Goal: Task Accomplishment & Management: Use online tool/utility

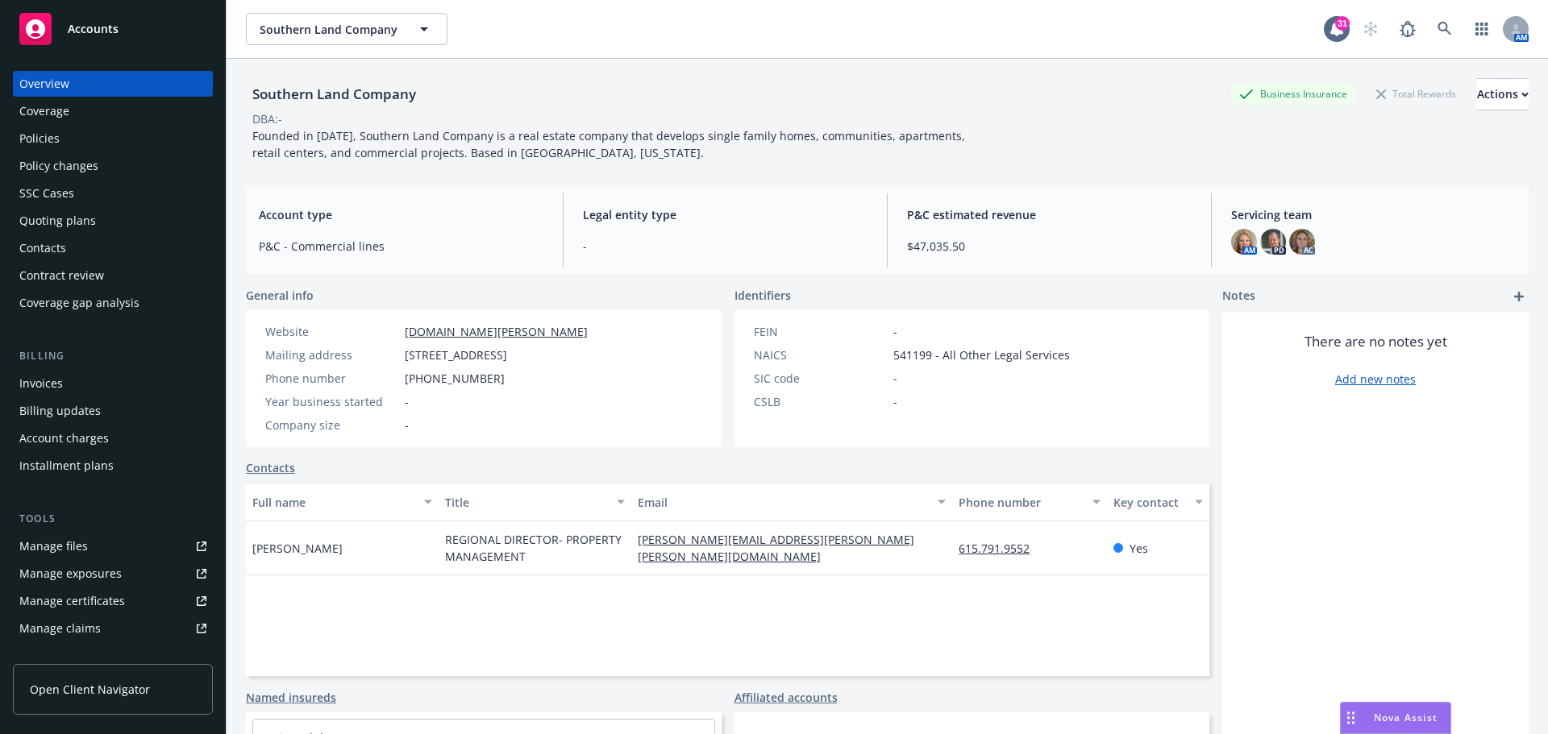
click at [56, 143] on div "Policies" at bounding box center [39, 139] width 40 height 26
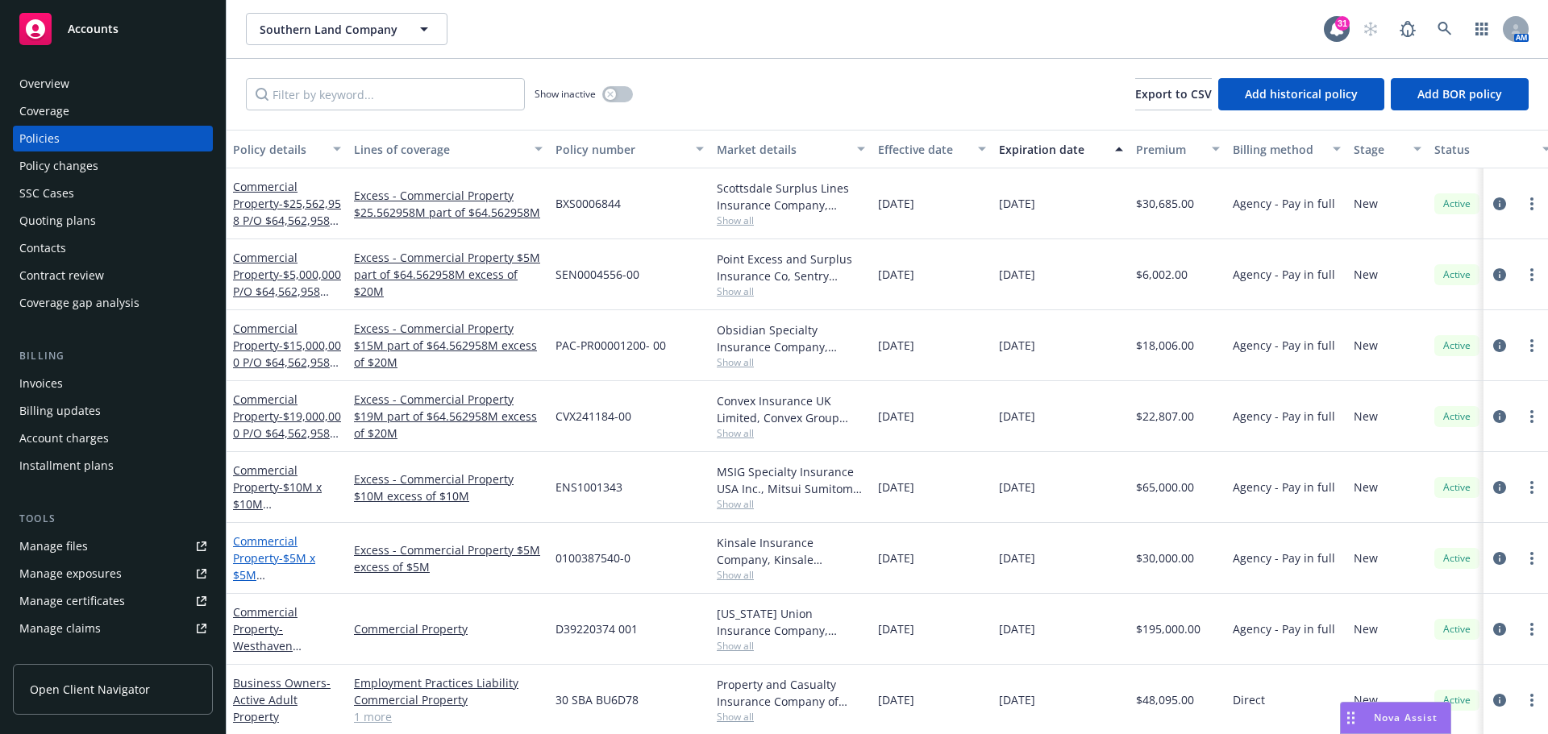
click at [248, 544] on link "Commercial Property - $5M x $5M Westhaven" at bounding box center [284, 575] width 102 height 83
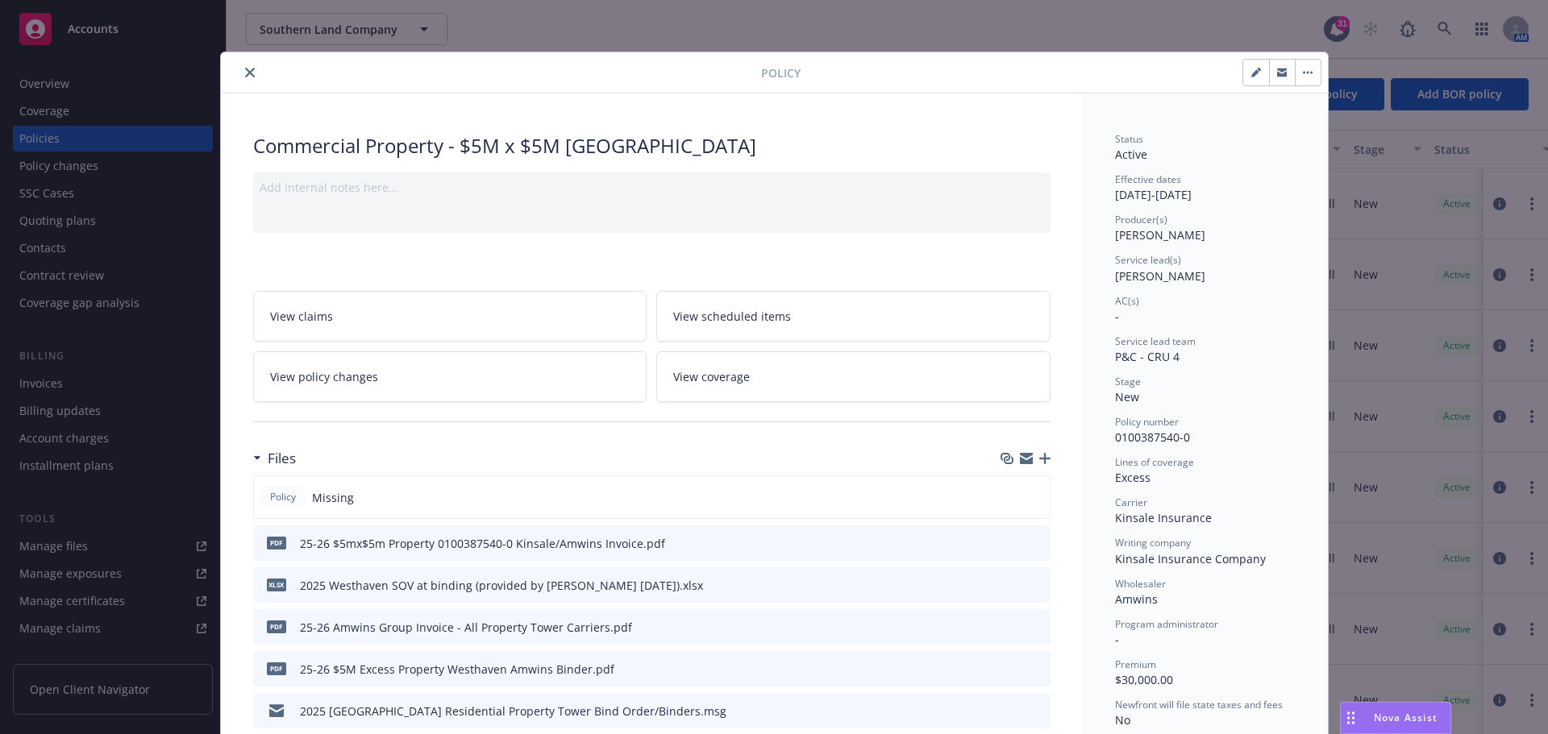
click at [245, 74] on icon "close" at bounding box center [250, 73] width 10 height 10
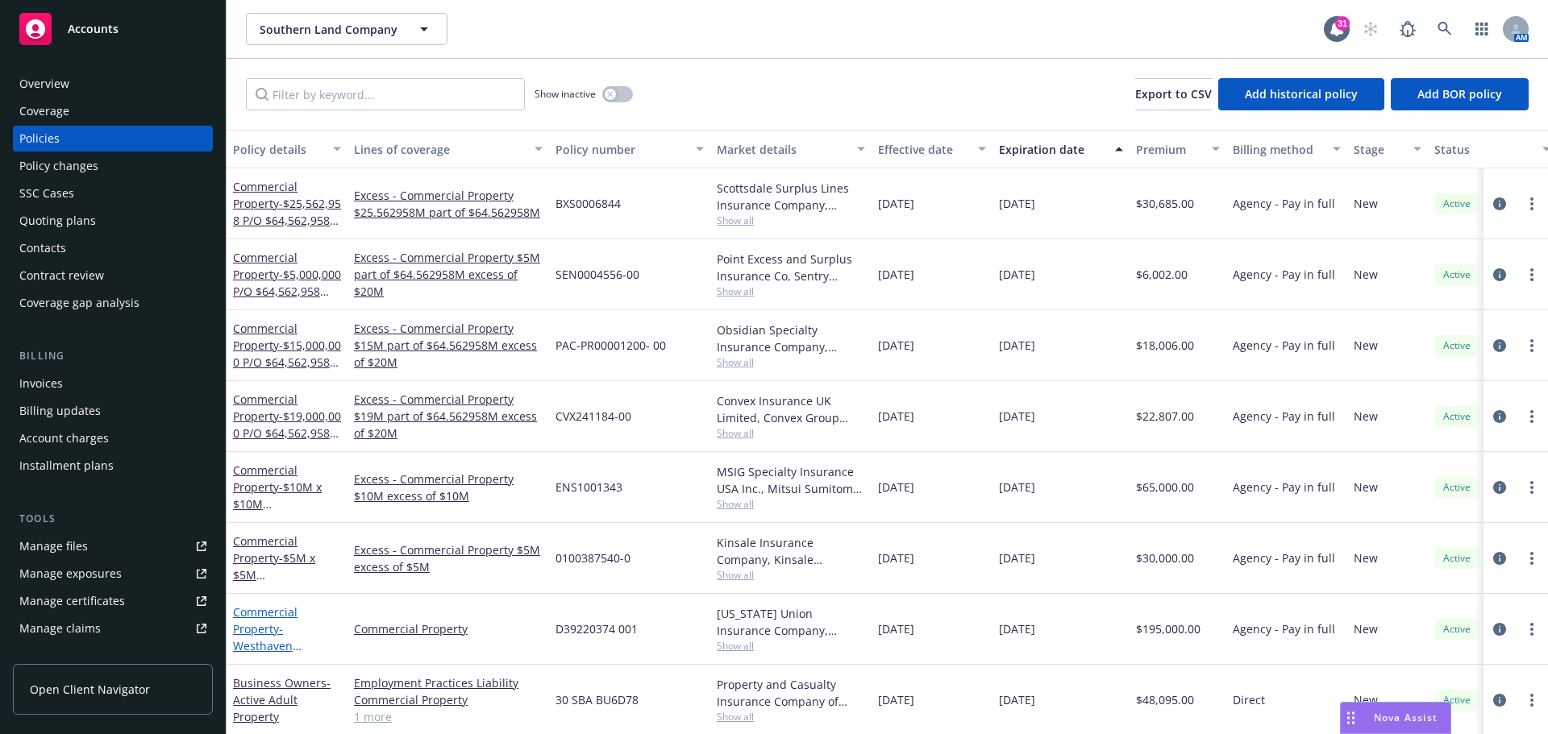
click at [255, 615] on link "Commercial Property - Westhaven Residential District Association, Inc." at bounding box center [284, 646] width 102 height 83
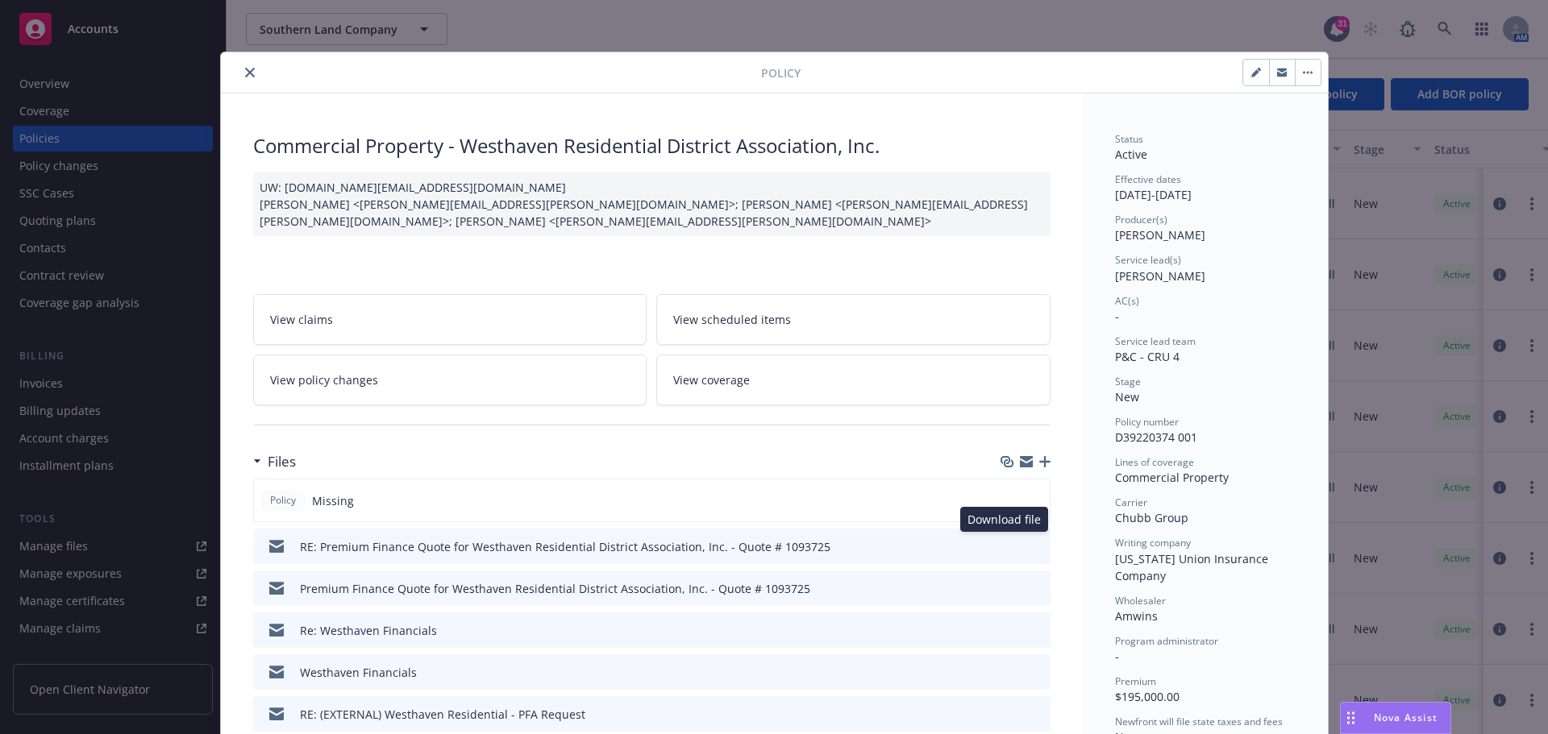
click at [1006, 539] on icon "download file" at bounding box center [1008, 545] width 13 height 13
click at [247, 73] on icon "close" at bounding box center [250, 73] width 10 height 10
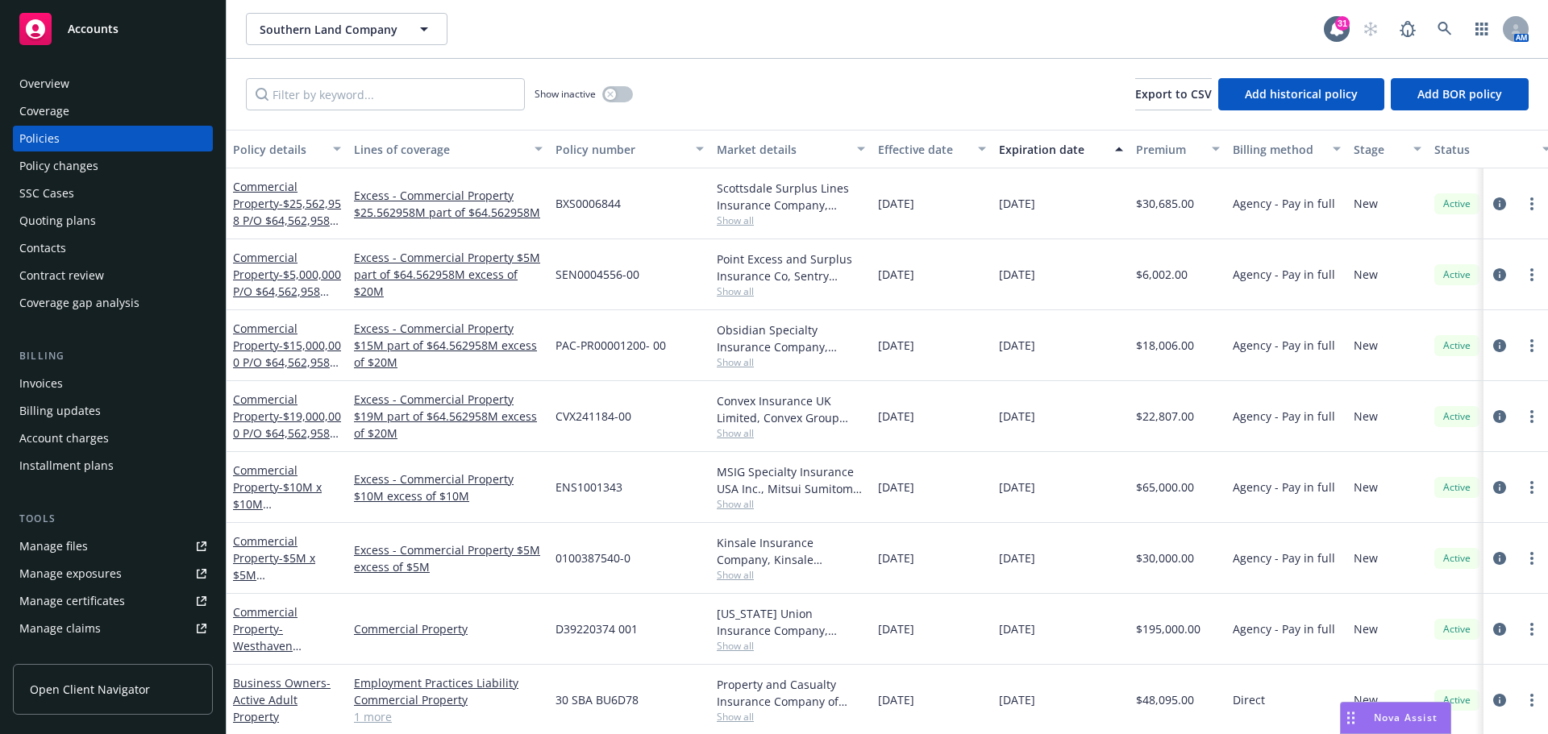
click at [45, 546] on div "Manage files" at bounding box center [53, 547] width 69 height 26
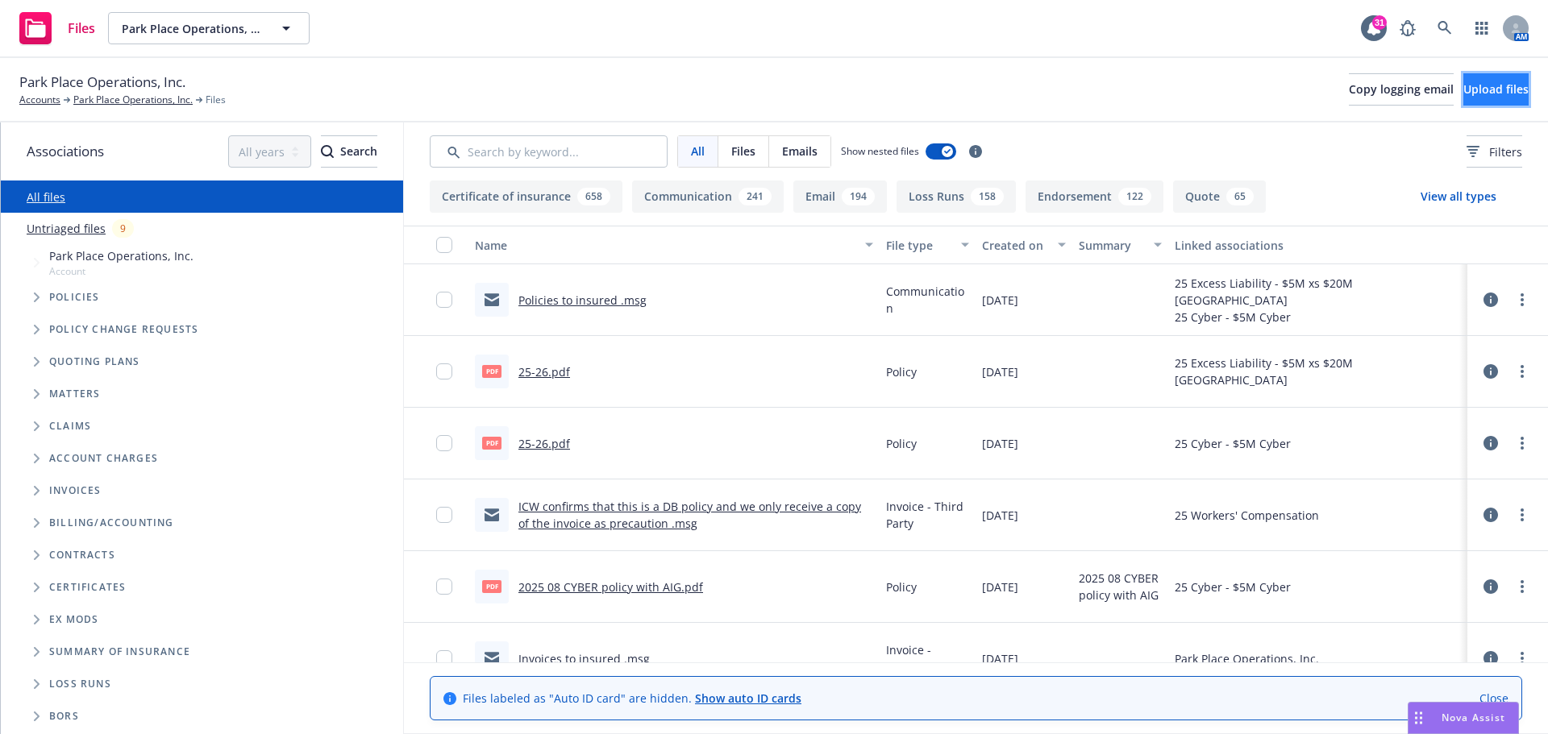
click at [1463, 86] on span "Upload files" at bounding box center [1495, 88] width 65 height 15
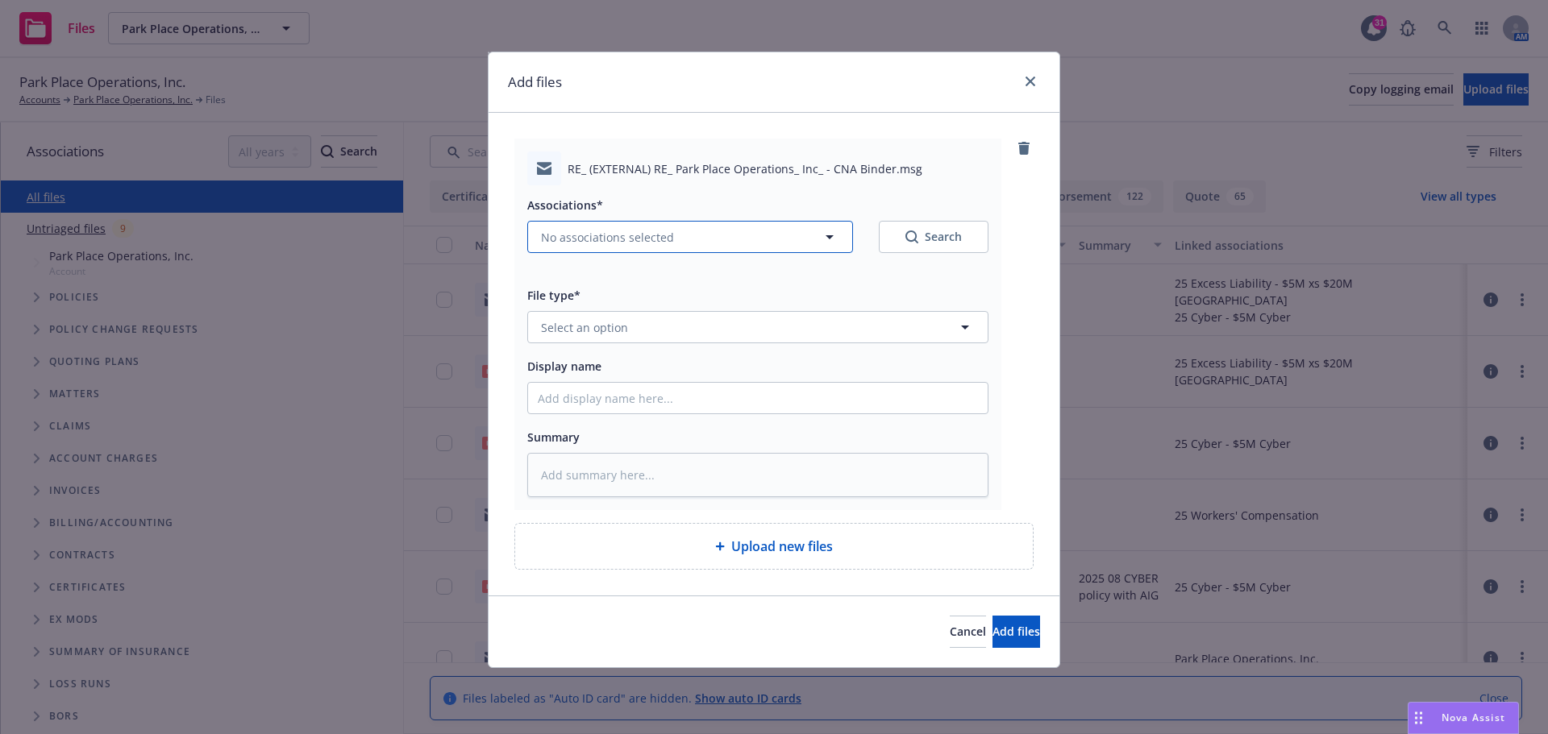
click at [832, 237] on icon "button" at bounding box center [829, 237] width 8 height 4
type textarea "x"
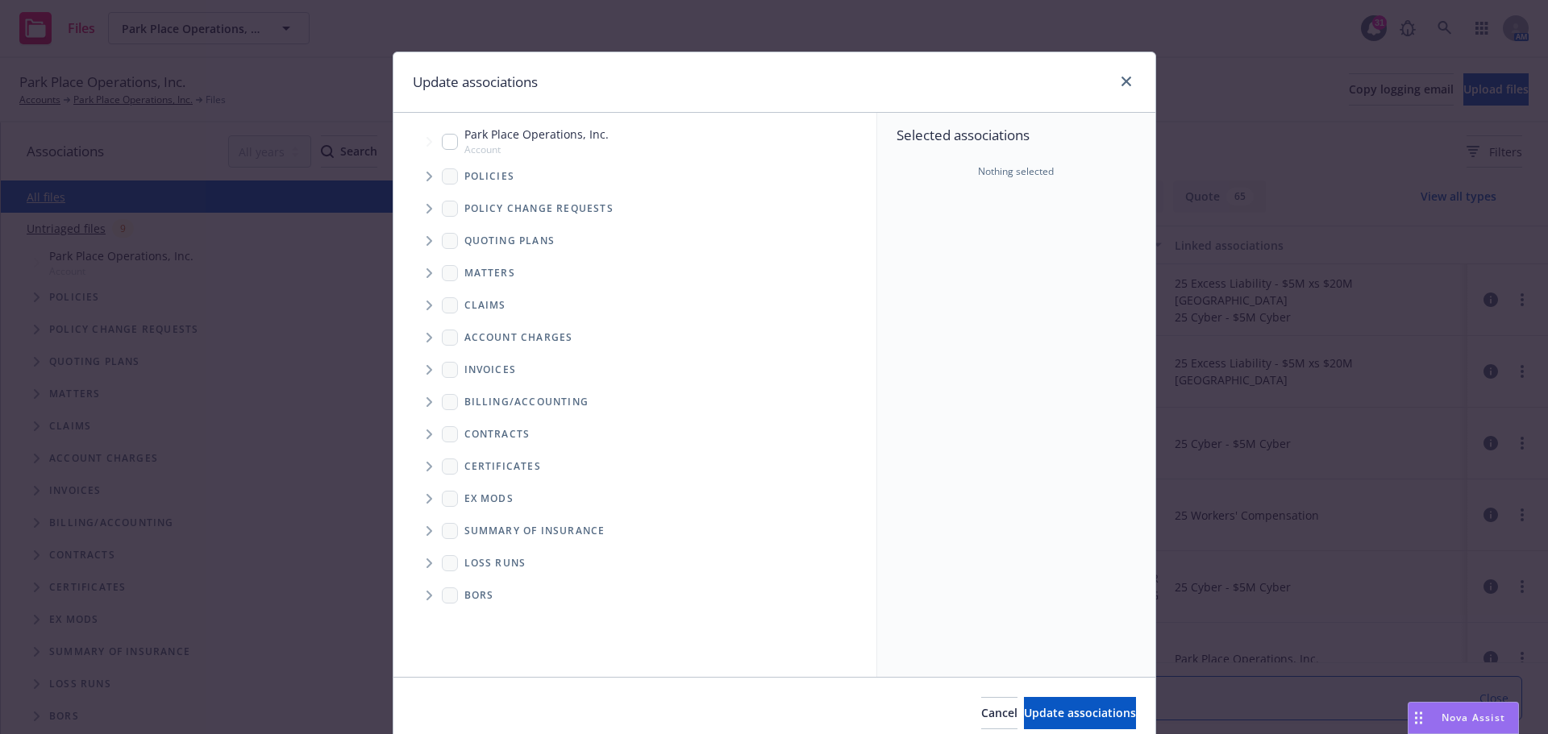
click at [426, 238] on icon "Tree Example" at bounding box center [429, 241] width 6 height 10
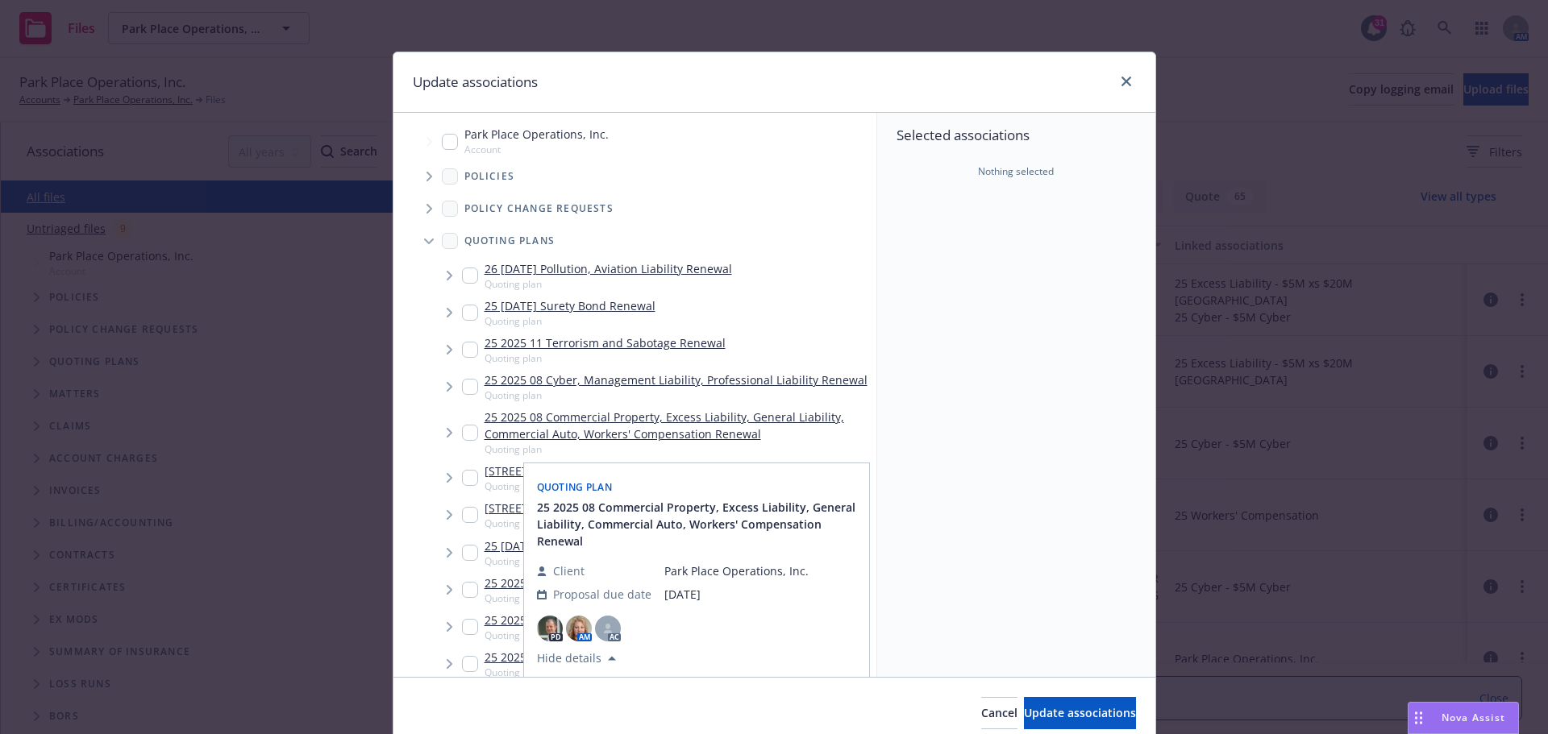
click at [467, 431] on input "Tree Example" at bounding box center [470, 433] width 16 height 16
checkbox input "true"
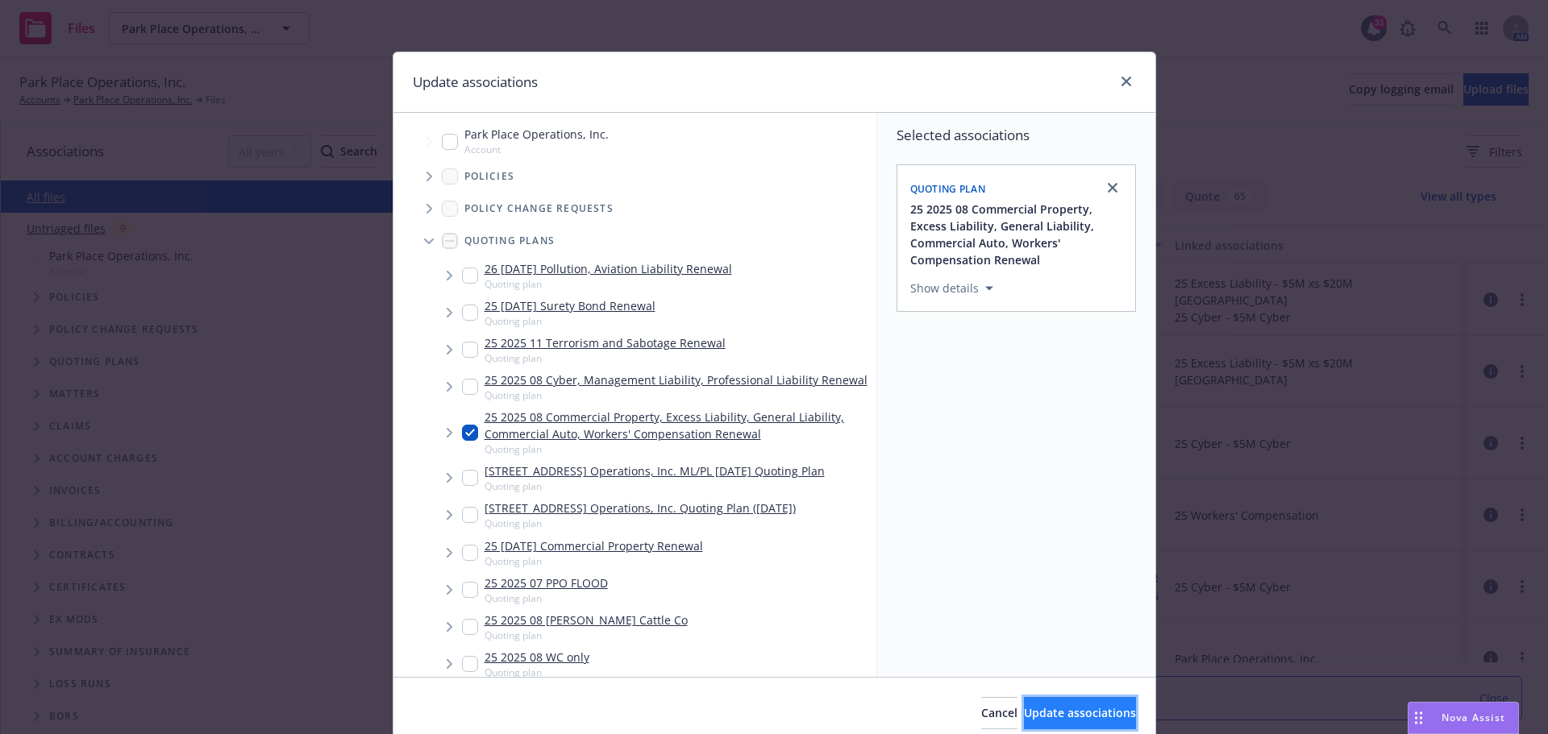
click at [1060, 713] on span "Update associations" at bounding box center [1080, 712] width 112 height 15
type textarea "x"
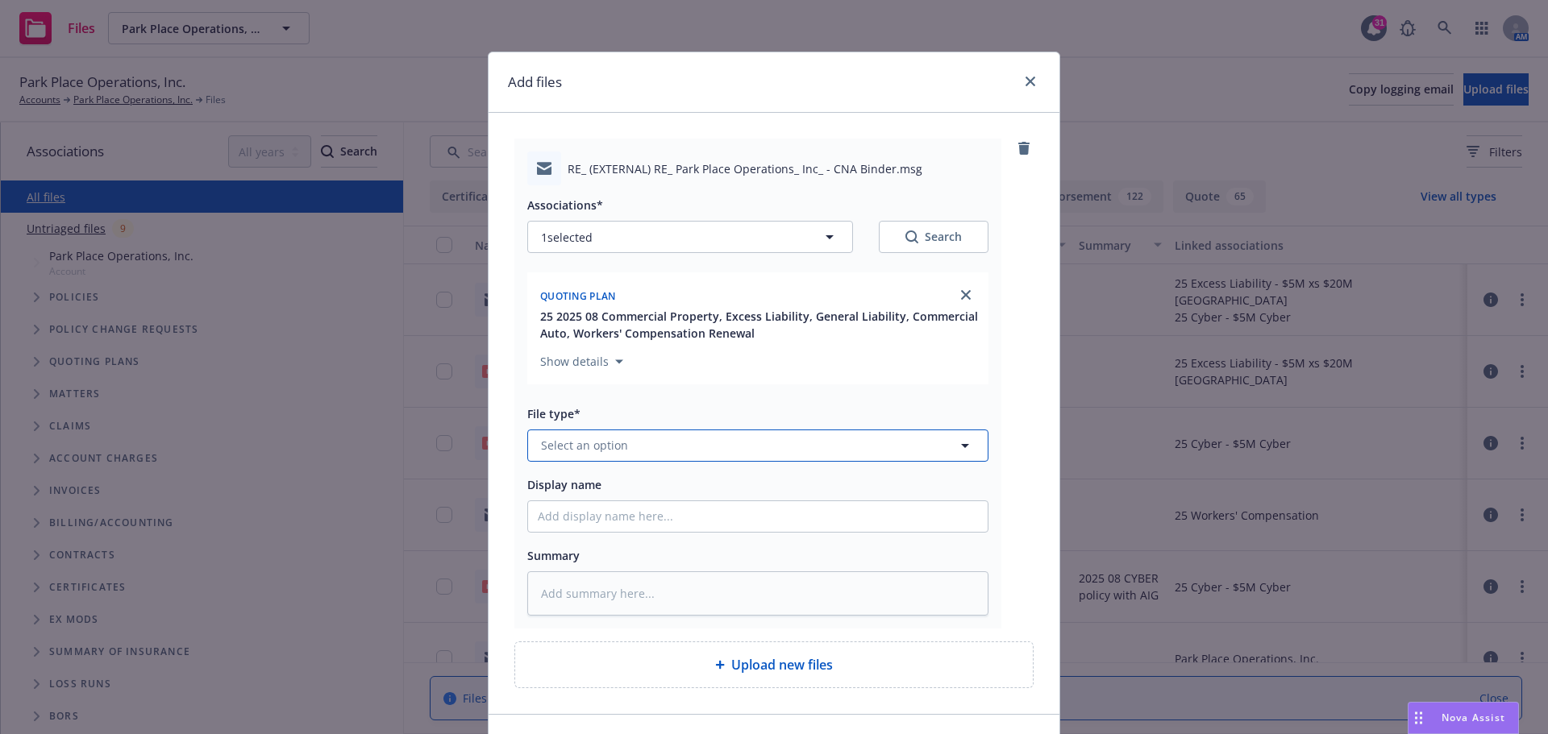
click at [955, 443] on icon "button" at bounding box center [964, 445] width 19 height 19
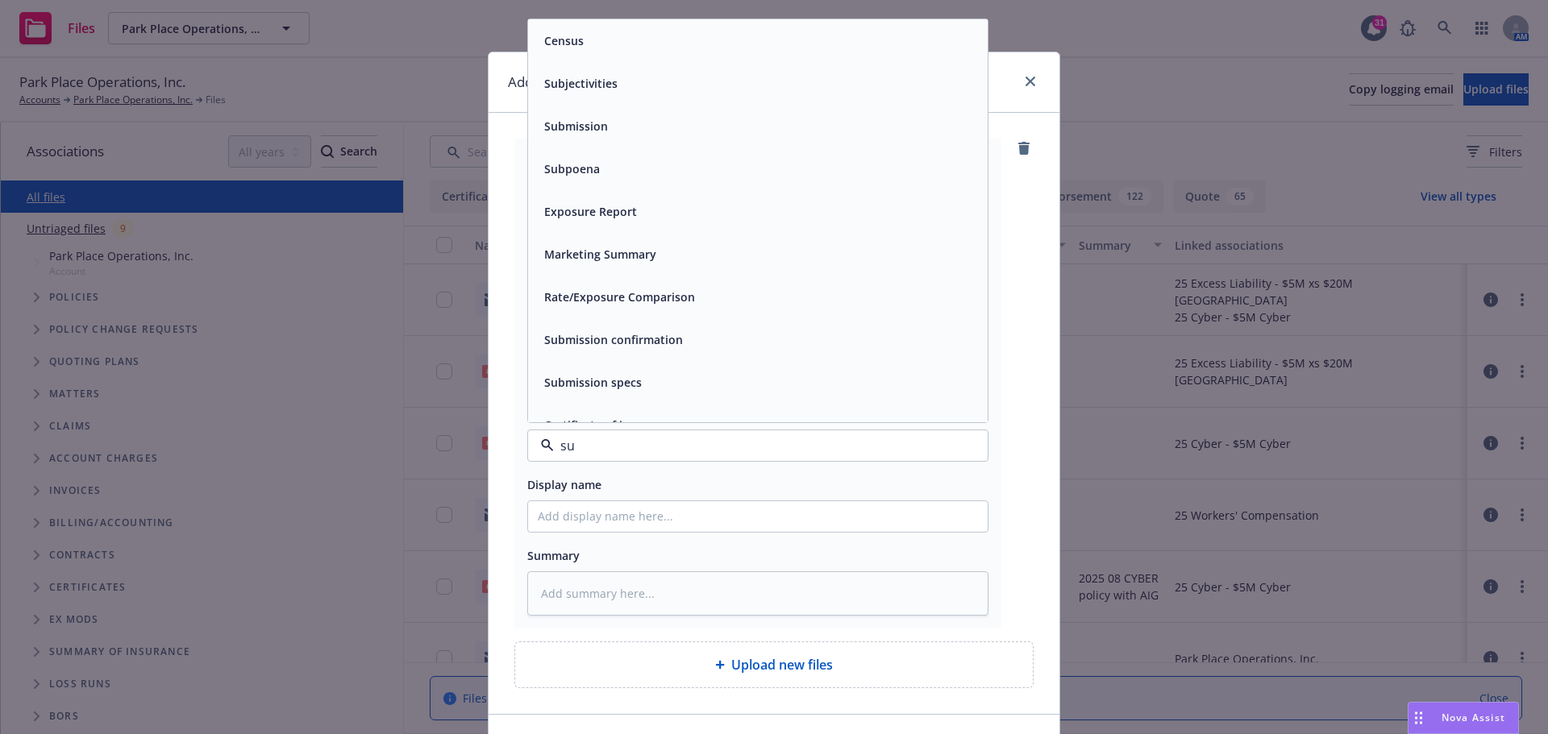
type input "sub"
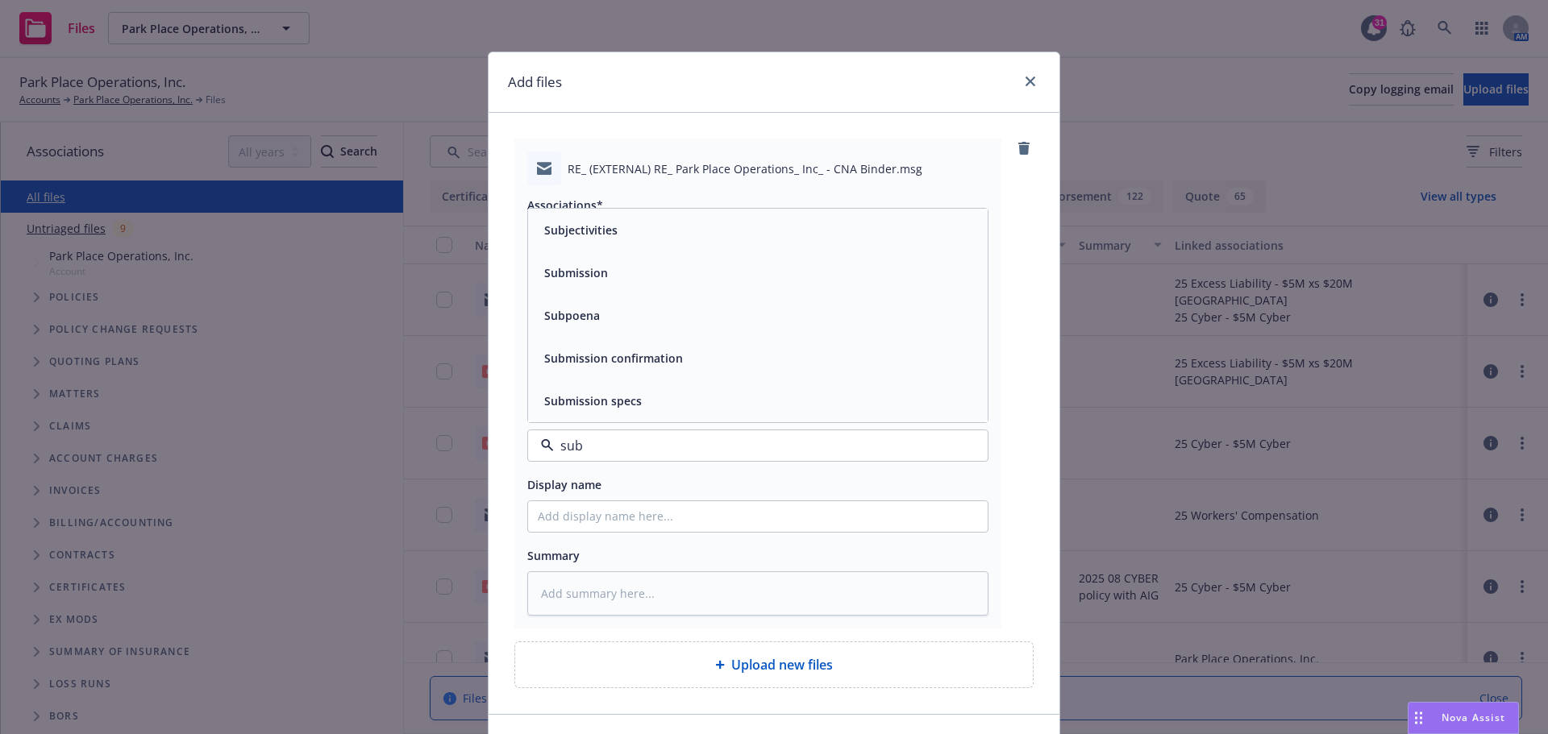
click at [703, 244] on div "Subjectivities" at bounding box center [757, 230] width 459 height 43
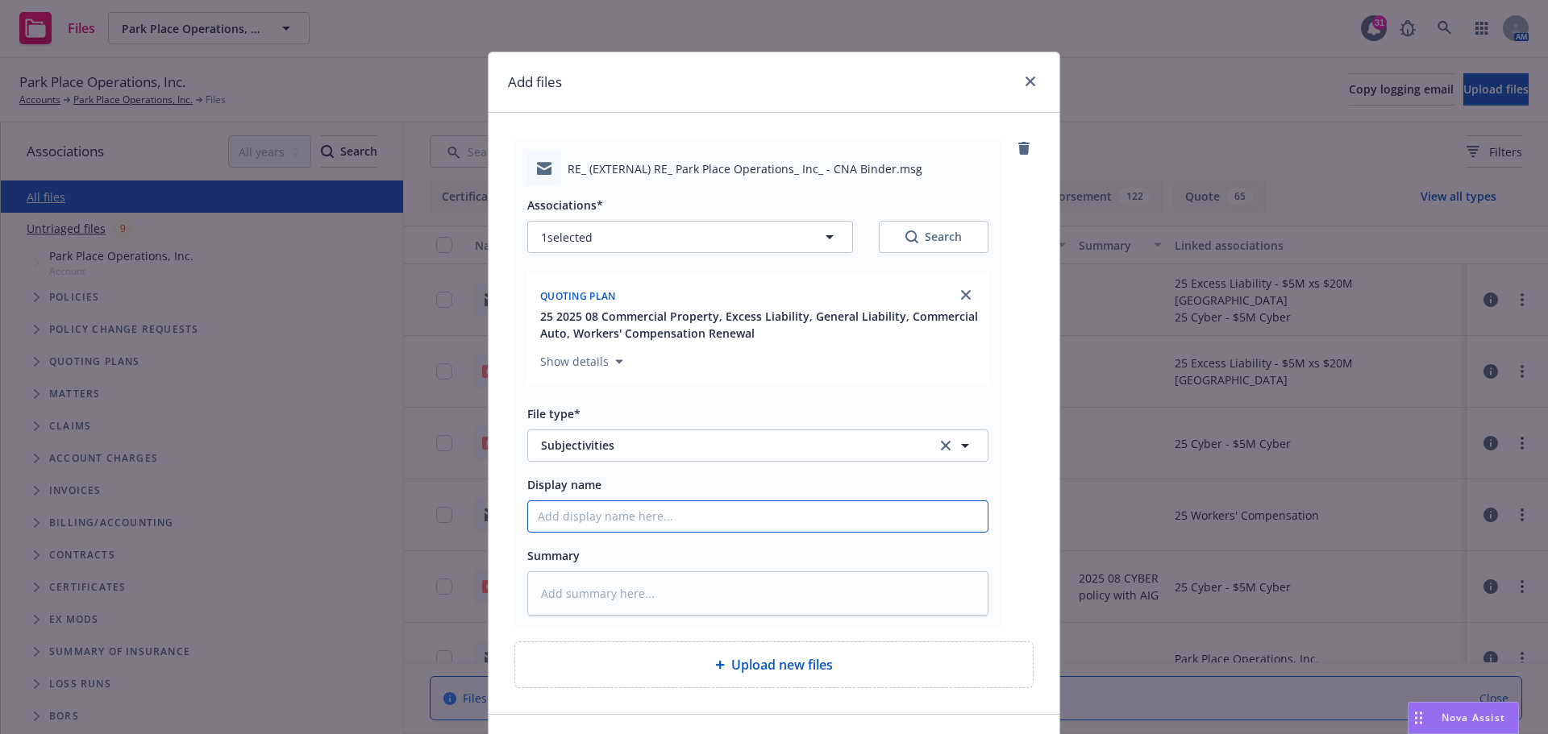
click at [587, 523] on input "Display name" at bounding box center [757, 516] width 459 height 31
type textarea "x"
type input "2"
type textarea "x"
type input "20"
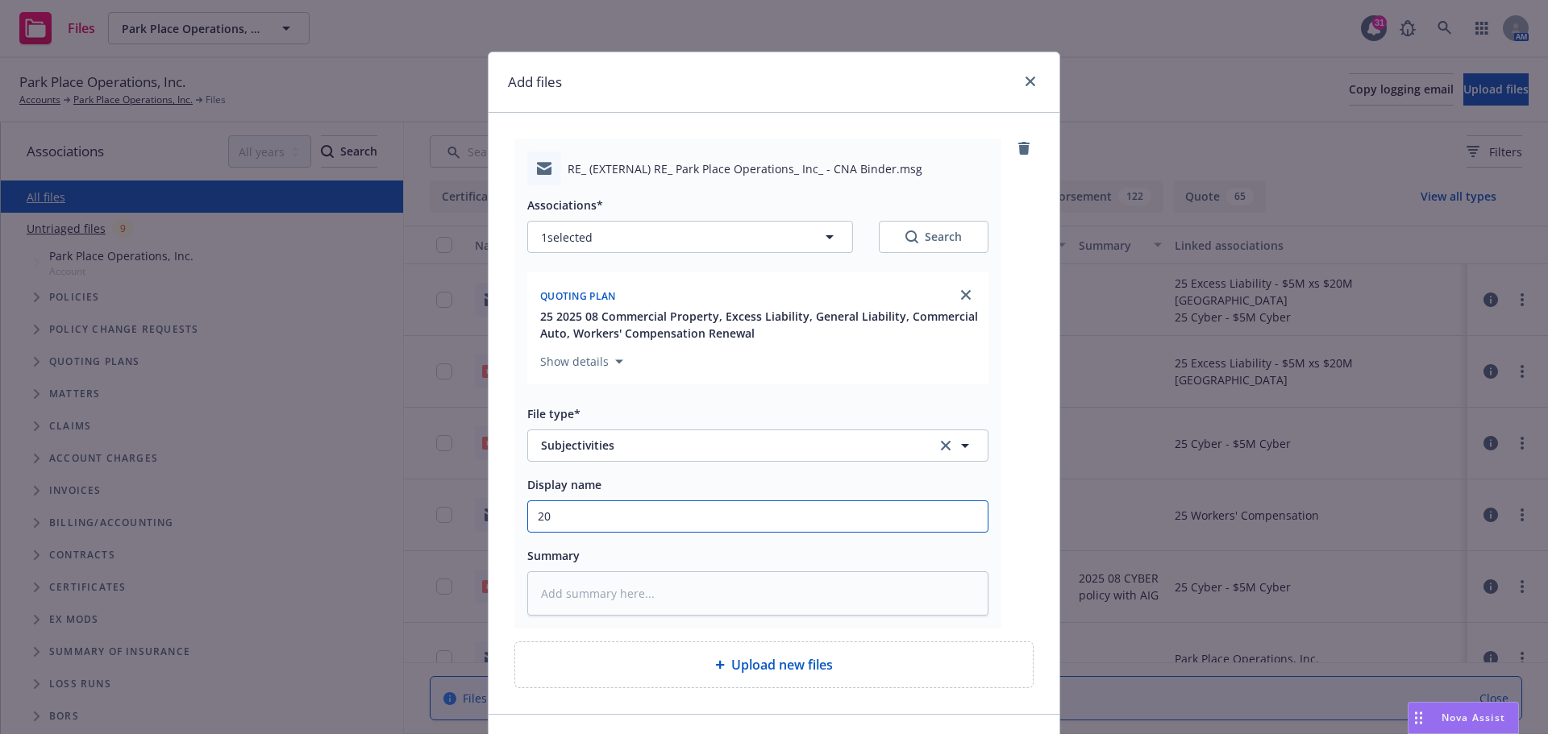
type textarea "x"
type input "202"
type textarea "x"
type input "2025"
type textarea "x"
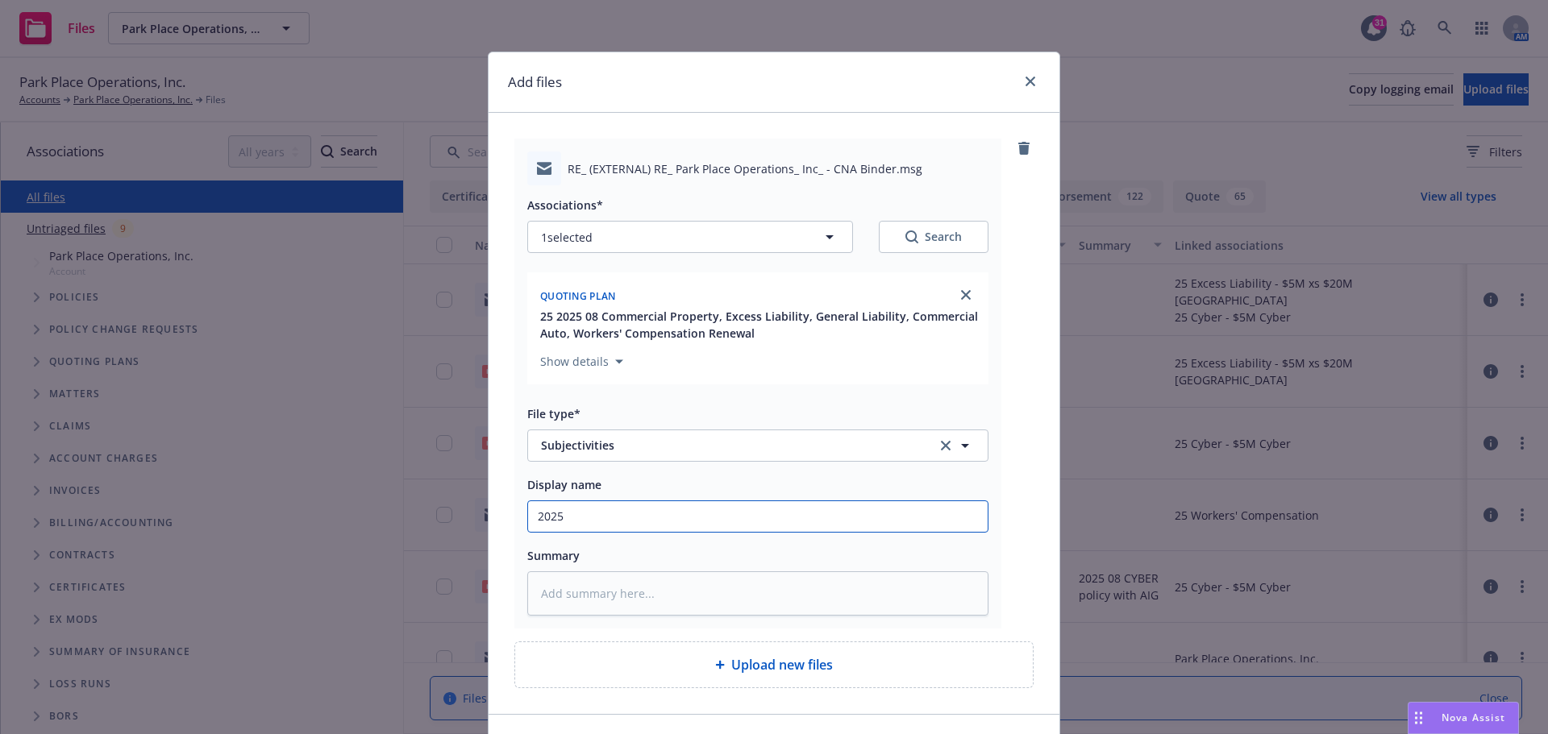
type input "2025"
type textarea "x"
type input "2025 0"
type textarea "x"
type input "2025 08"
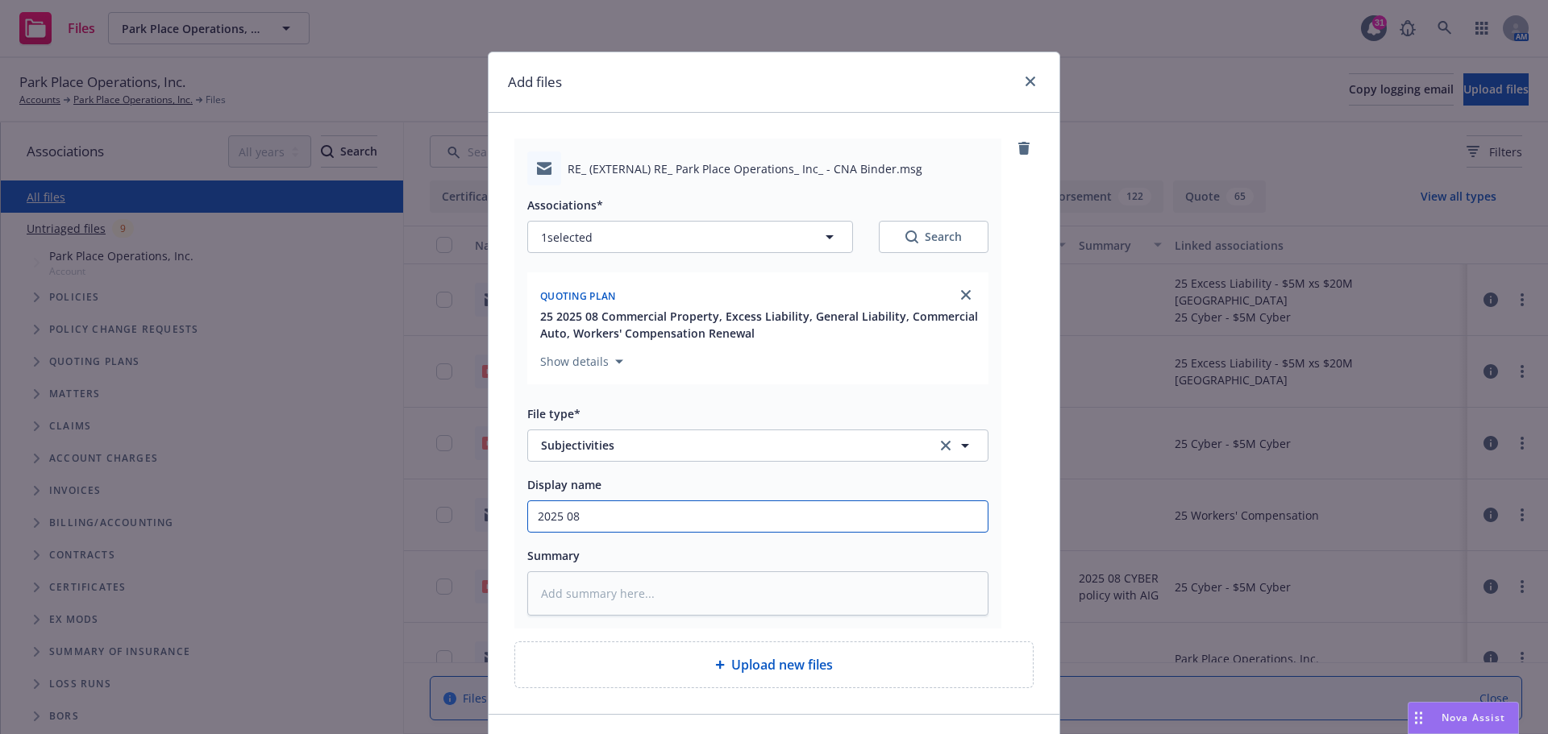
type textarea "x"
type input "2025 08"
type textarea "x"
type input "2025 08 E"
type textarea "x"
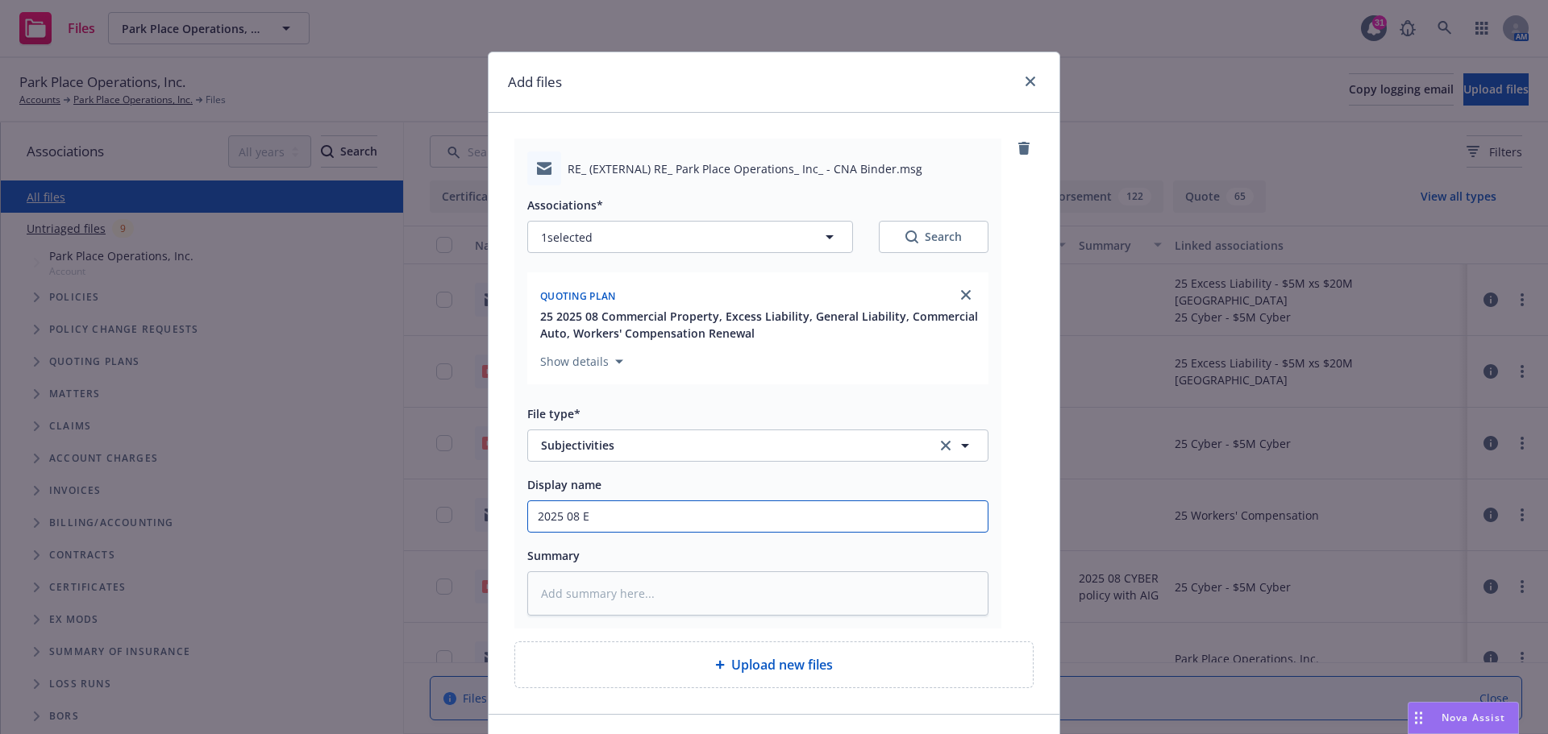
type input "2025 08 Em"
type textarea "x"
type input "2025 08 Eme"
type textarea "x"
type input "2025 08 Emer"
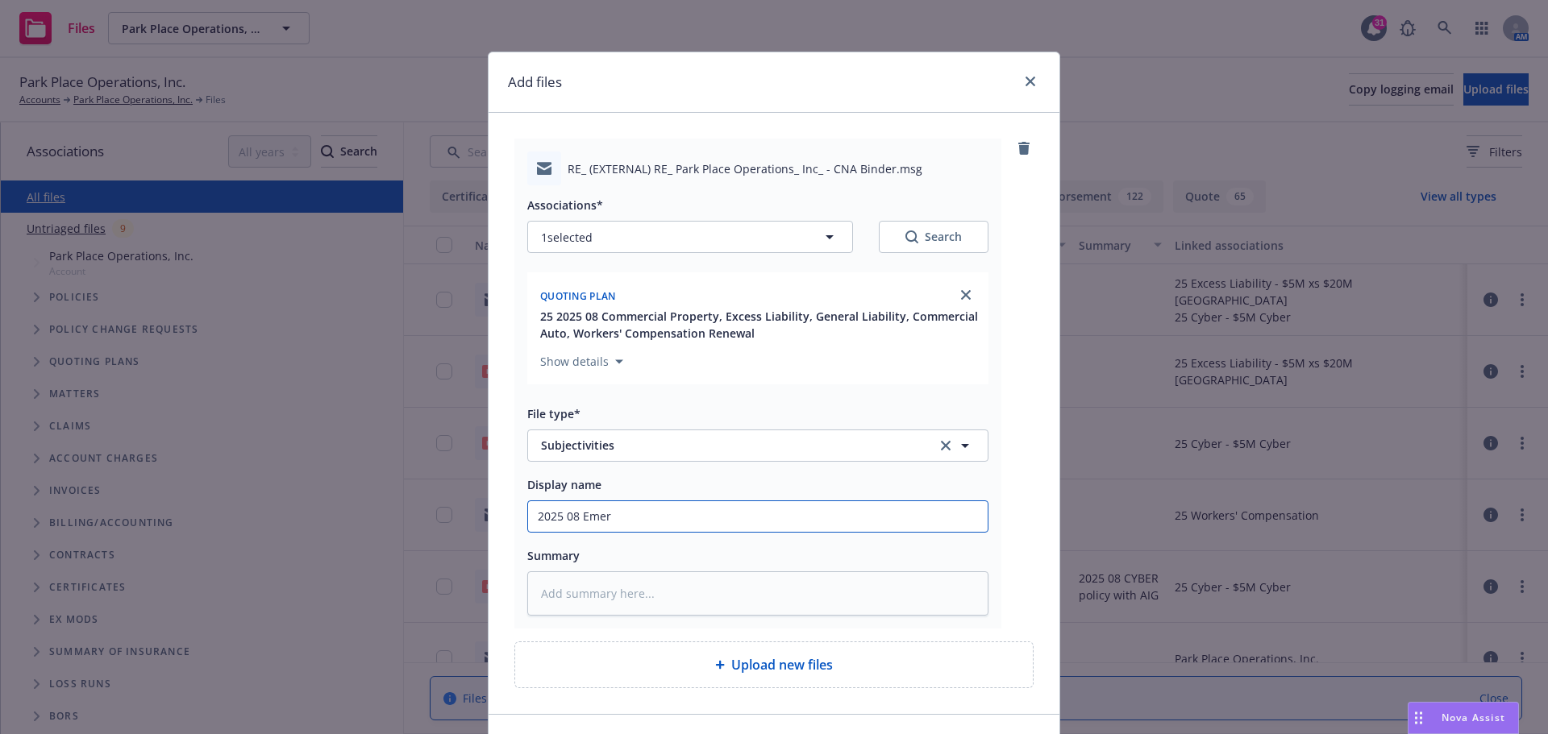
type textarea "x"
type input "2025 08 Emera"
type textarea "x"
type input "2025 08 Emeral"
type textarea "x"
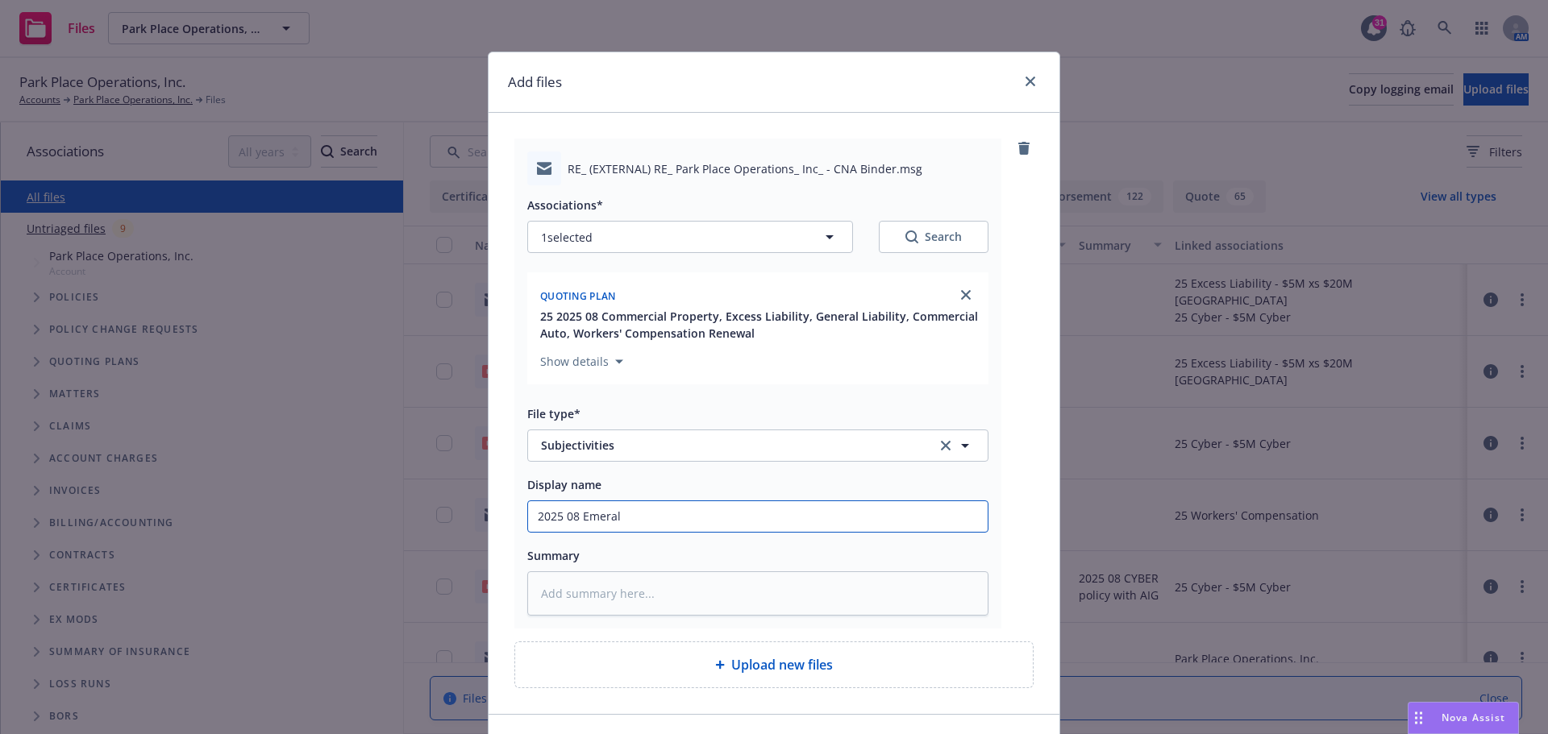
type input "2025 08 Emerald"
type textarea "x"
type input "2025 08 Emerald"
type textarea "x"
type input "2025 08 Emerald S"
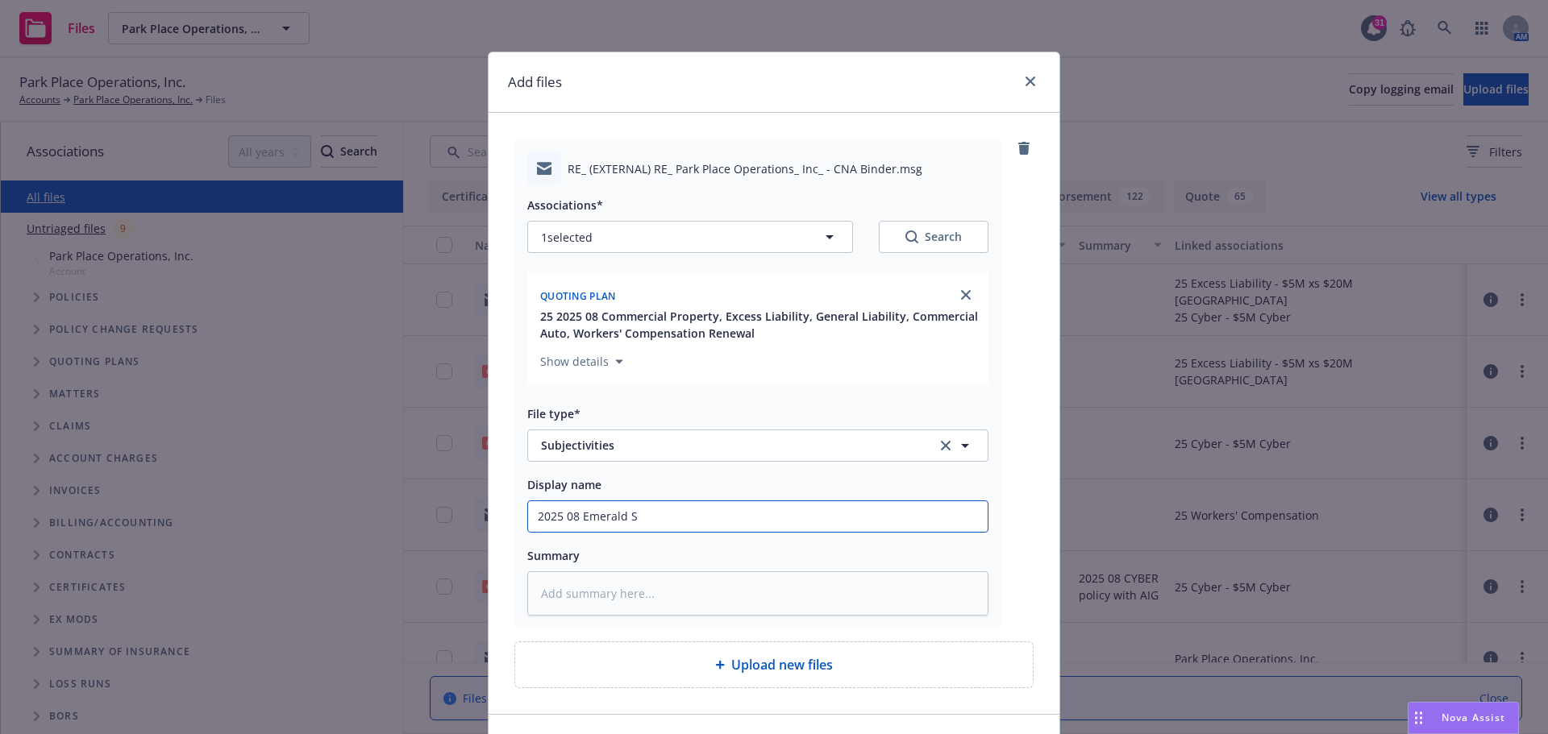
type textarea "x"
type input "2025 08 Emerald Su"
type textarea "x"
type input "2025 08 Emerald Sub"
type textarea "x"
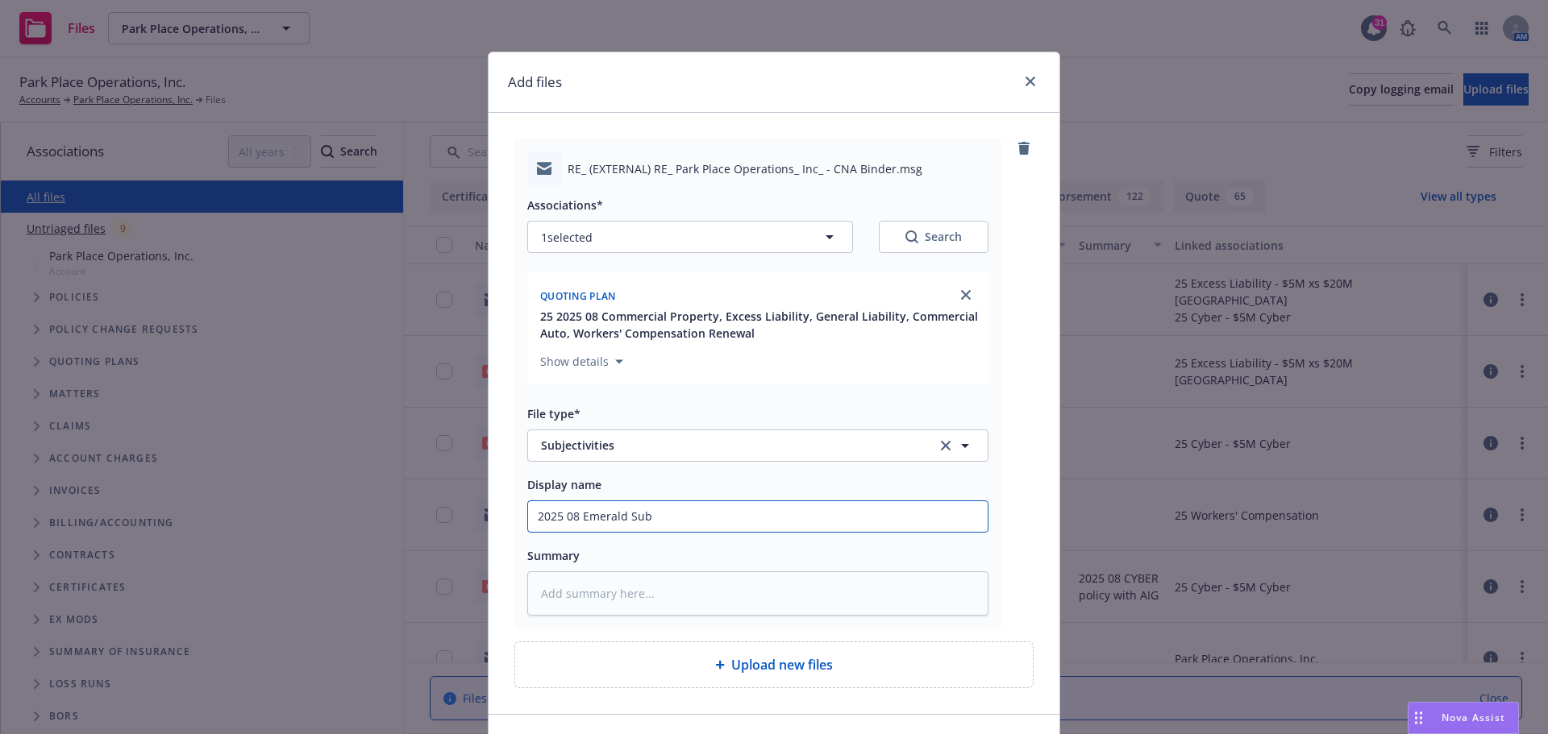
type input "2025 08 Emerald Subj"
type textarea "x"
type input "2025 08 Emerald Subje"
type textarea "x"
type input "2025 08 Emerald Subjec"
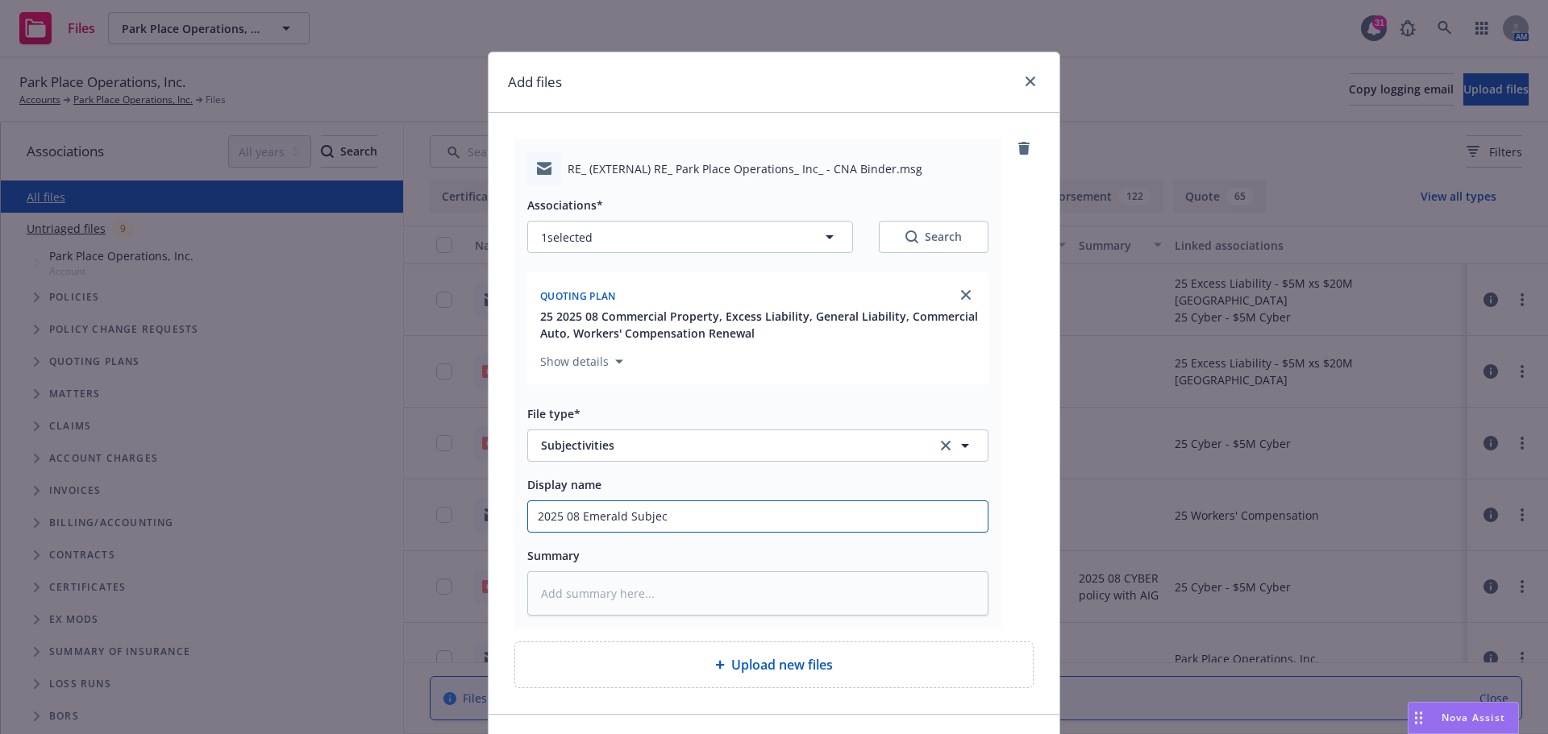
type textarea "x"
type input "2025 08 Emerald Subject"
type textarea "x"
type input "2025 08 Emerald Subjecti"
type textarea "x"
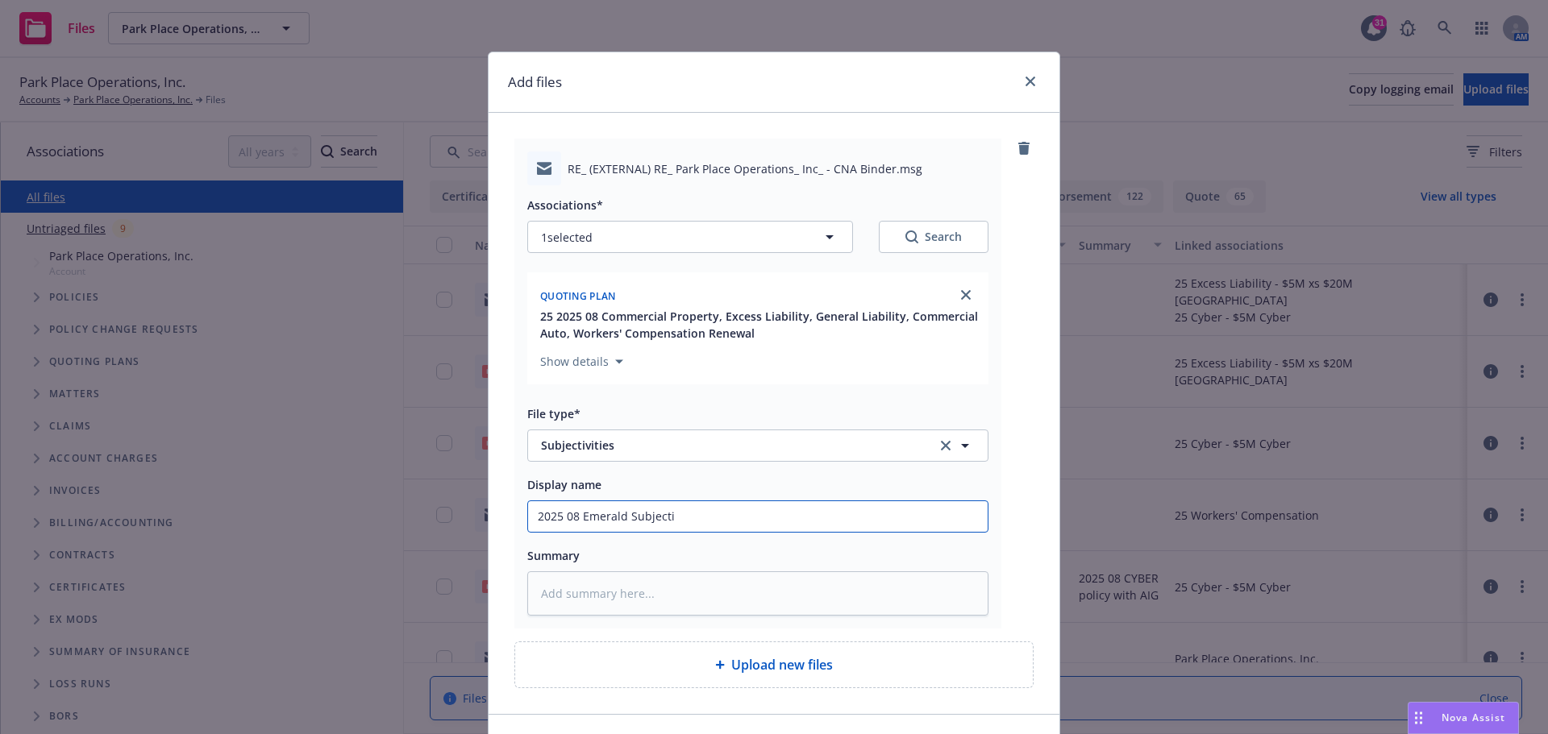
type input "2025 08 Emerald Subjectiv"
type textarea "x"
type input "2025 08 Emerald Subjectivi"
type textarea "x"
type input "2025 08 Emerald Subjectivit"
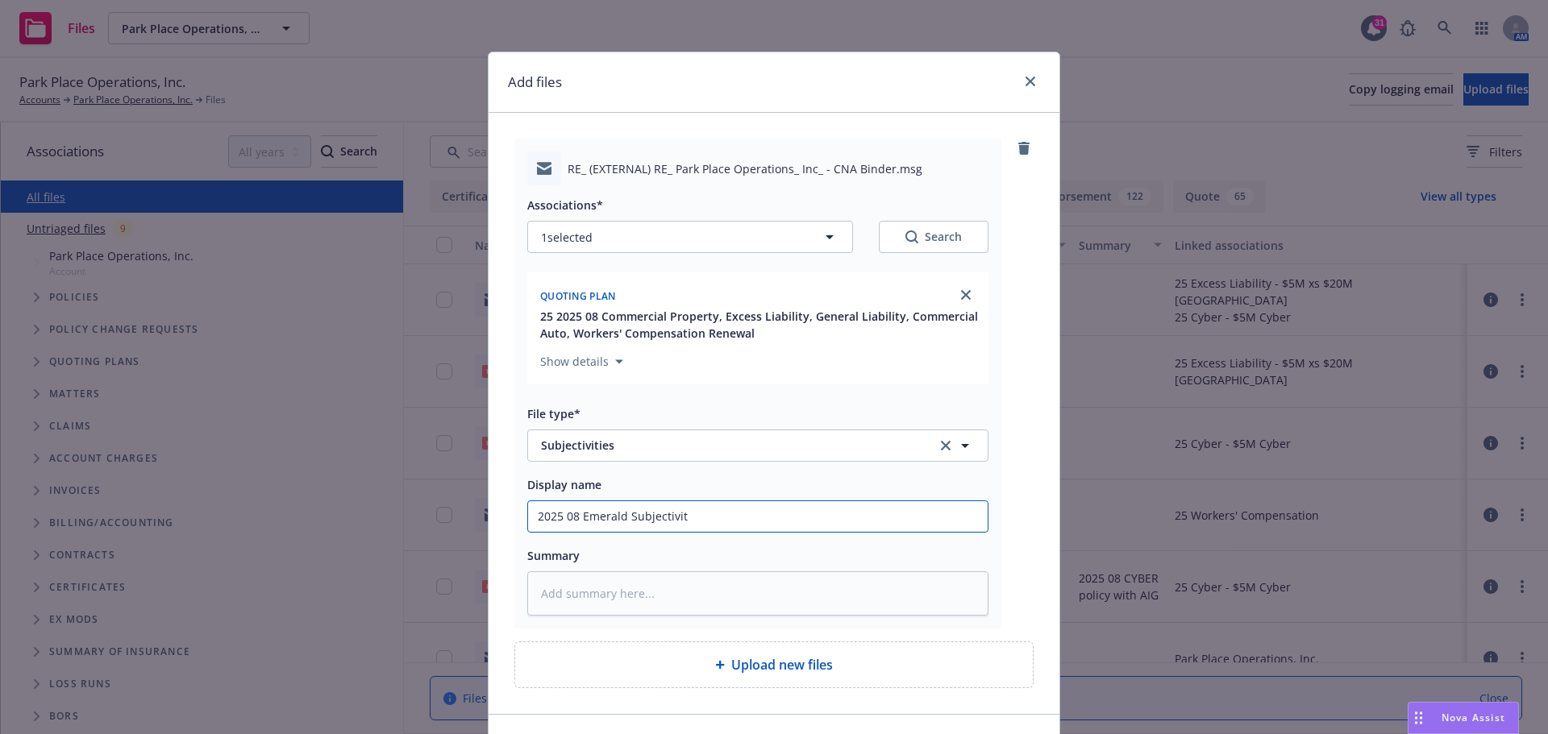
type textarea "x"
type input "2025 08 Emerald Subjectiviti"
type textarea "x"
type input "2025 08 Emerald Subjectivitie"
type textarea "x"
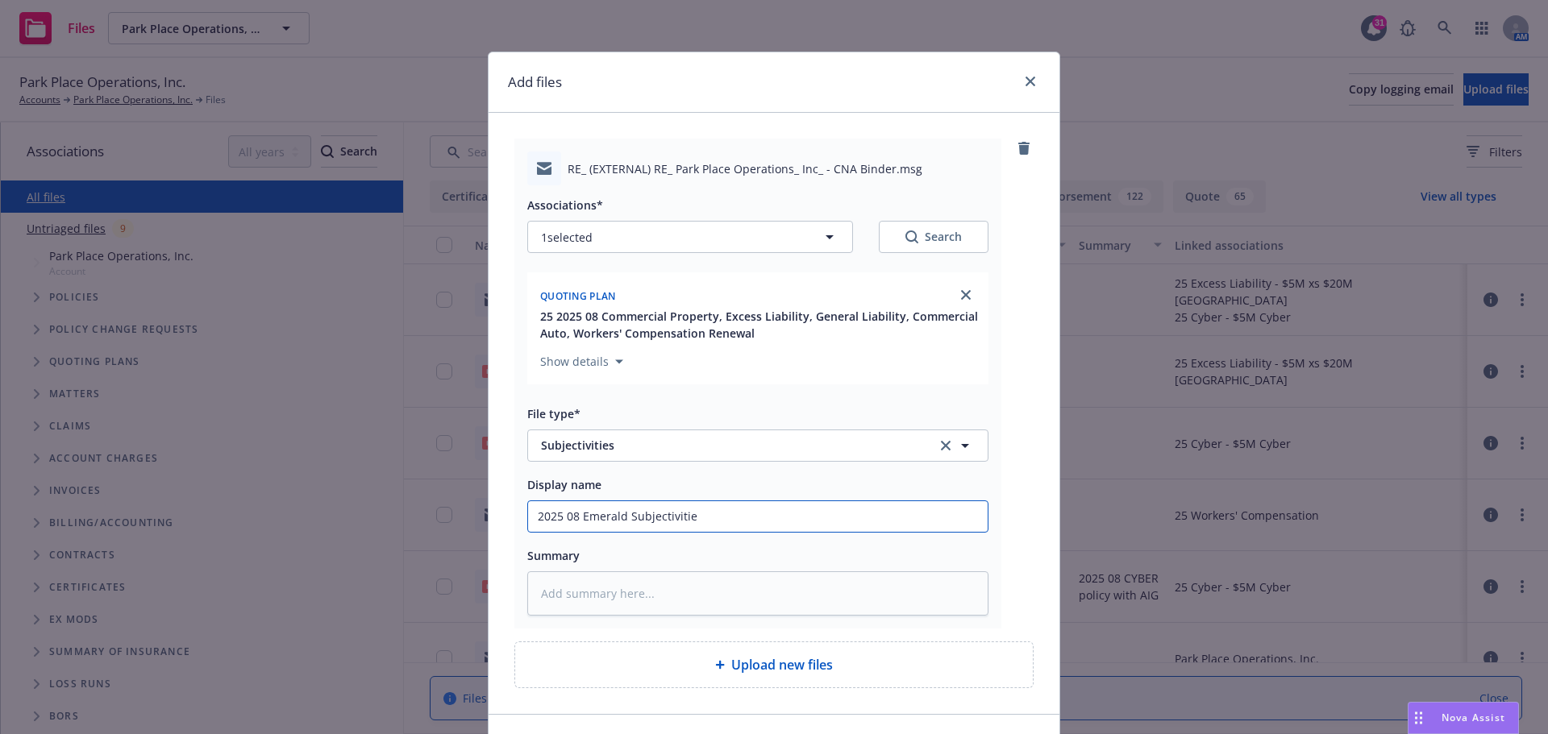
type input "2025 08 Emerald Subjectivities"
type textarea "x"
type input "2025 08 Emerald Subjectivities"
type textarea "x"
type input "2025 08 Emerald Subjectivities t"
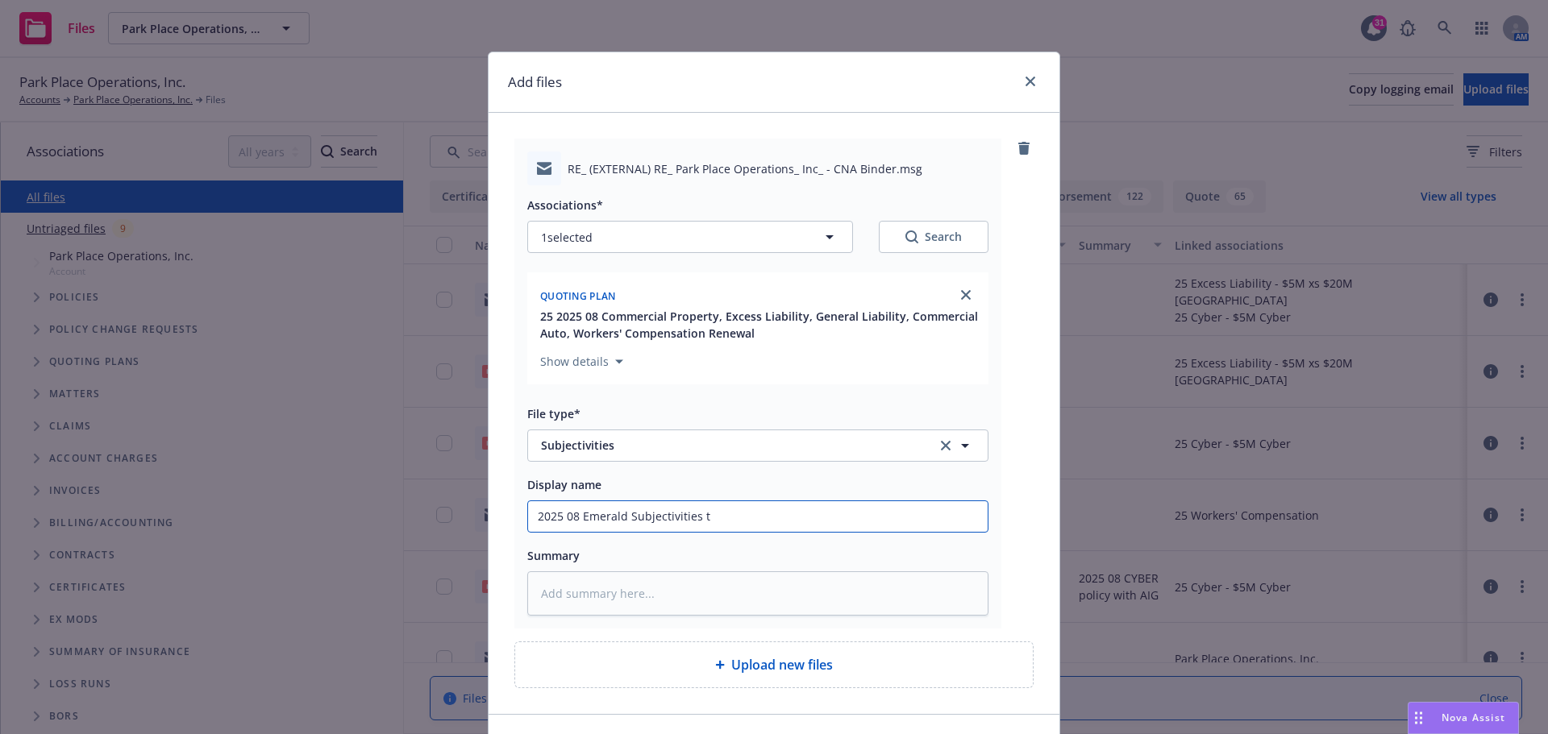
type textarea "x"
type input "2025 08 Emerald Subjectivities to"
type textarea "x"
type input "2025 08 Emerald Subjectivities to"
type textarea "x"
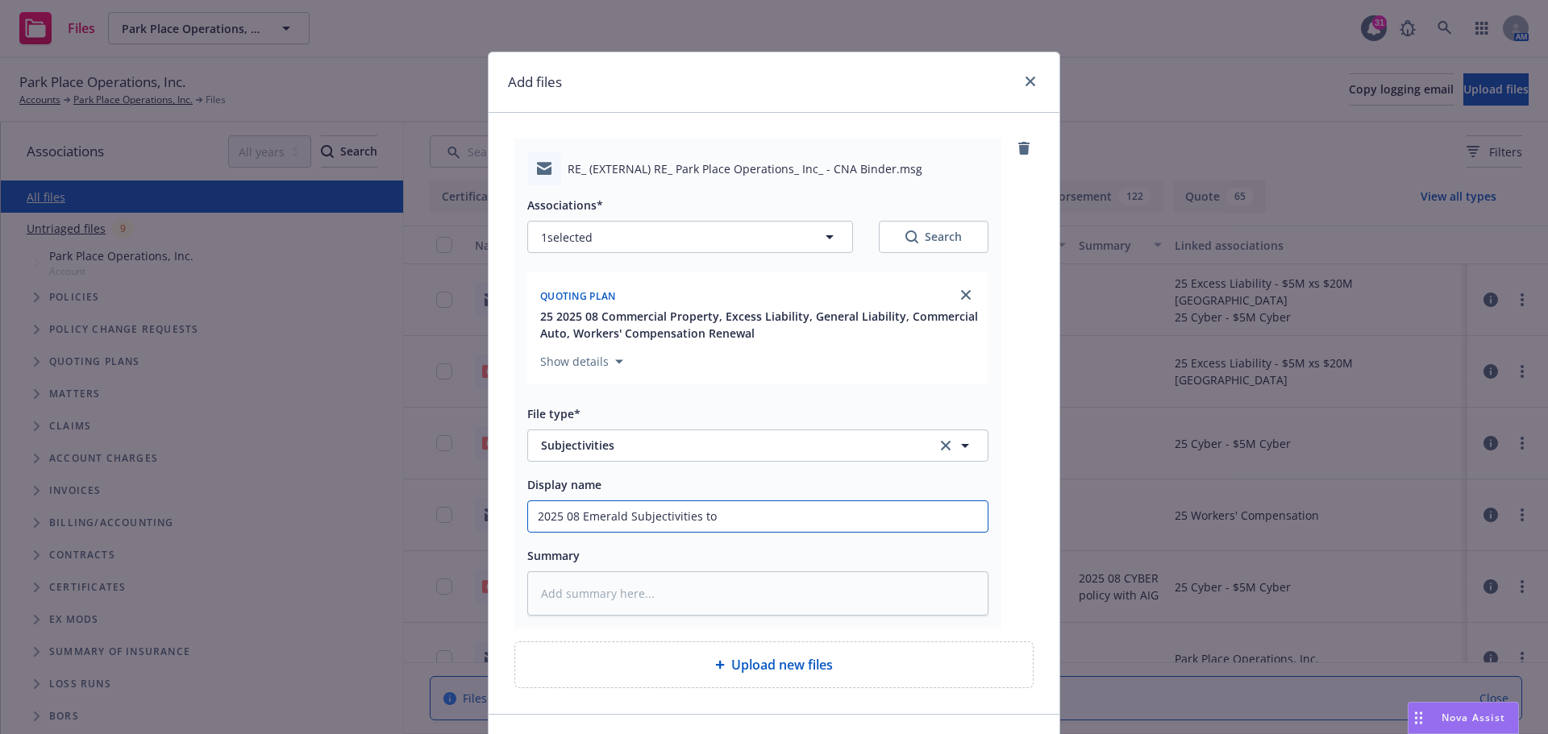
type input "2025 08 Emerald Subjectivities to R"
type textarea "x"
type input "2025 08 Emerald Subjectivities to RT"
type textarea "x"
type input "2025 08 Emerald Subjectivities to RT"
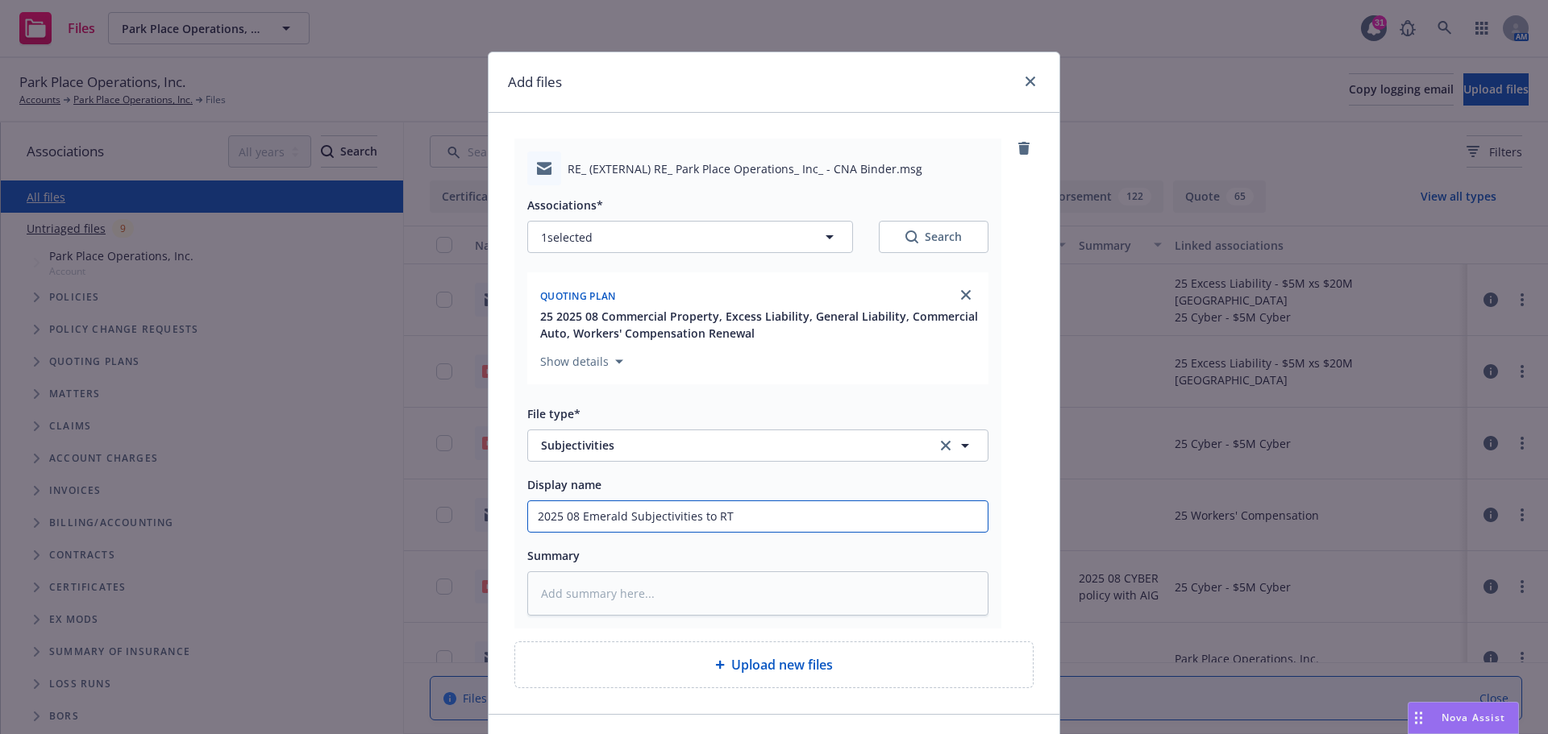
type textarea "x"
type input "2025 08 Emerald Subjectivities to RT S"
type textarea "x"
type input "2025 08 Emerald Subjectivities to RT Sp"
type textarea "x"
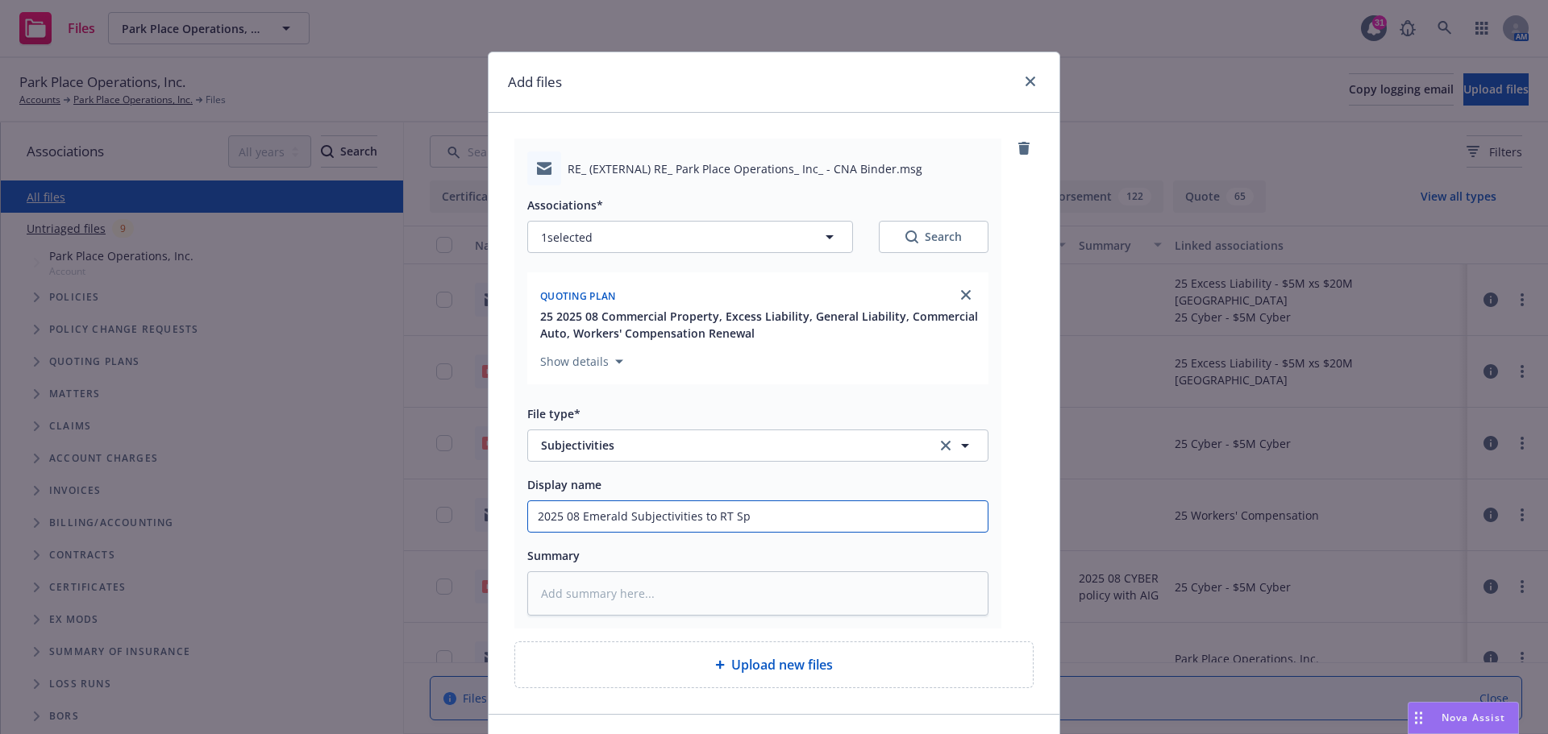
type input "2025 08 Emerald Subjectivities to RT Spe"
type textarea "x"
type input "2025 08 Emerald Subjectivities to RT Spec"
type textarea "x"
type input "2025 08 Emerald Subjectivities to RT Speci"
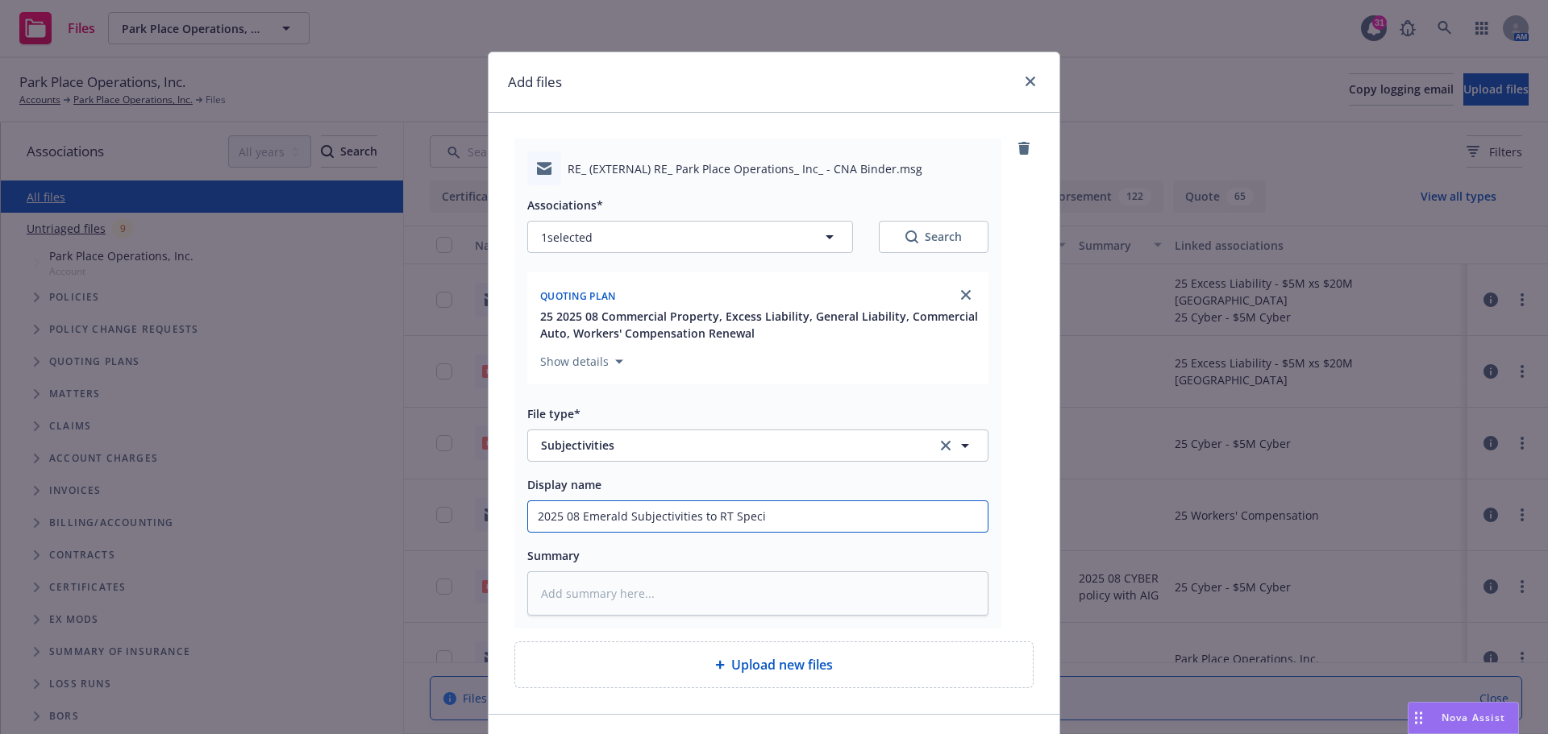
type textarea "x"
type input "2025 08 Emerald Subjectivities to RT Specia"
type textarea "x"
type input "2025 08 Emerald Subjectivities to RT Special"
type textarea "x"
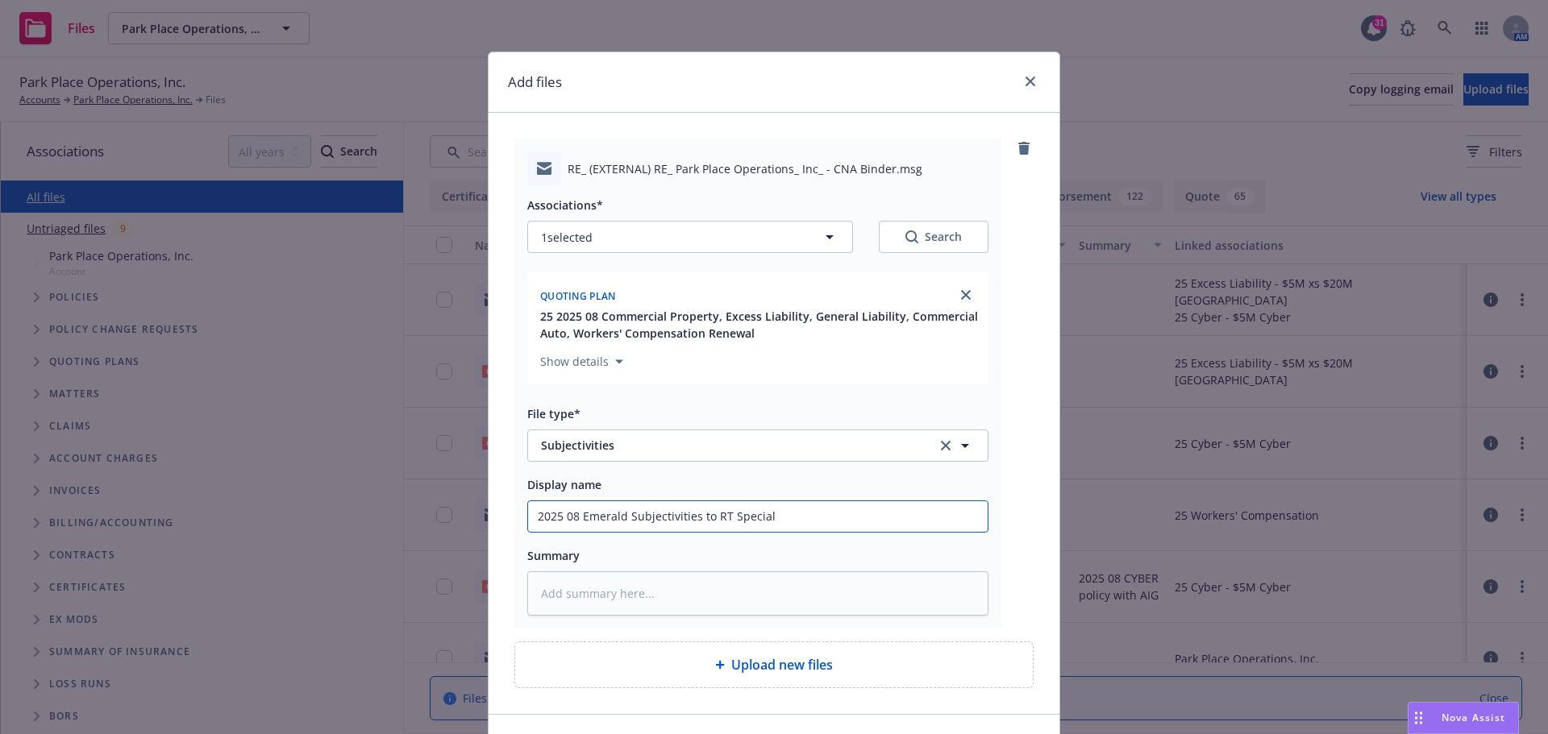
type input "2025 08 Emerald Subjectivities to RT Specialt"
type textarea "x"
type input "2025 08 Emerald Subjectivities to RT Specialty"
type textarea "x"
type input "2025 08 Emerald Subjectivities to RT Specialty"
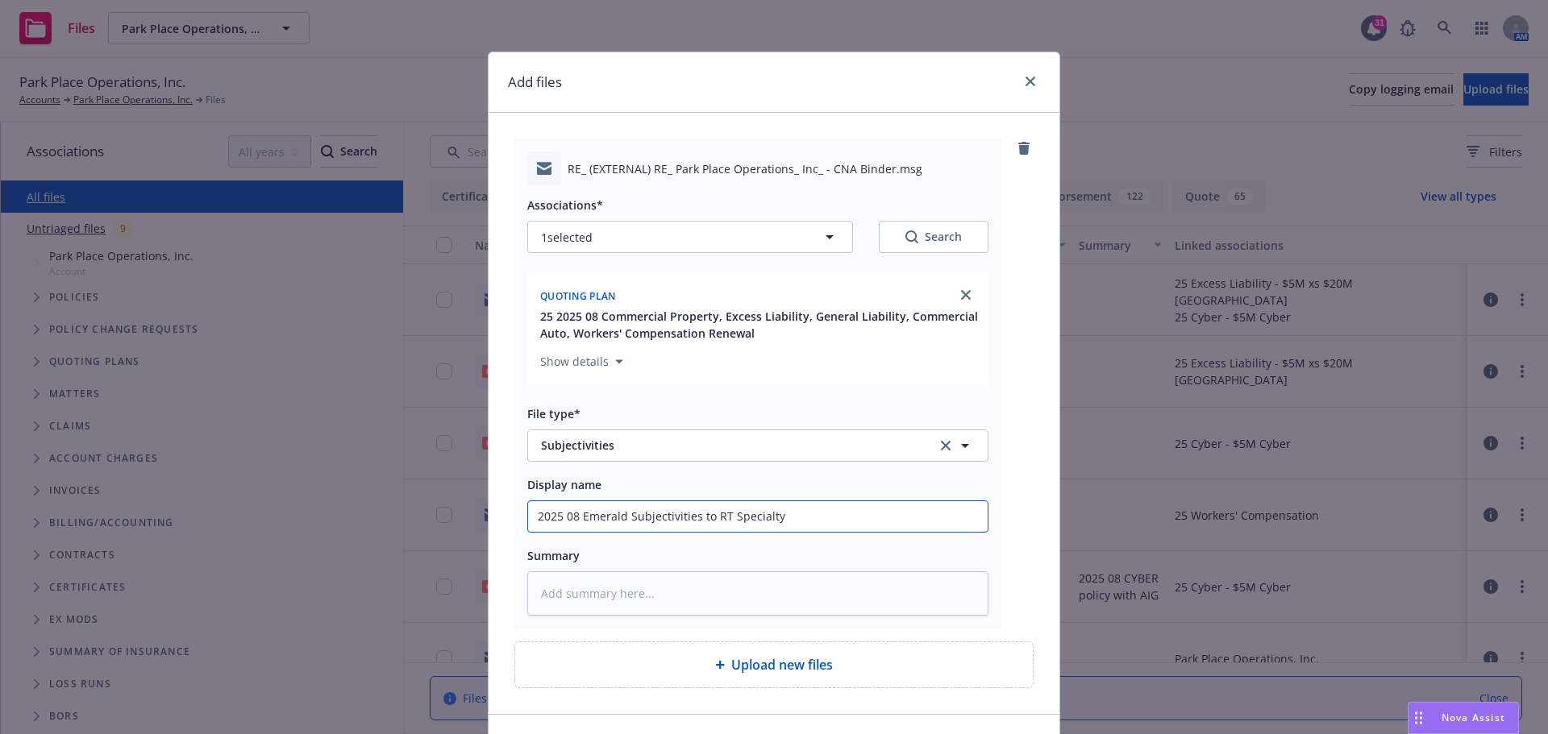
type textarea "x"
type input "2025 08 Emerald Subjectivities to RT Specialty B"
type textarea "x"
type input "2025 08 Emerald Subjectivities to RT Specialty Br"
type textarea "x"
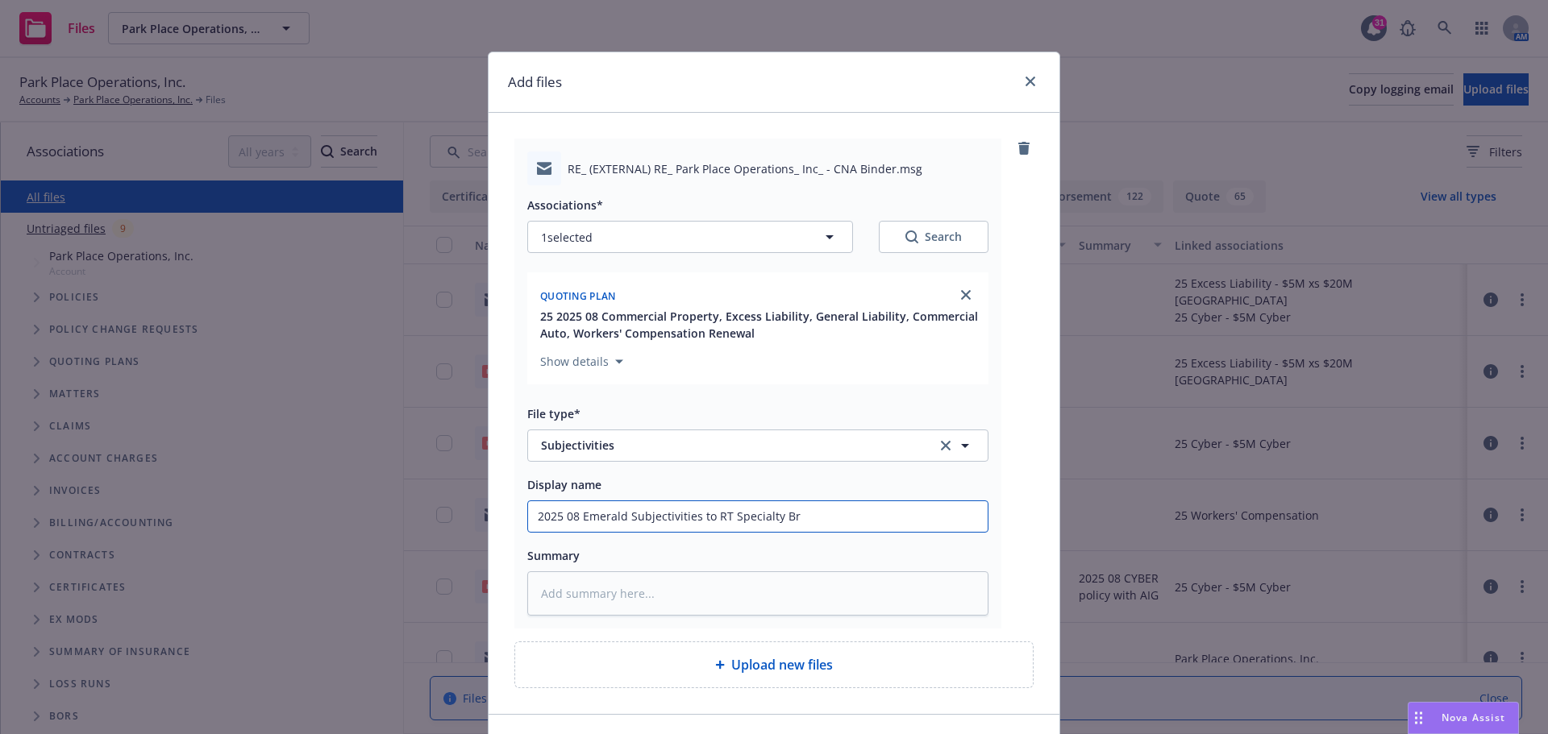
type input "2025 08 Emerald Subjectivities to RT Specialty Bra"
type textarea "x"
type input "2025 08 Emerald Subjectivities to RT Specialty [PERSON_NAME]"
type textarea "x"
type input "2025 08 Emerald Subjectivities to RT Specialty [PERSON_NAME]"
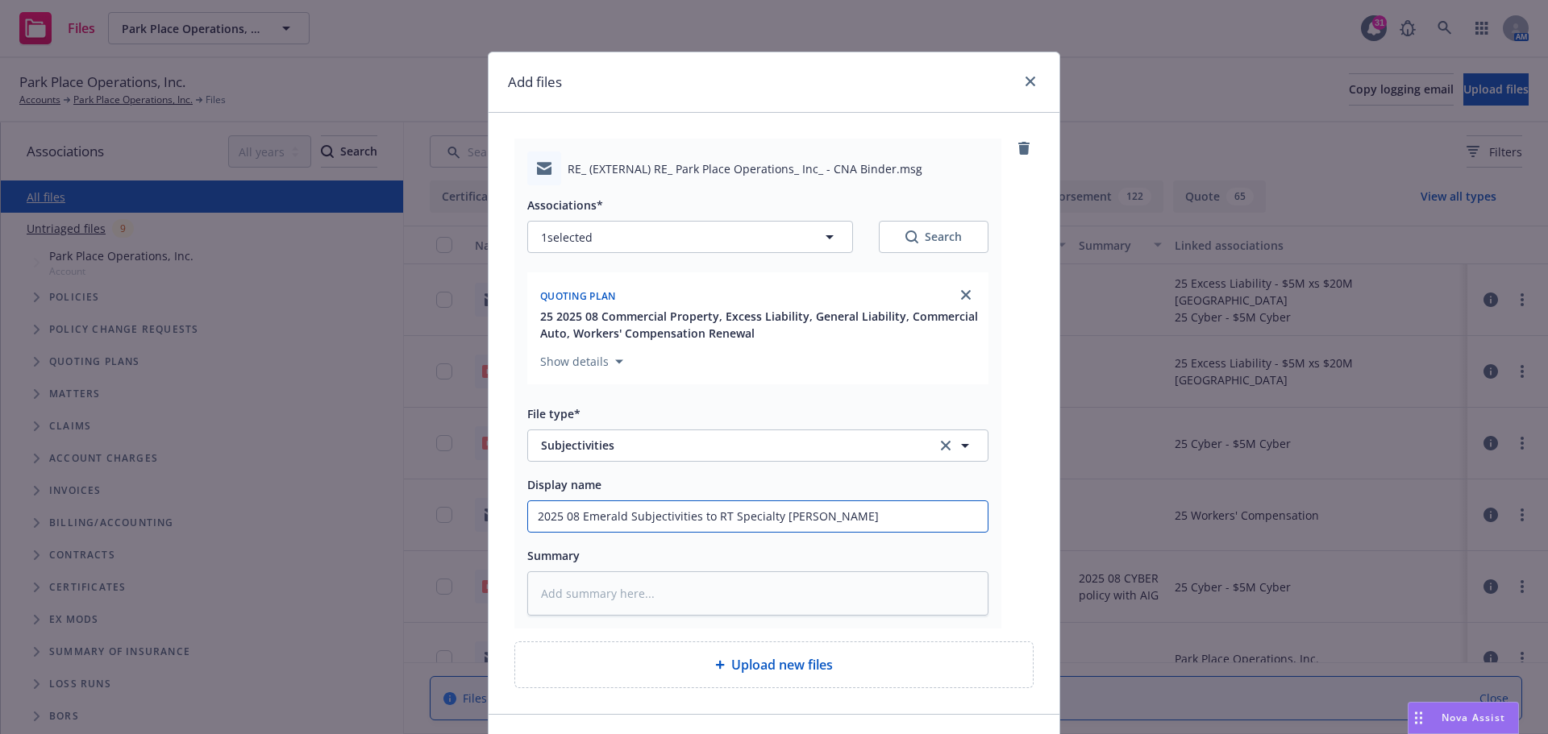
type textarea "x"
type input "2025 08 Emerald Subjectivities to RT Specialty [PERSON_NAME]"
type textarea "x"
type input "2025 08 Emerald Subjectivities to RT Specialty [PERSON_NAME]"
type textarea "x"
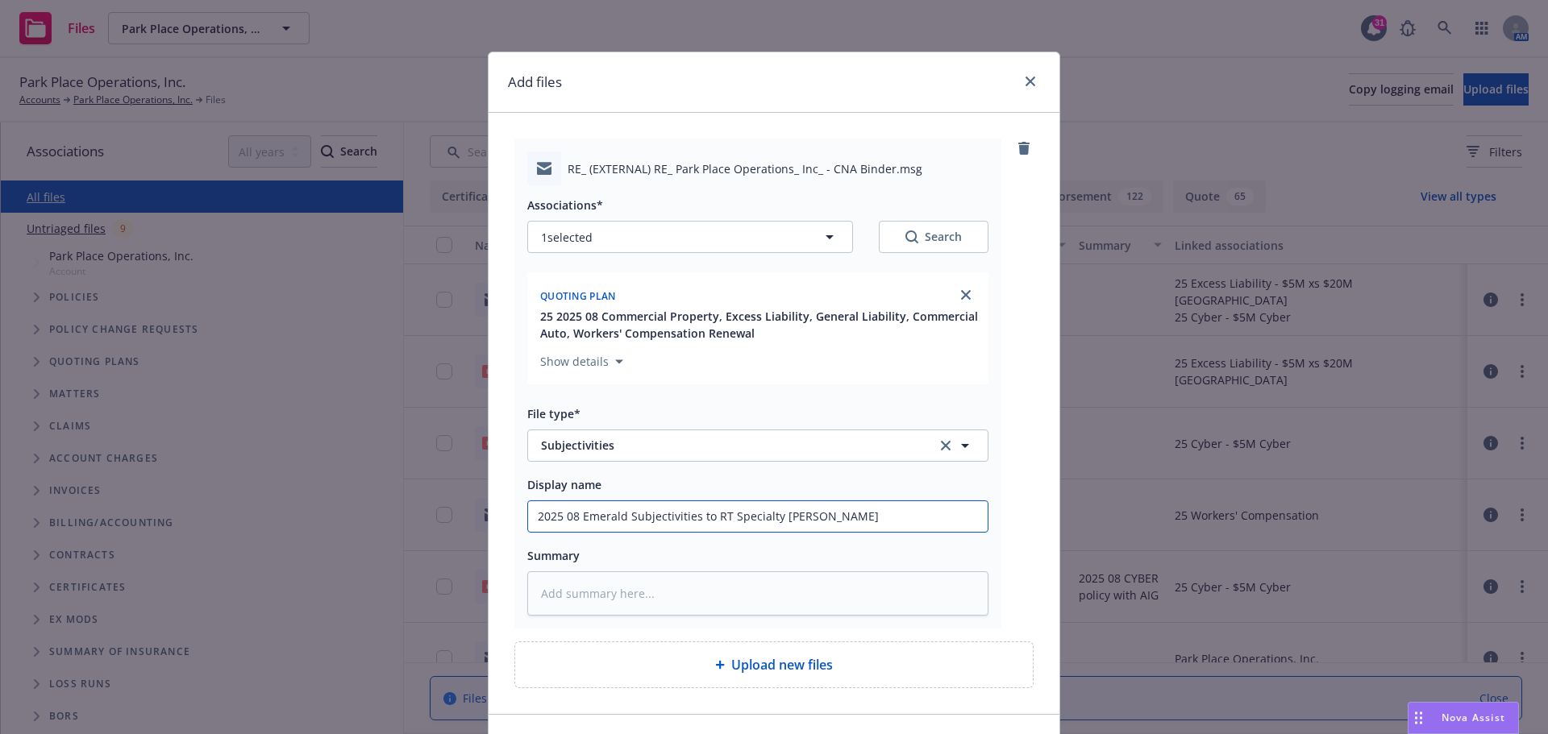
type input "2025 08 Emerald Subjectivities to RT Specialty [PERSON_NAME]"
type textarea "x"
type input "2025 08 Emerald Subjectivities to RT Specialty [PERSON_NAME]"
type textarea "x"
drag, startPoint x: 531, startPoint y: 514, endPoint x: 852, endPoint y: 519, distance: 320.8
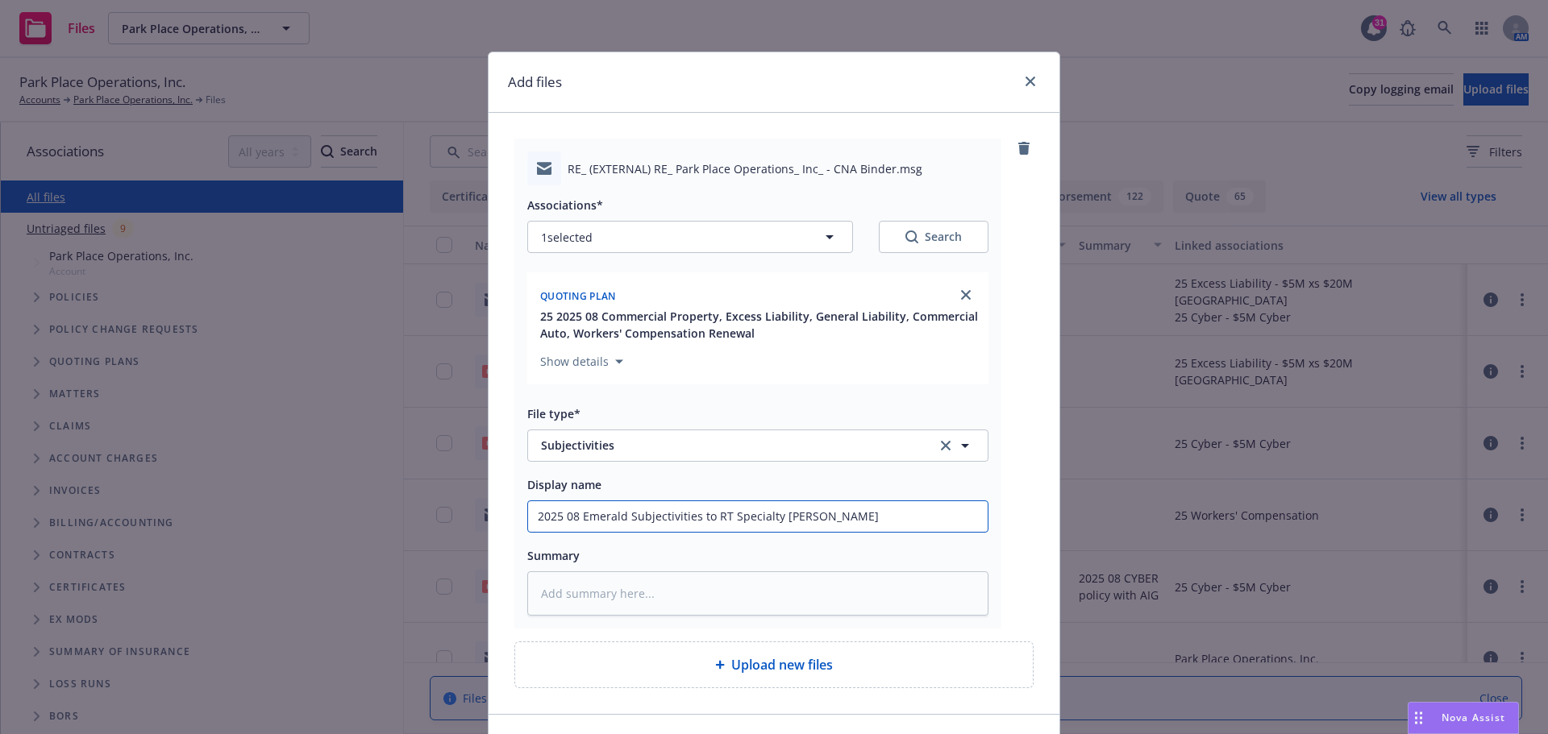
click at [852, 519] on input "2025 08 Emerald Subjectivities to RT Specialty [PERSON_NAME]" at bounding box center [757, 516] width 459 height 31
type input "2025 08 Emerald Subjectivities to RT Specialty [PERSON_NAME]"
click at [601, 596] on textarea at bounding box center [757, 593] width 461 height 44
paste textarea "2025 08 Emerald Subjectivities to RT Specialty [PERSON_NAME]"
type textarea "x"
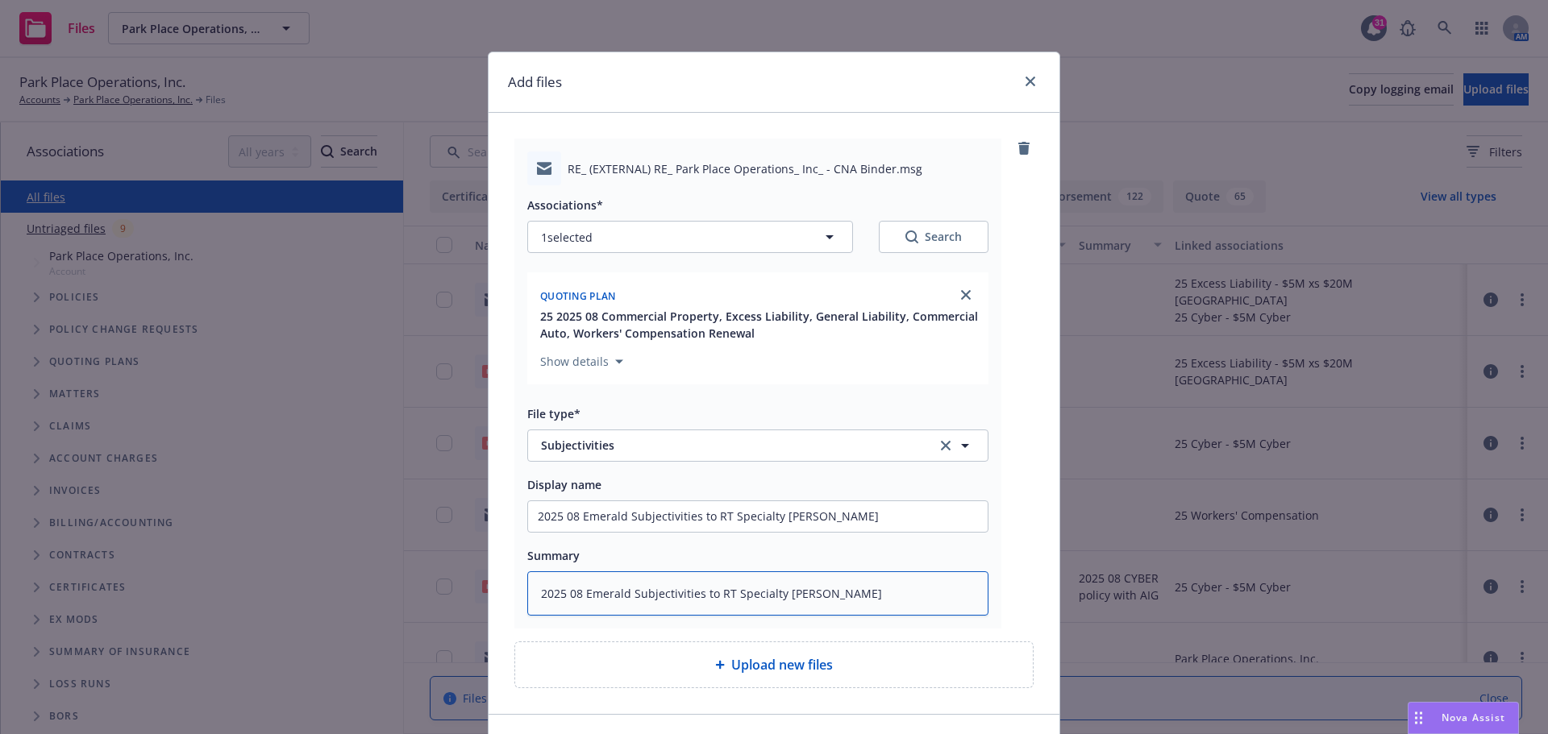
type textarea "2025 08 Emerald Subjectivities to RT Specialty [PERSON_NAME]"
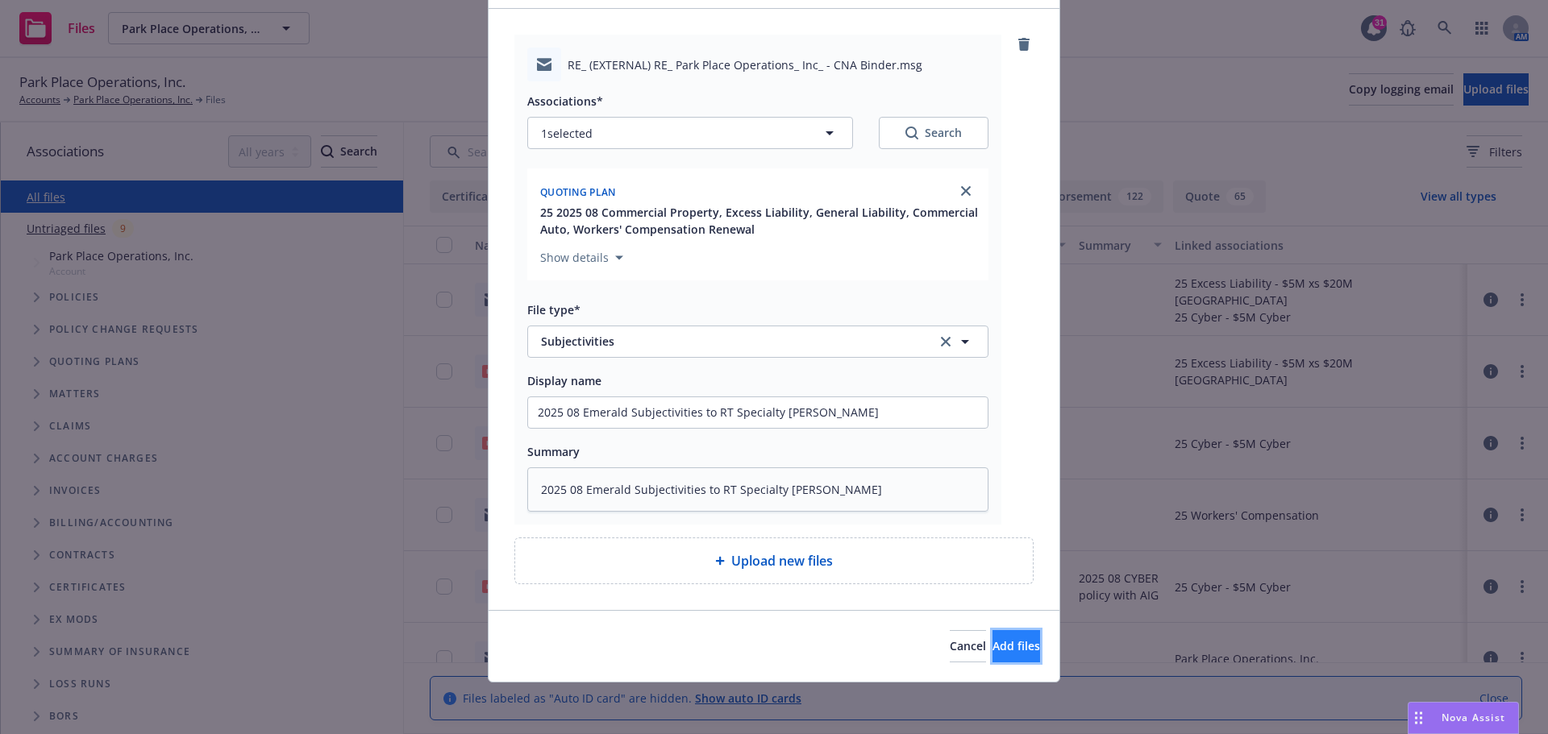
click at [996, 645] on span "Add files" at bounding box center [1016, 645] width 48 height 15
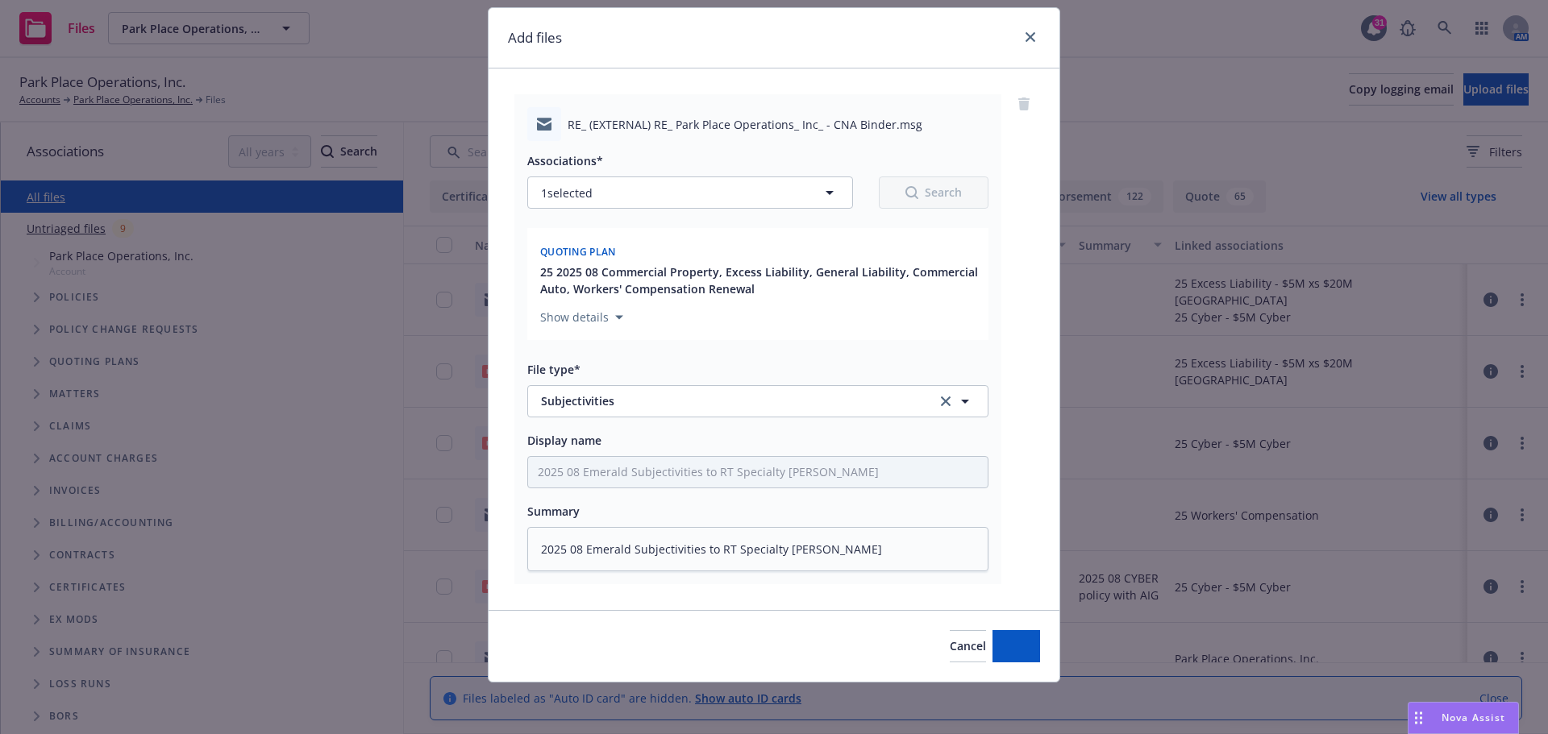
scroll to position [44, 0]
type textarea "x"
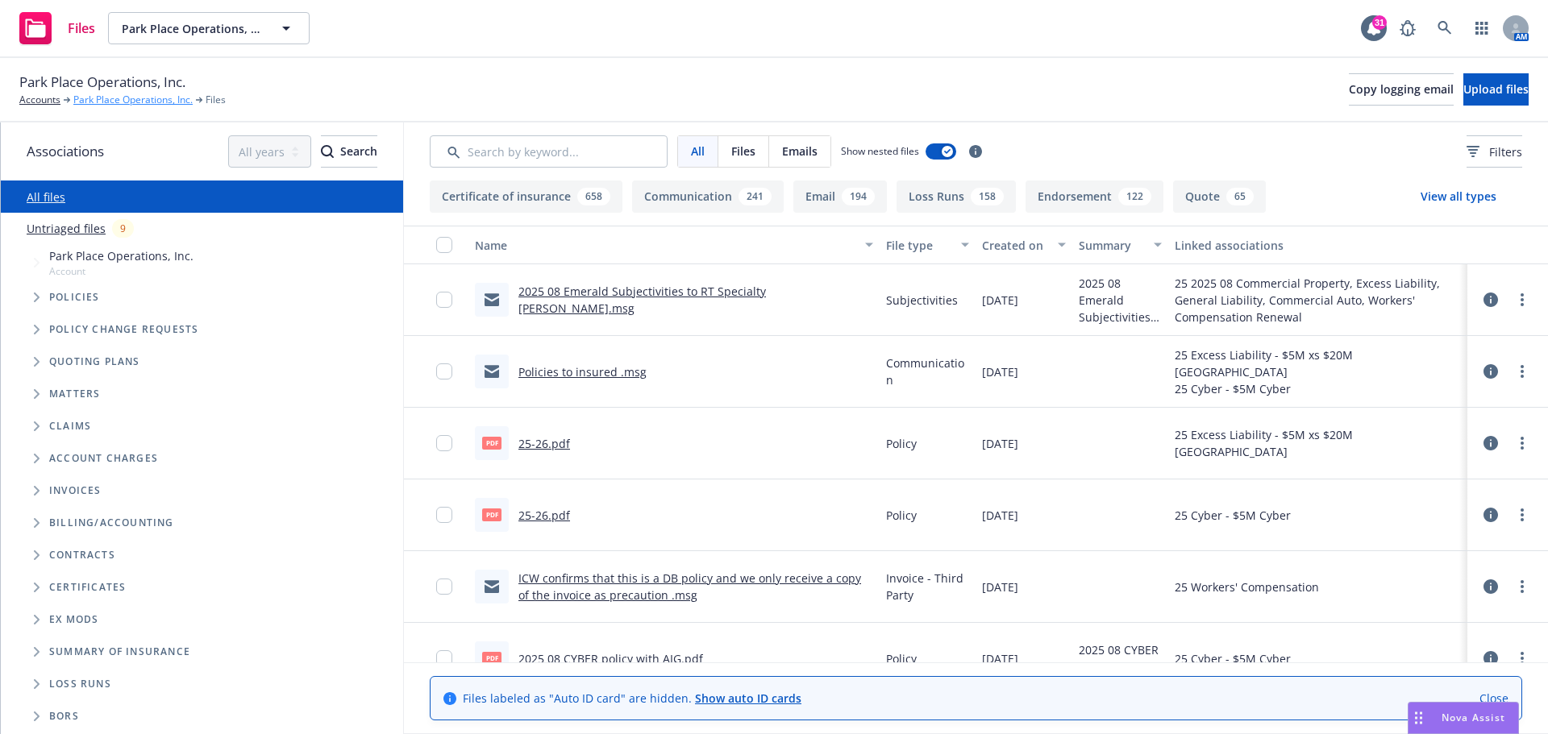
click at [110, 102] on link "Park Place Operations, Inc." at bounding box center [132, 100] width 119 height 15
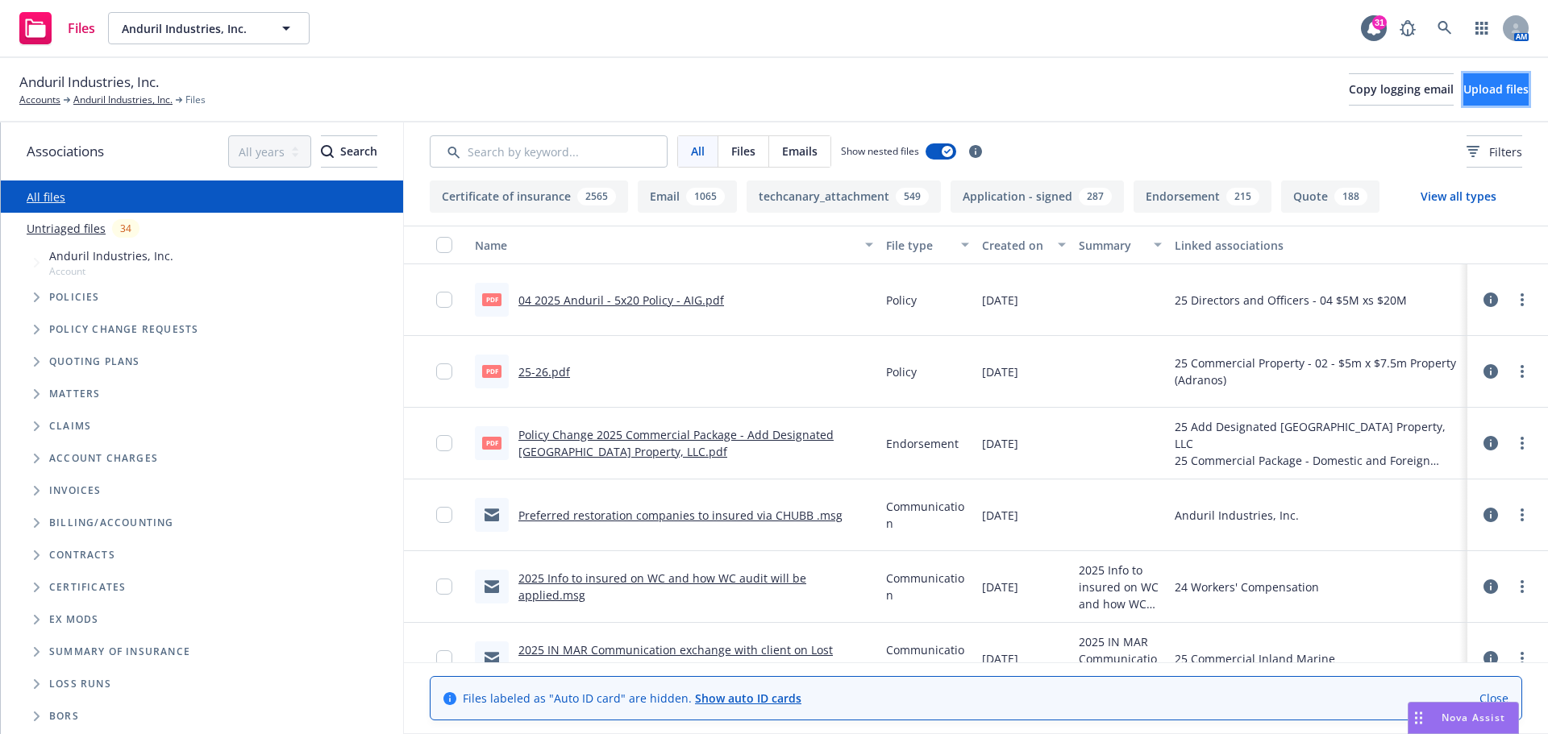
click at [1463, 84] on span "Upload files" at bounding box center [1495, 88] width 65 height 15
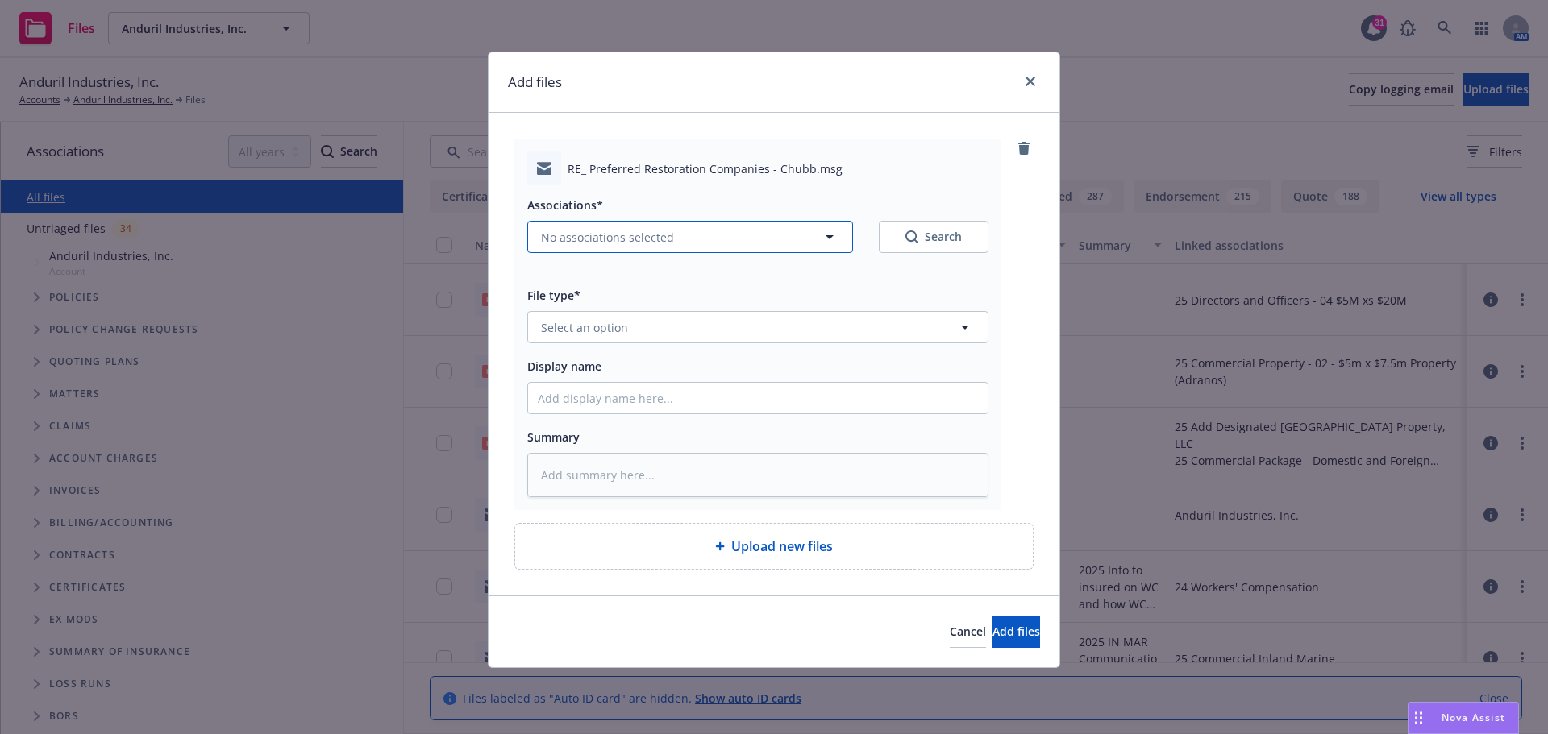
click at [832, 239] on icon "button" at bounding box center [829, 236] width 19 height 19
type textarea "x"
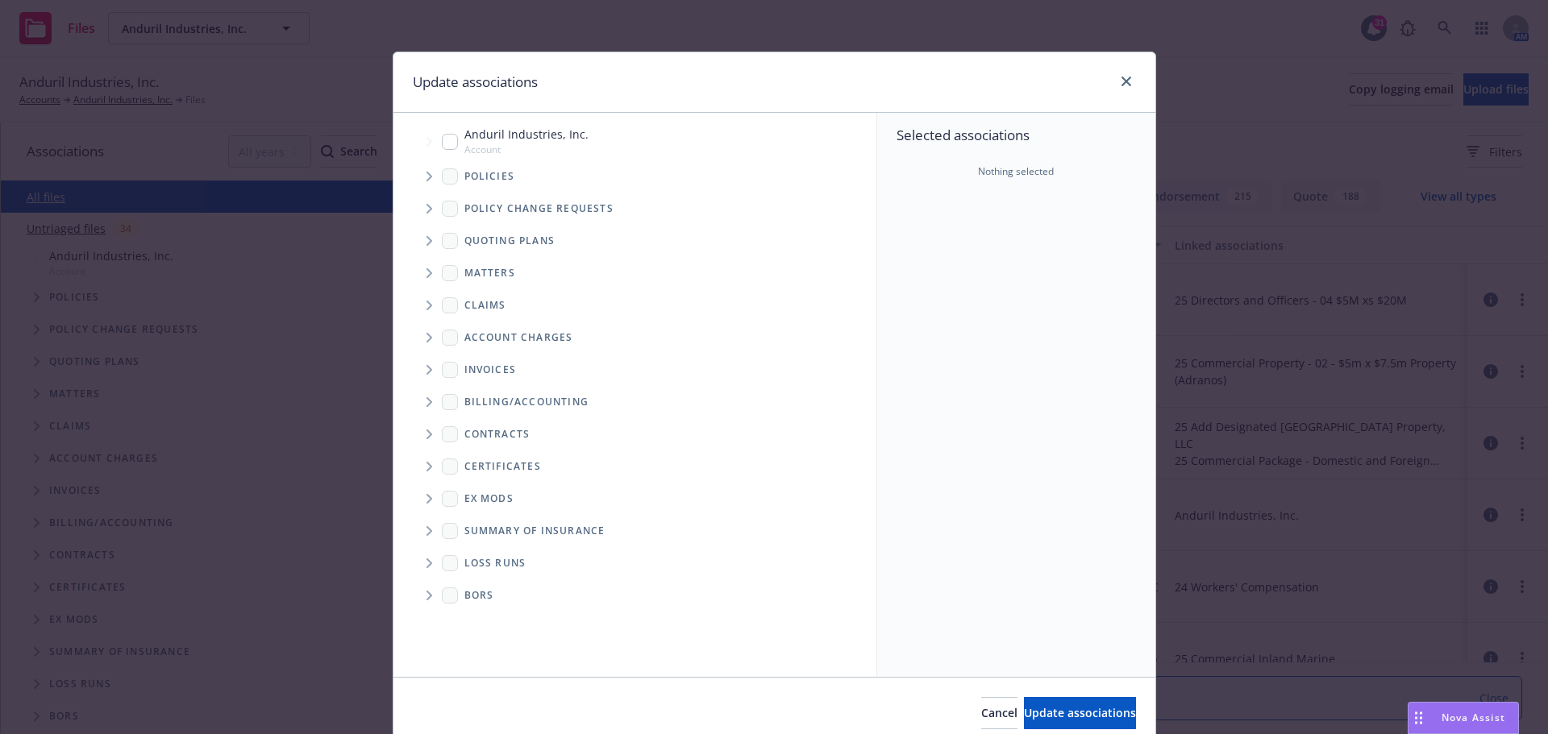
click at [426, 176] on icon "Tree Example" at bounding box center [429, 177] width 6 height 10
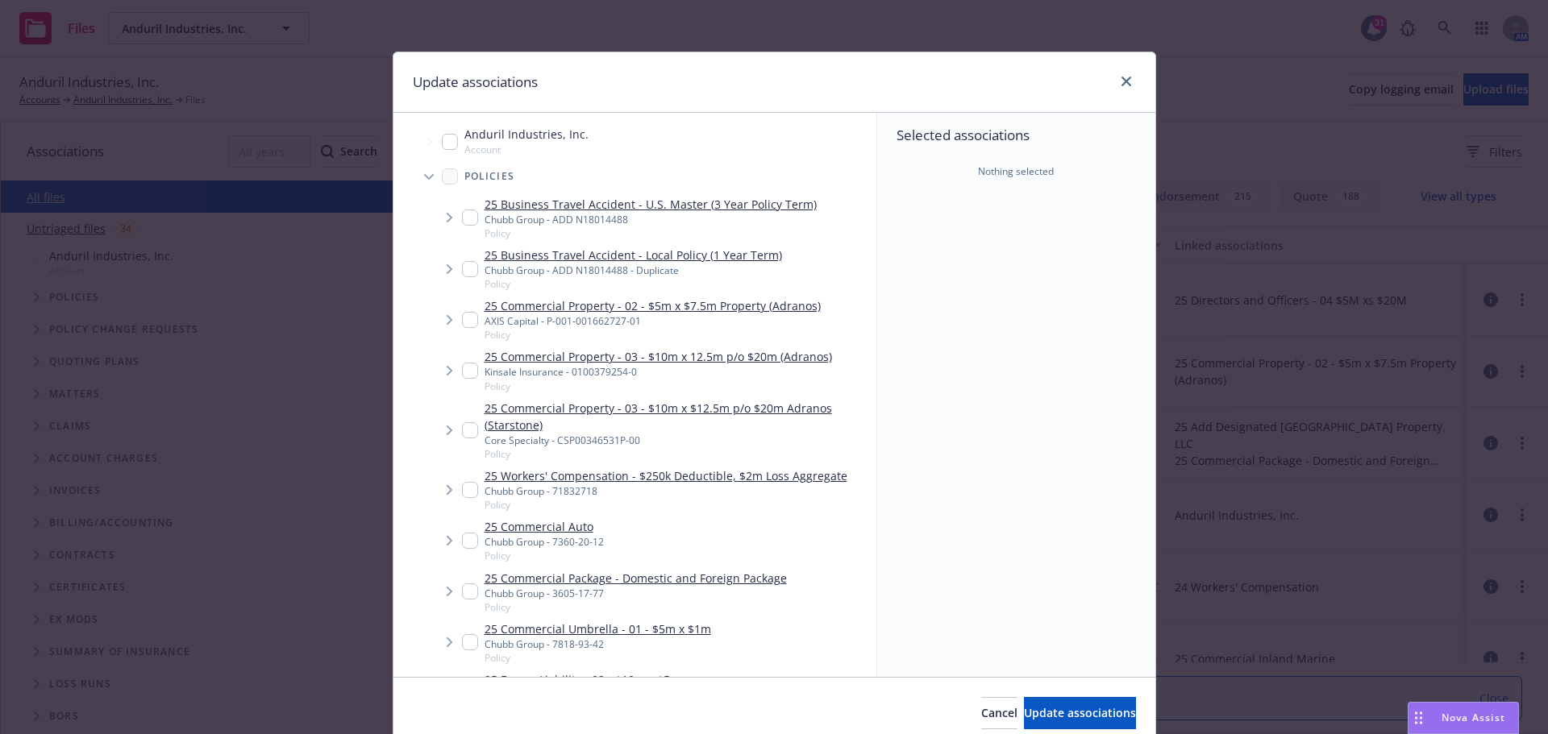
click at [462, 372] on input "Tree Example" at bounding box center [470, 371] width 16 height 16
checkbox input "true"
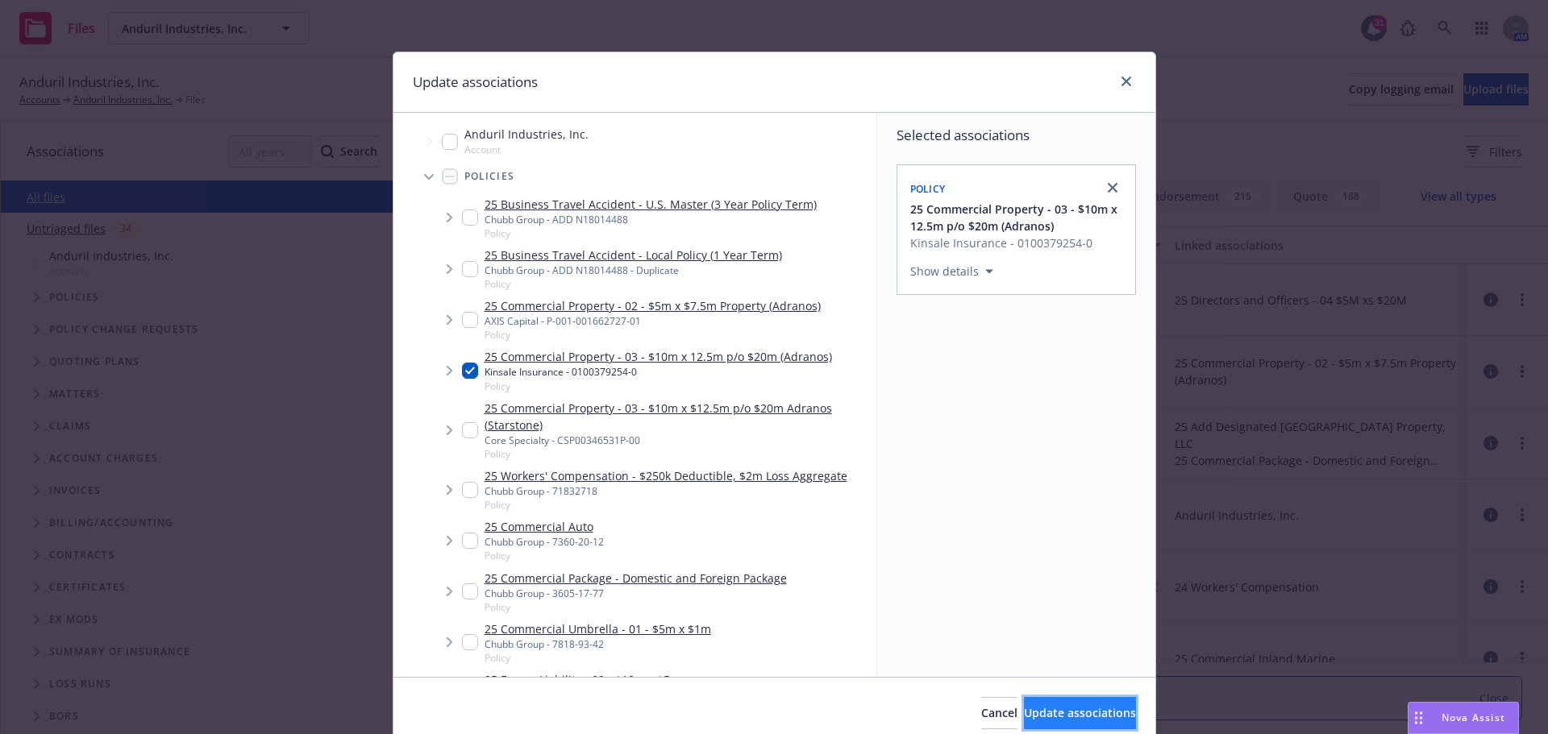
click at [1024, 709] on span "Update associations" at bounding box center [1080, 712] width 112 height 15
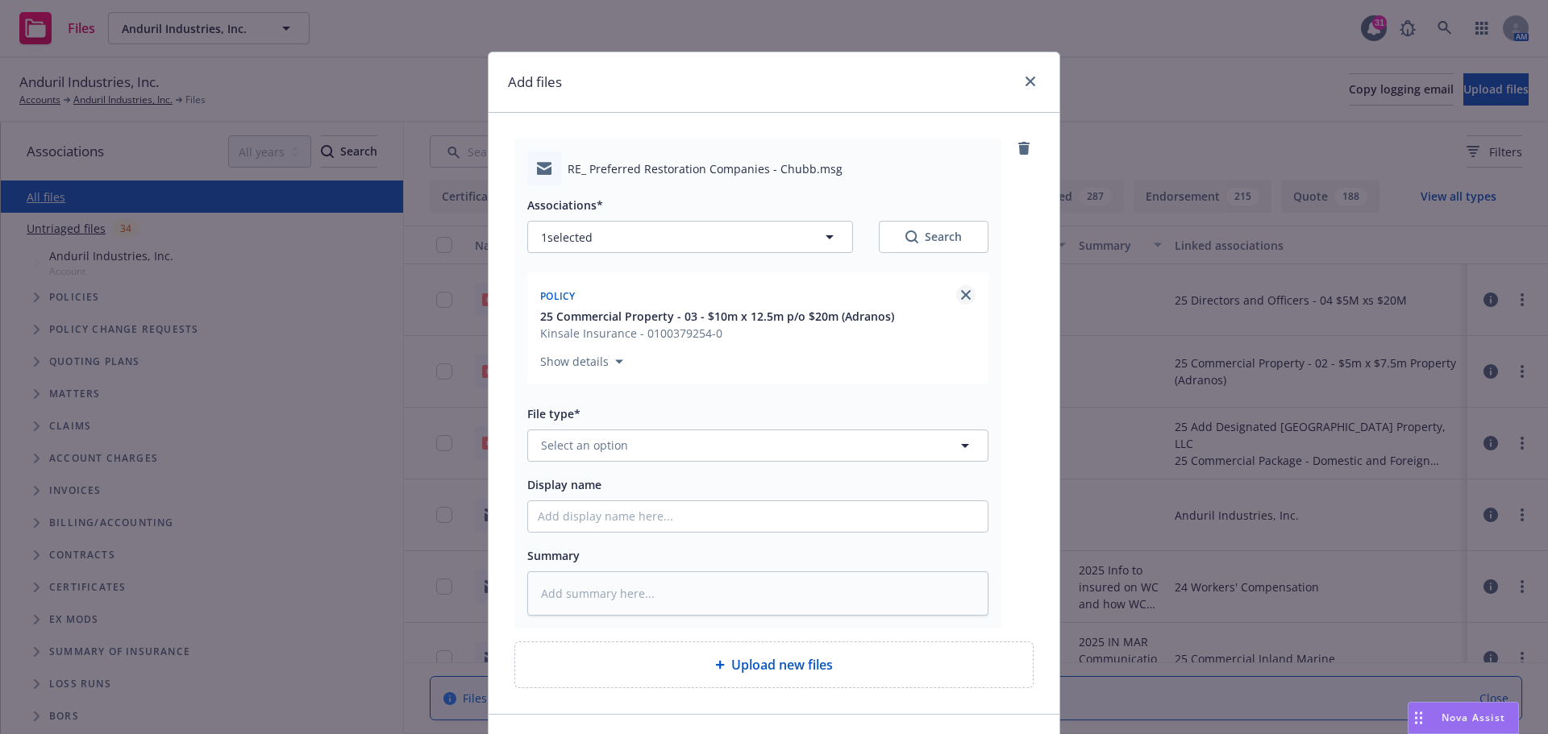
click at [963, 295] on icon "close" at bounding box center [966, 295] width 10 height 10
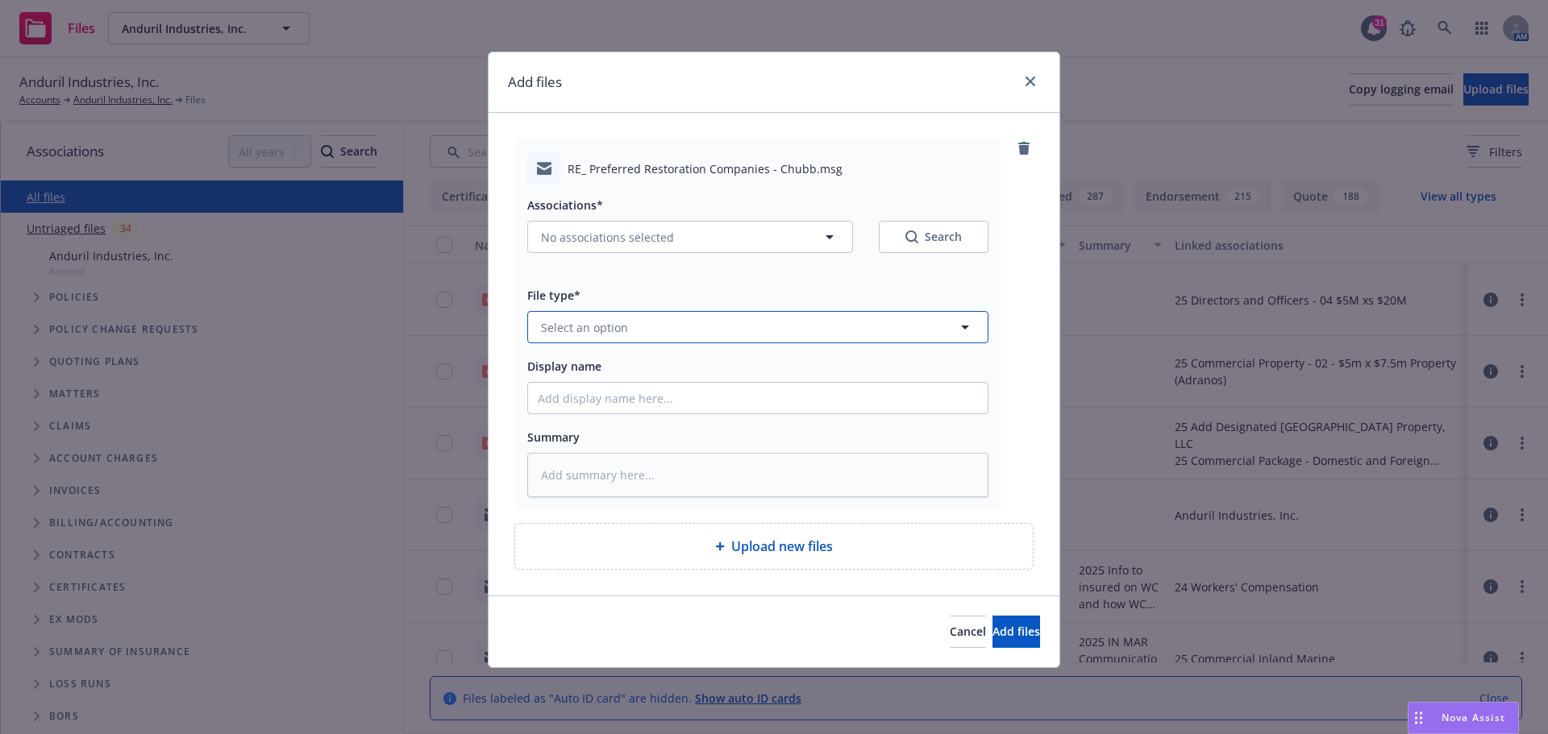
click at [962, 325] on icon "button" at bounding box center [964, 327] width 19 height 19
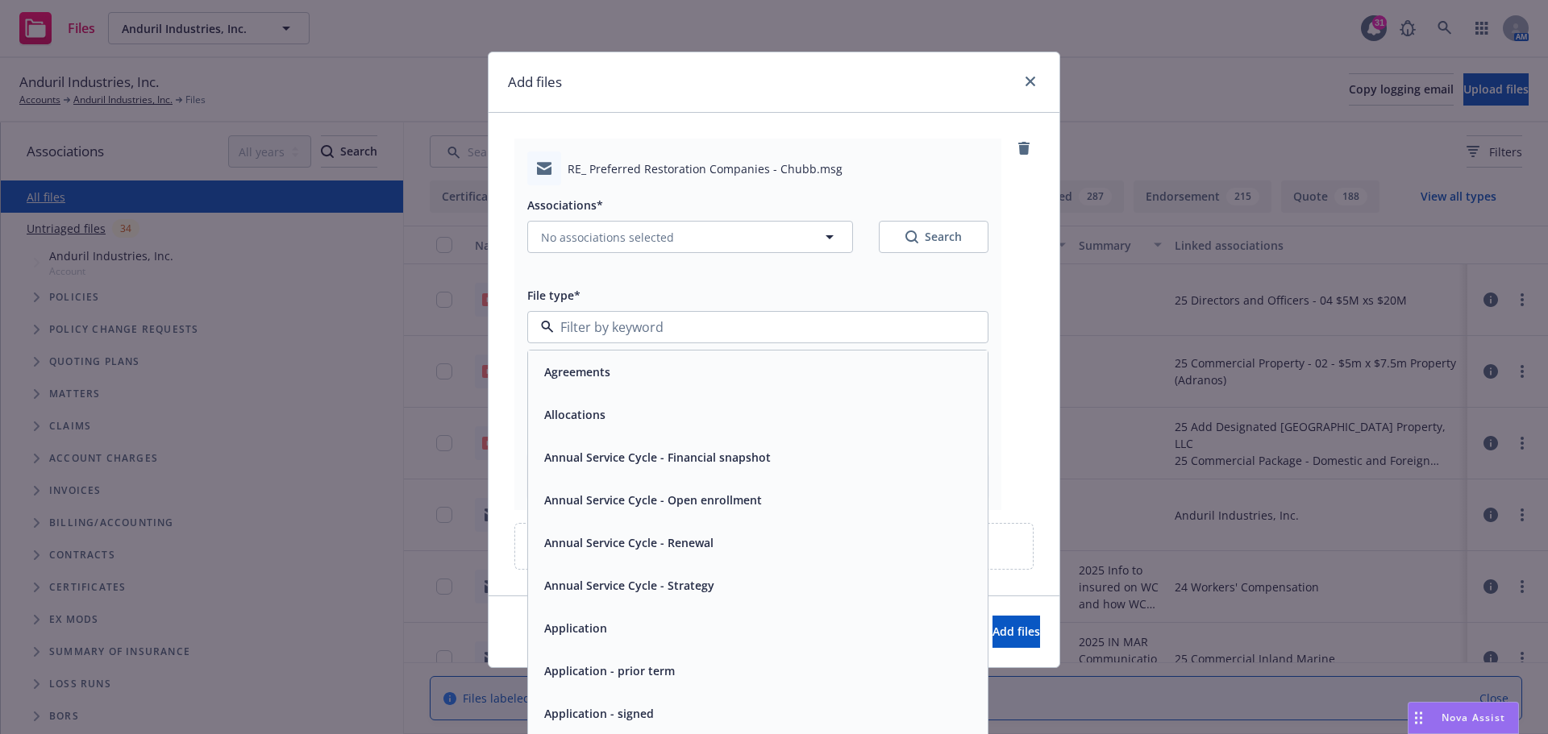
click at [962, 325] on div at bounding box center [757, 327] width 461 height 32
click at [820, 235] on icon "button" at bounding box center [829, 236] width 19 height 19
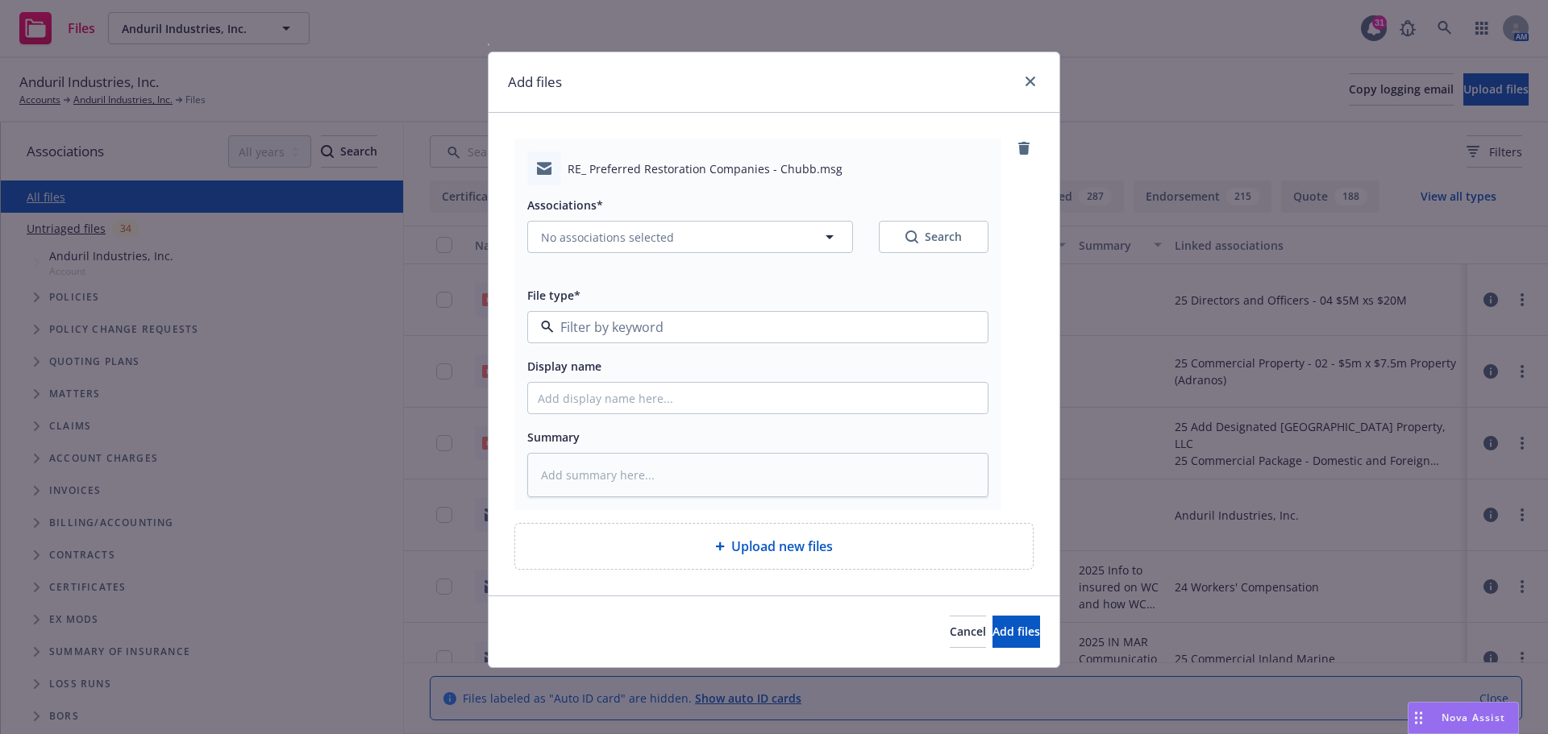
type textarea "x"
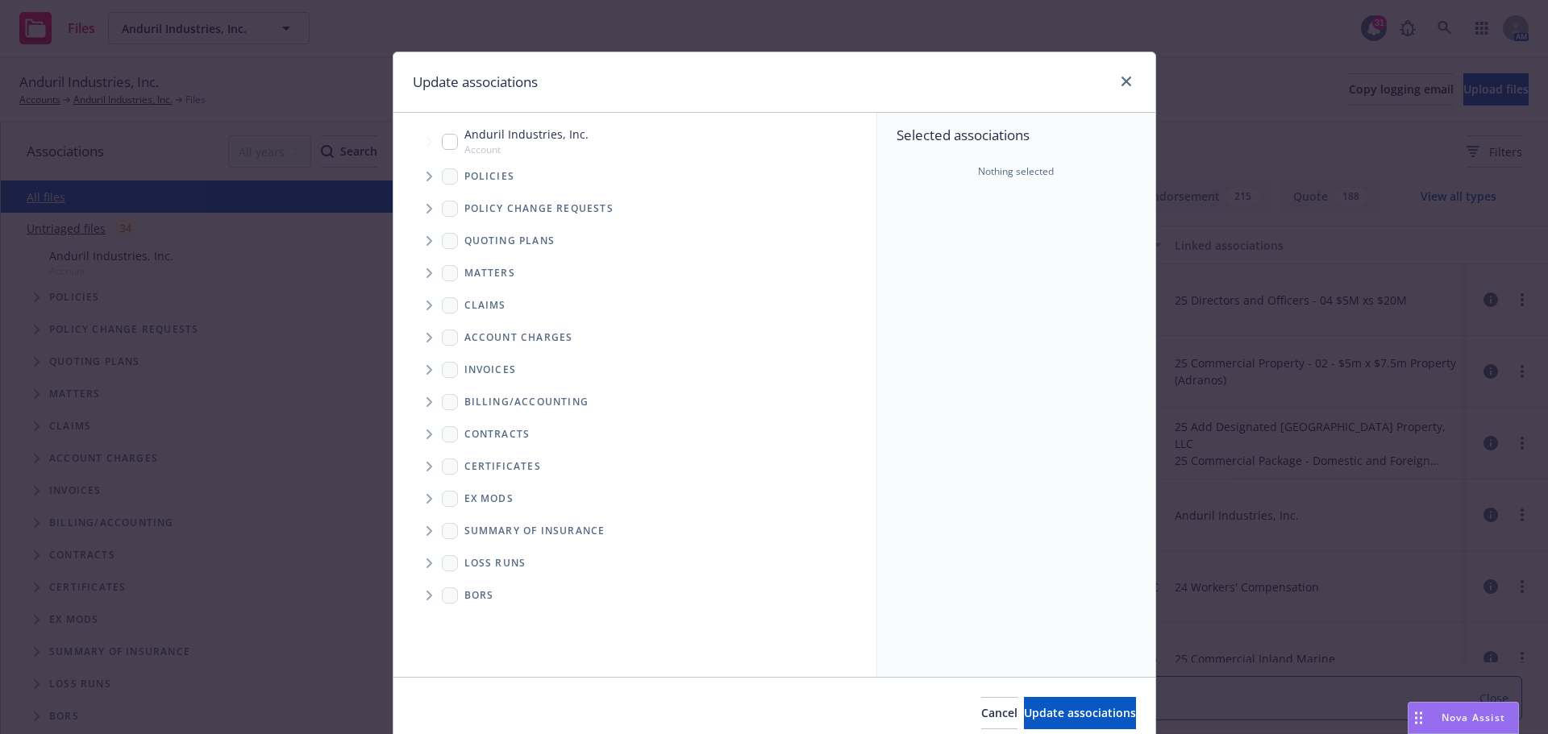
click at [426, 176] on icon "Tree Example" at bounding box center [429, 177] width 6 height 10
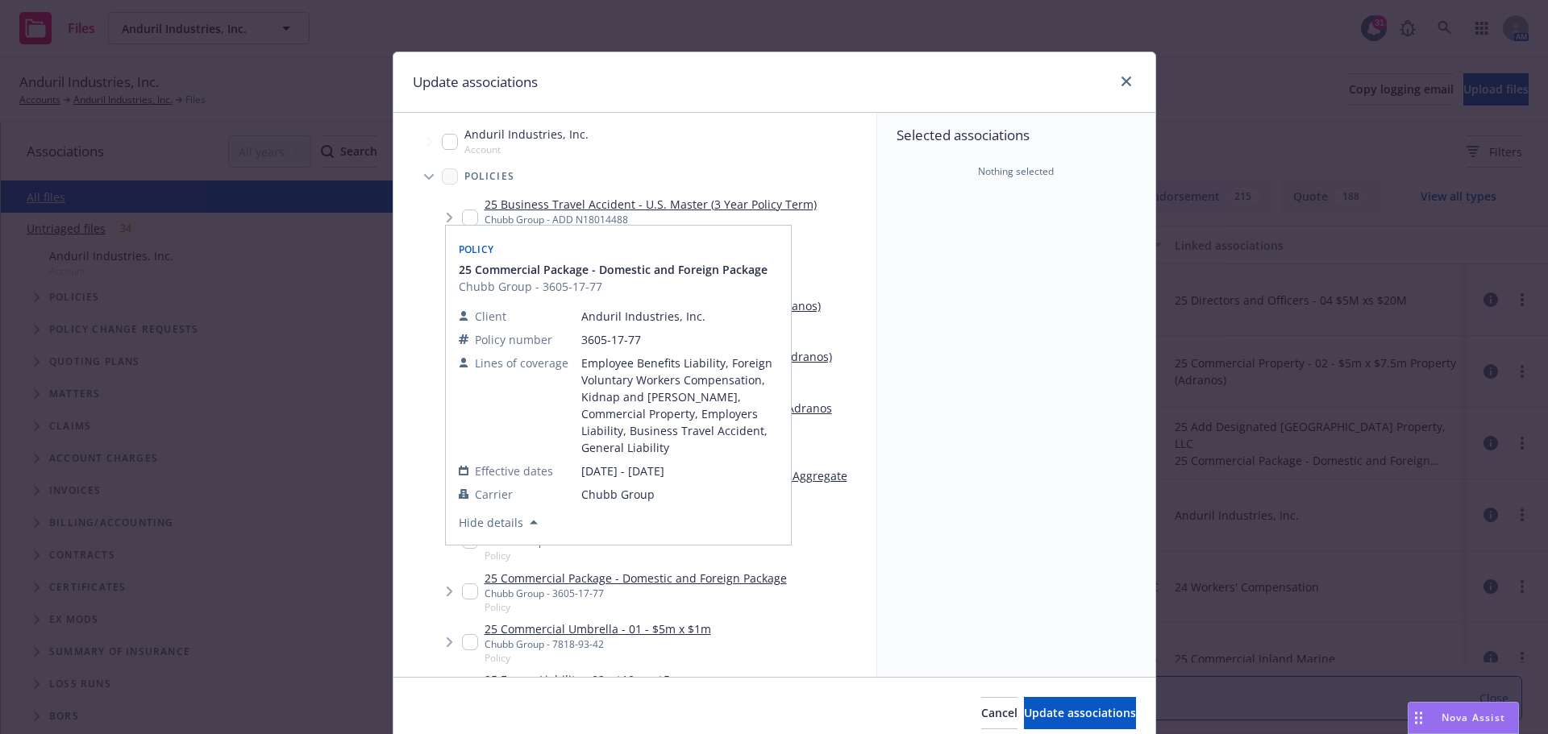
click at [465, 590] on input "Tree Example" at bounding box center [470, 592] width 16 height 16
checkbox input "true"
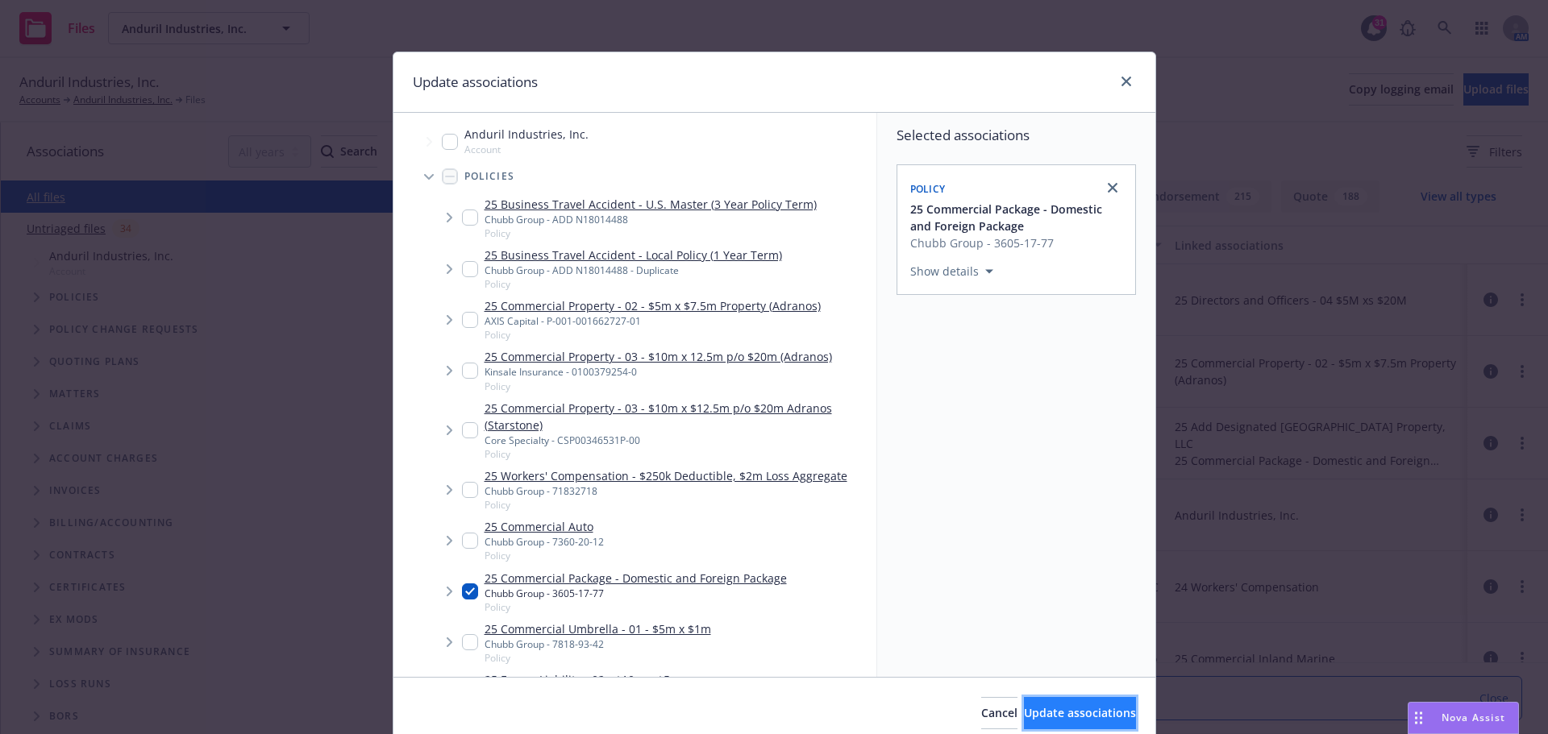
click at [1030, 708] on span "Update associations" at bounding box center [1080, 712] width 112 height 15
type textarea "x"
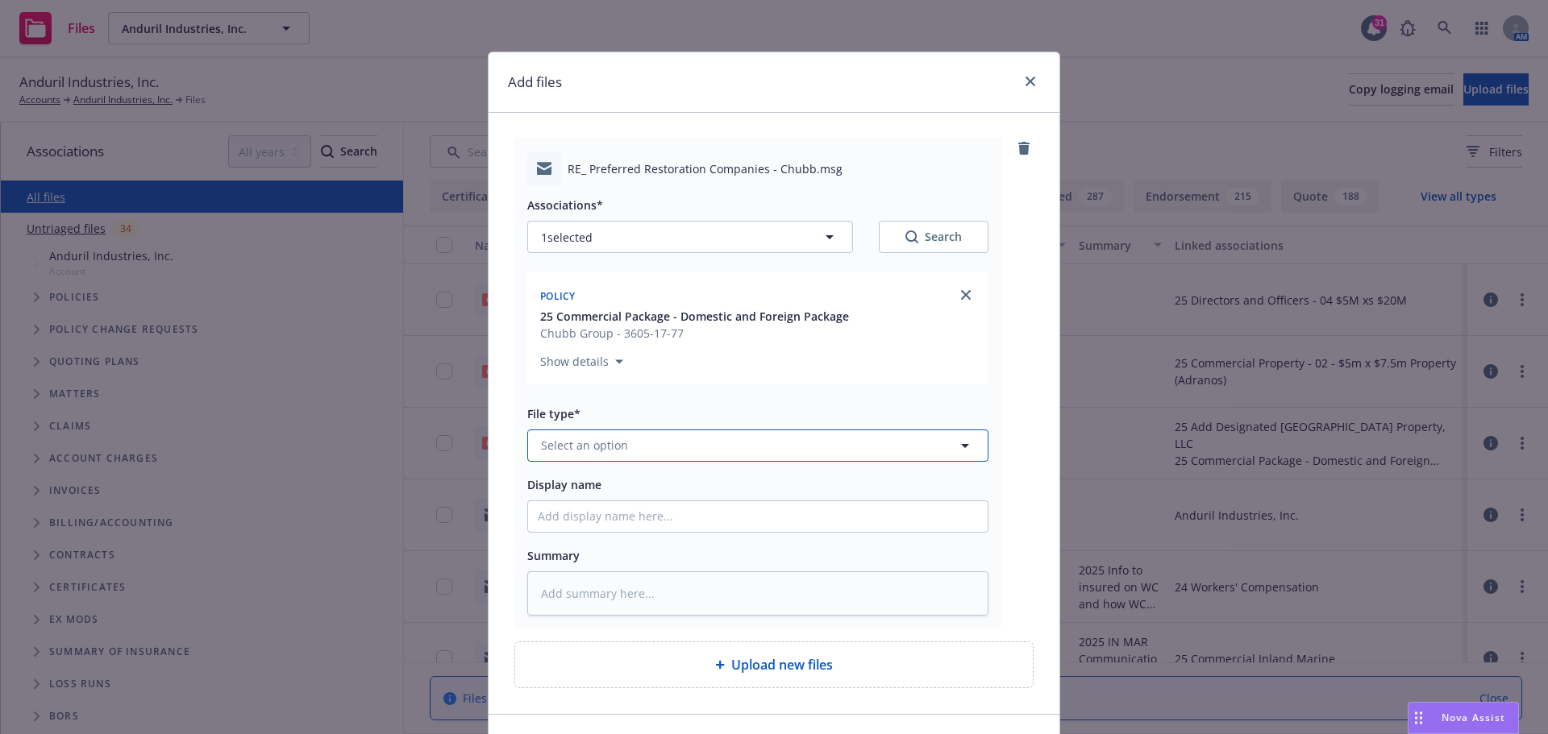
click at [962, 447] on icon "button" at bounding box center [964, 445] width 19 height 19
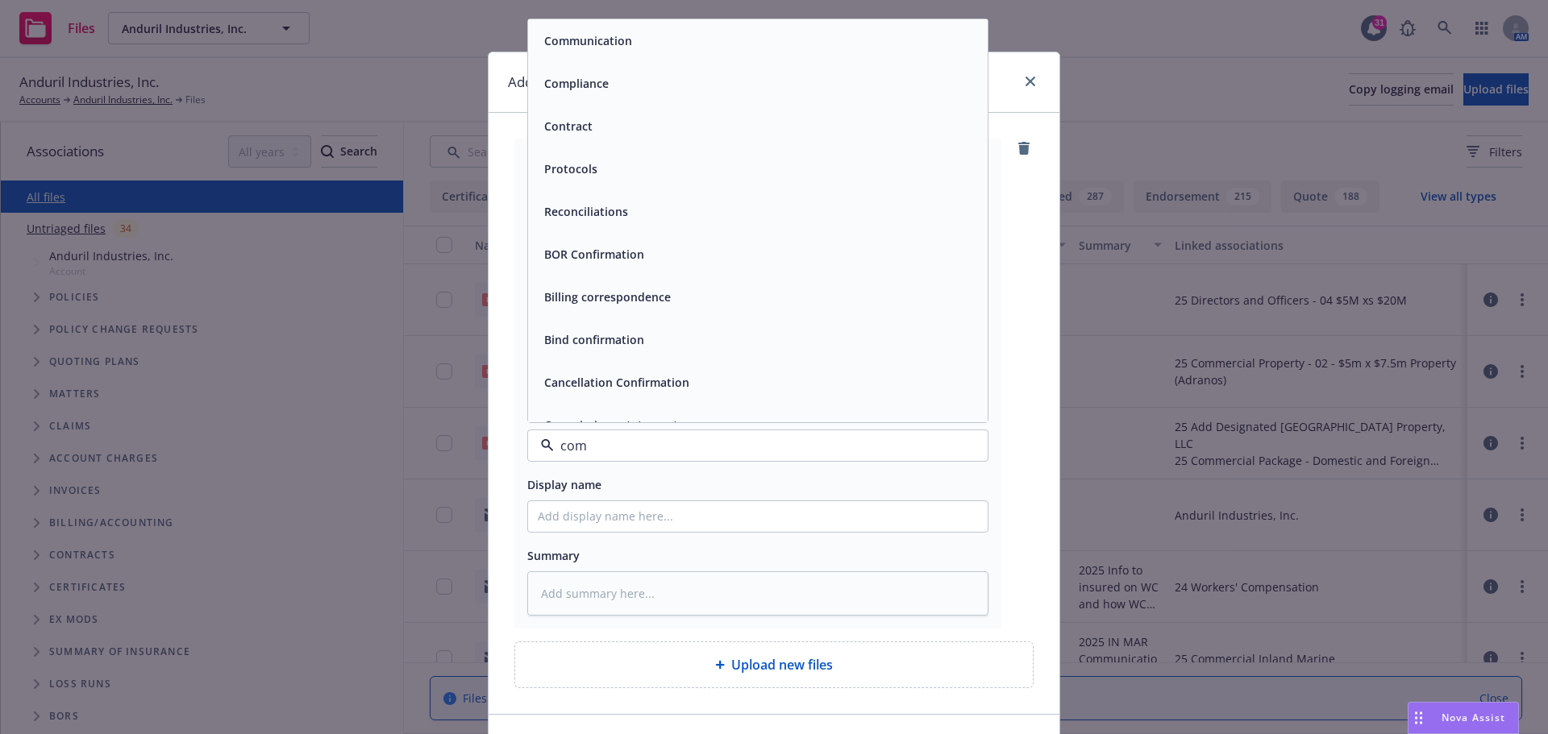
type input "comm"
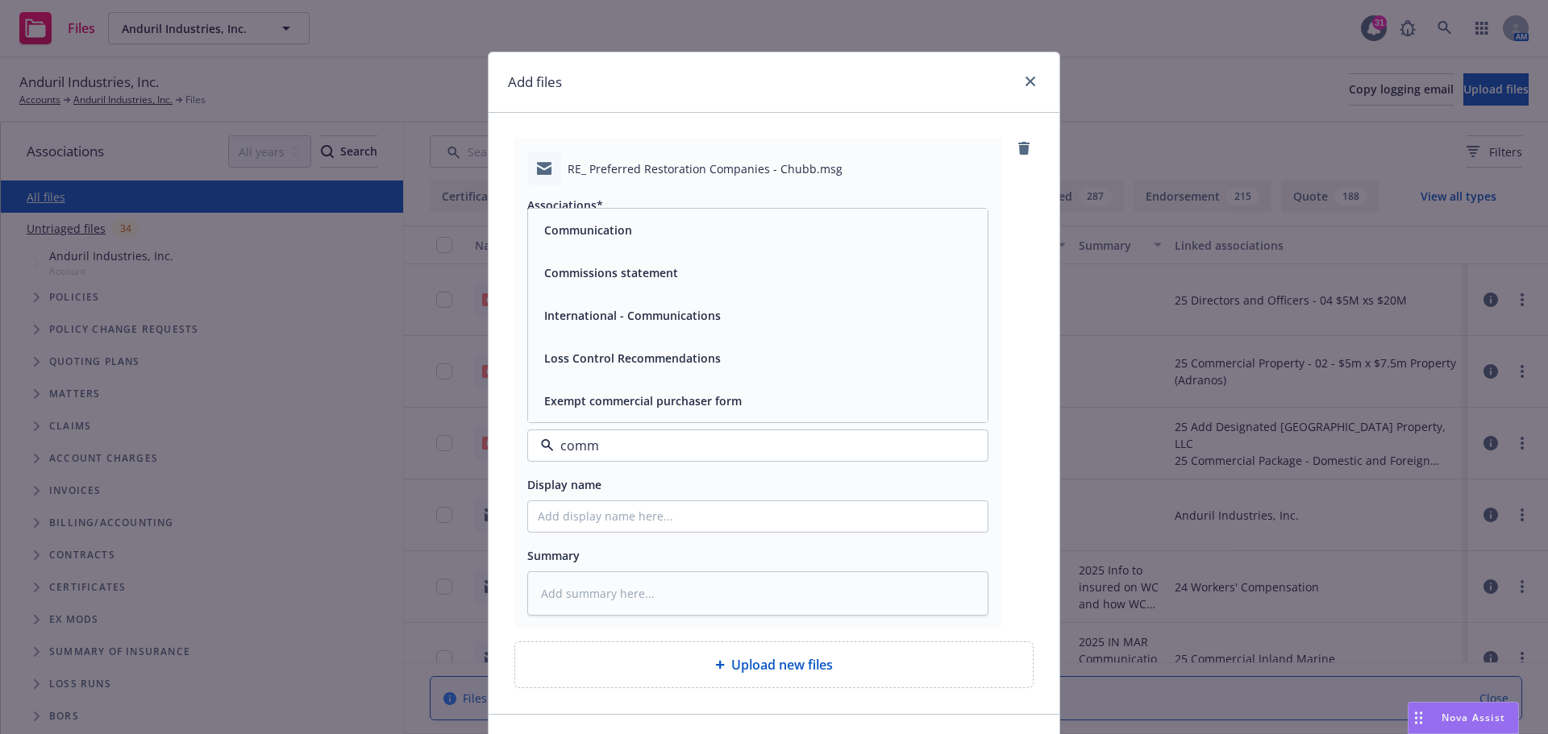
click at [605, 220] on div "Communication" at bounding box center [587, 229] width 98 height 23
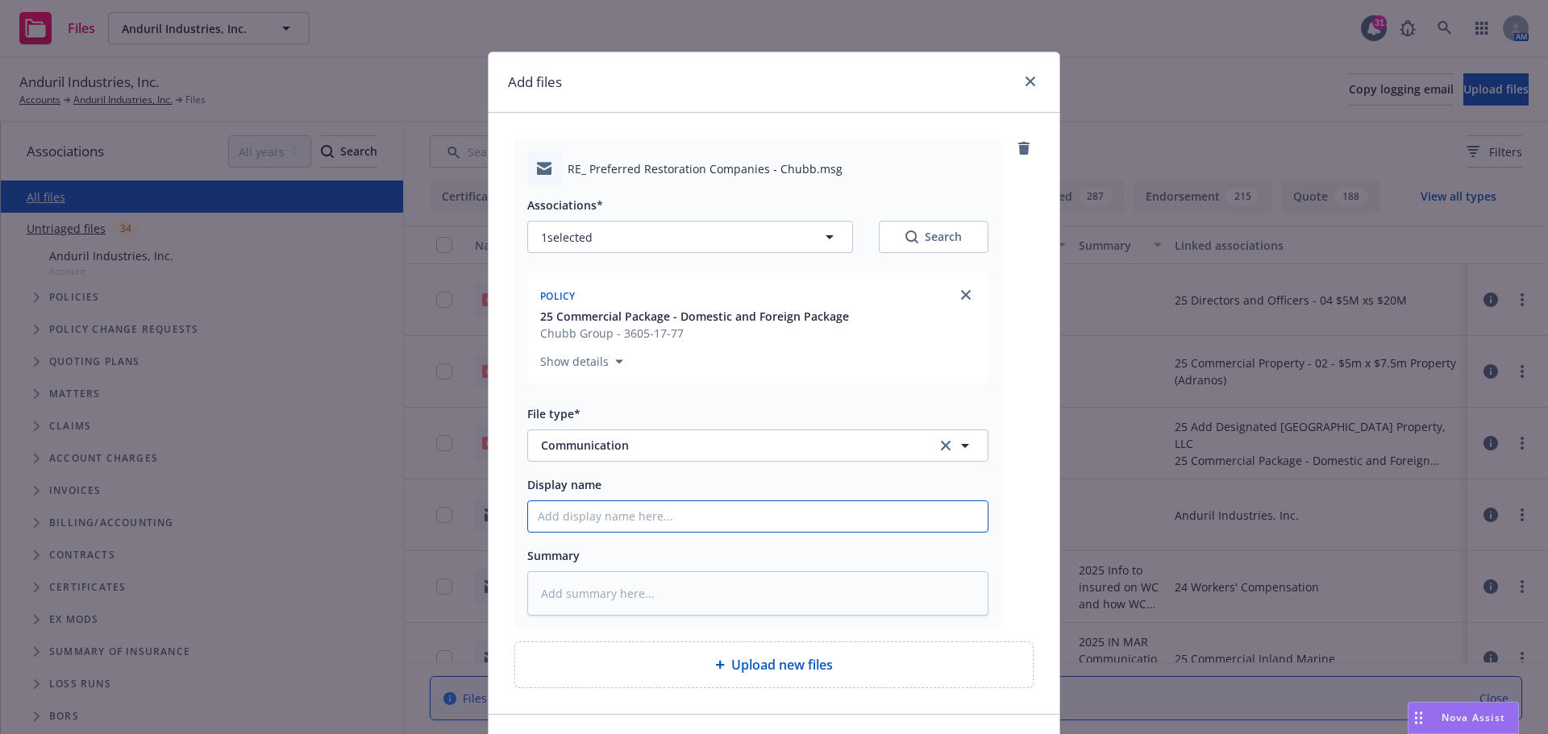
click at [533, 509] on input "Display name" at bounding box center [757, 516] width 459 height 31
type textarea "x"
type input "2"
type textarea "x"
type input "20"
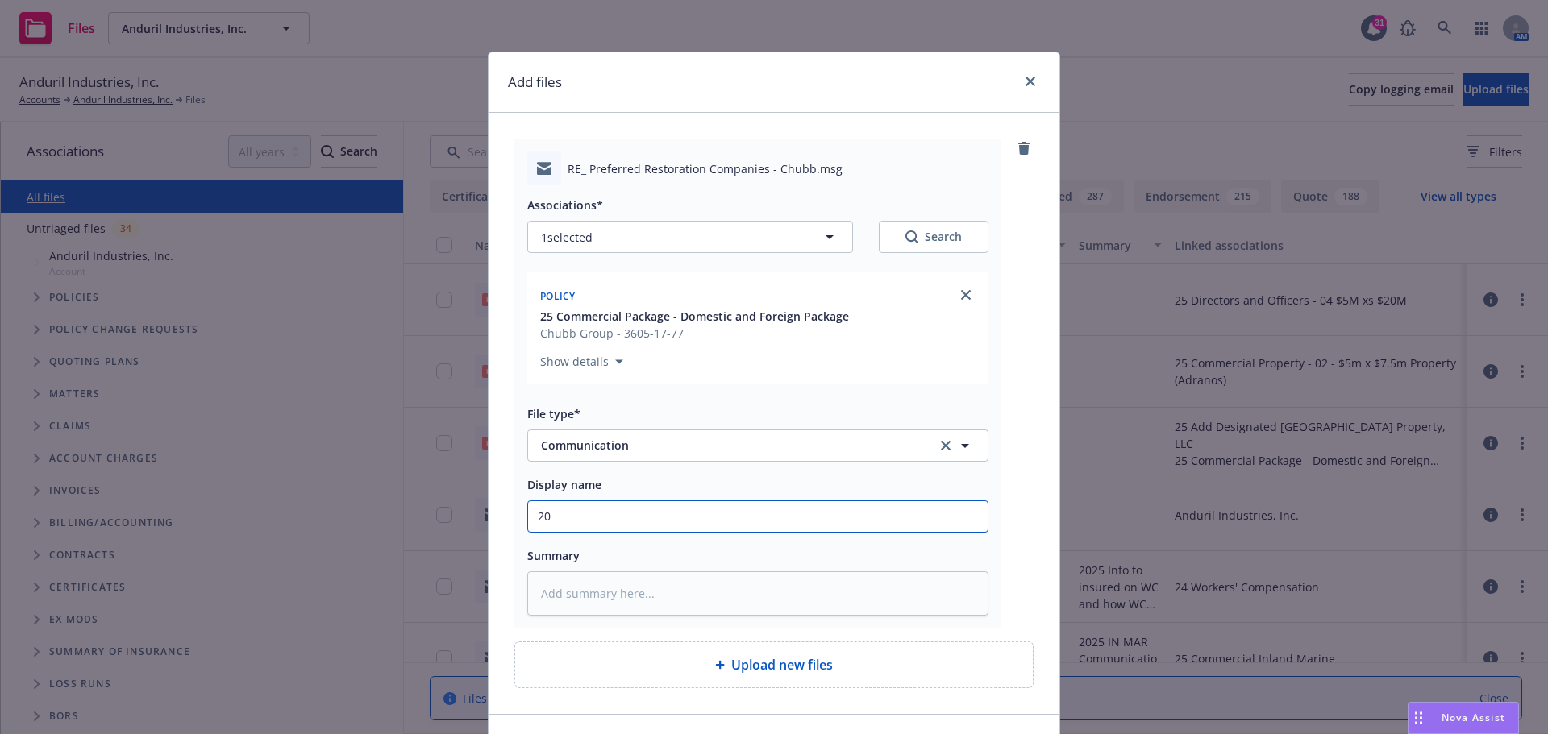
type textarea "x"
type input "202"
type textarea "x"
type input "2025"
type textarea "x"
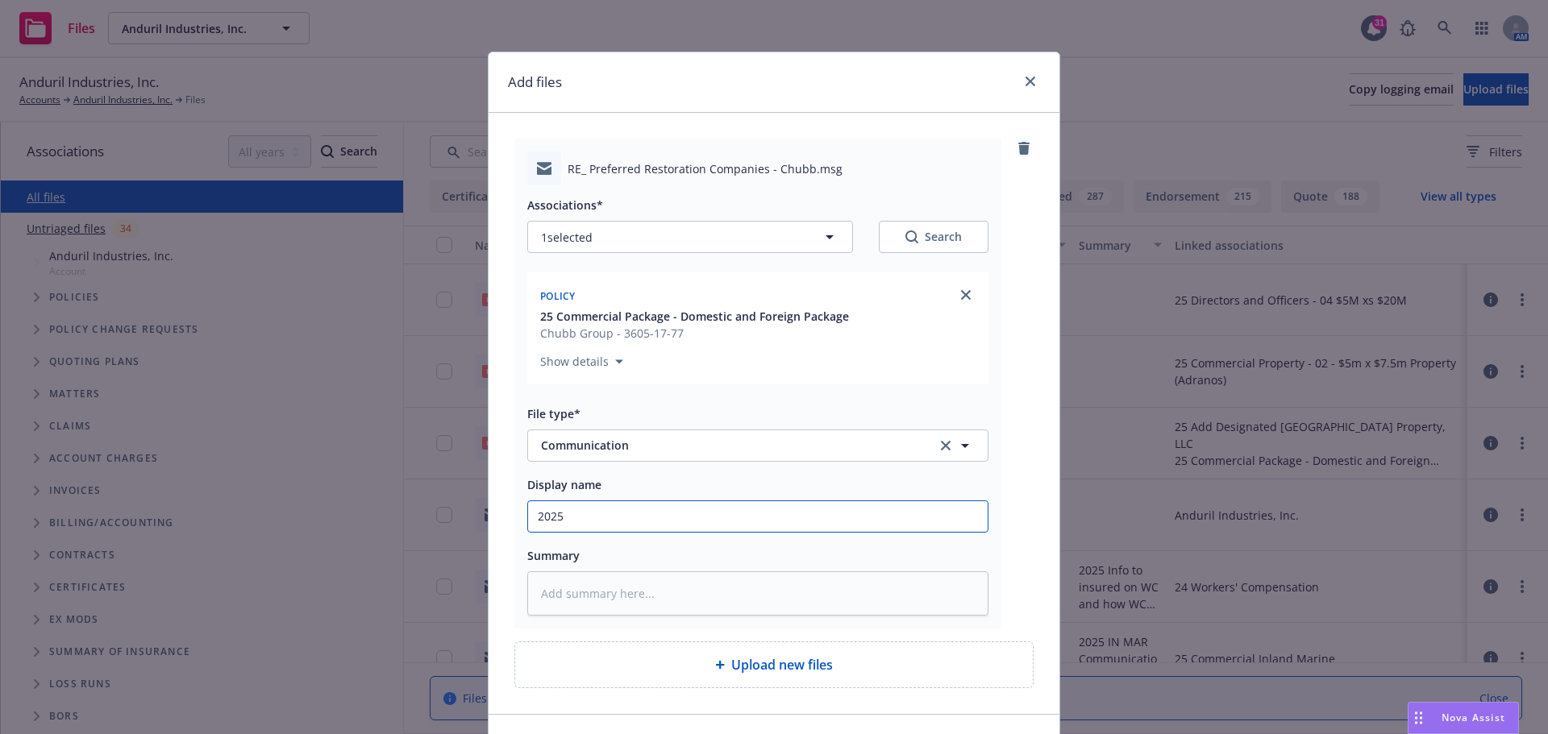
type input "2025"
type textarea "x"
type input "2025 I"
type textarea "x"
type input "2025 In"
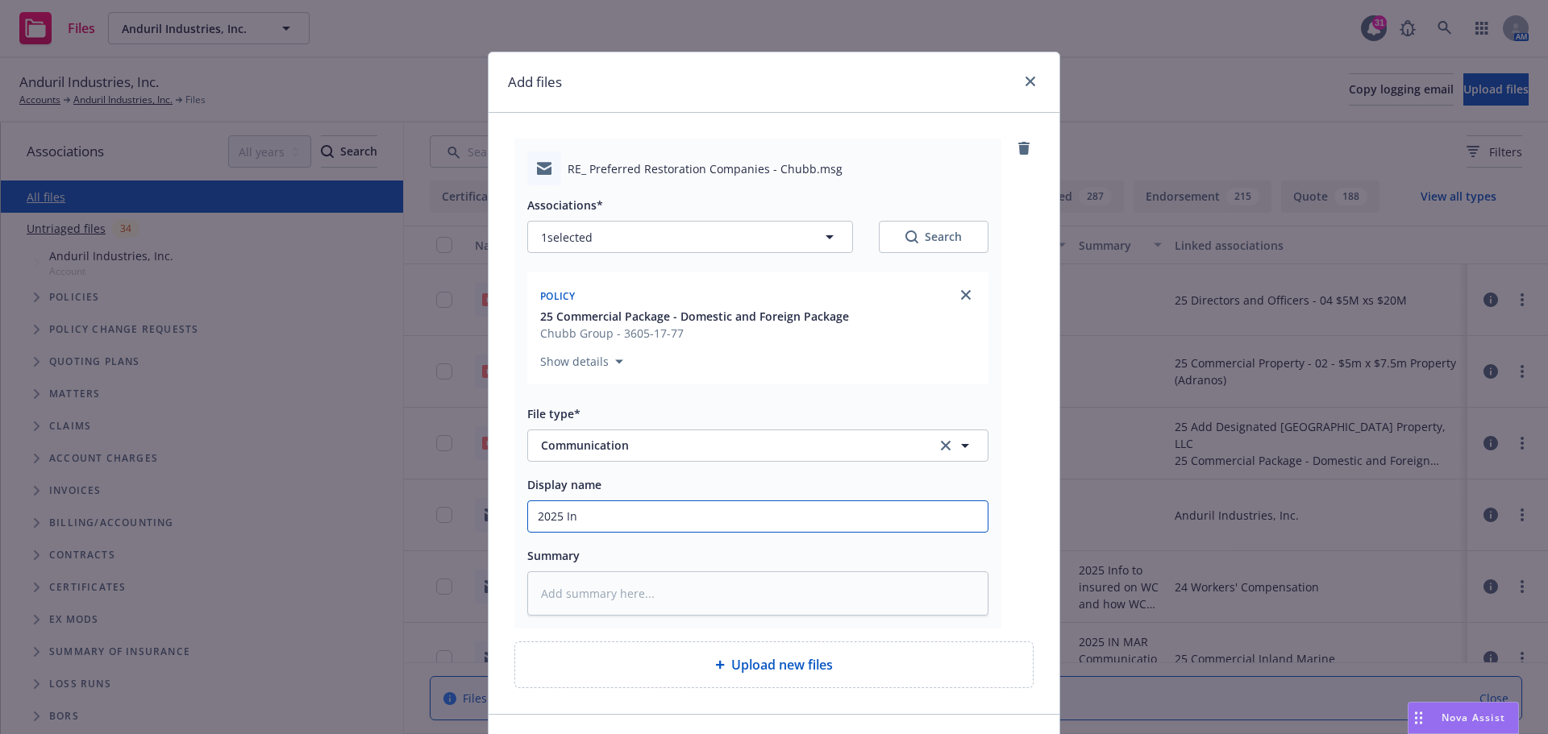
type textarea "x"
type input "2025 Inf"
type textarea "x"
type input "2025 Info"
type textarea "x"
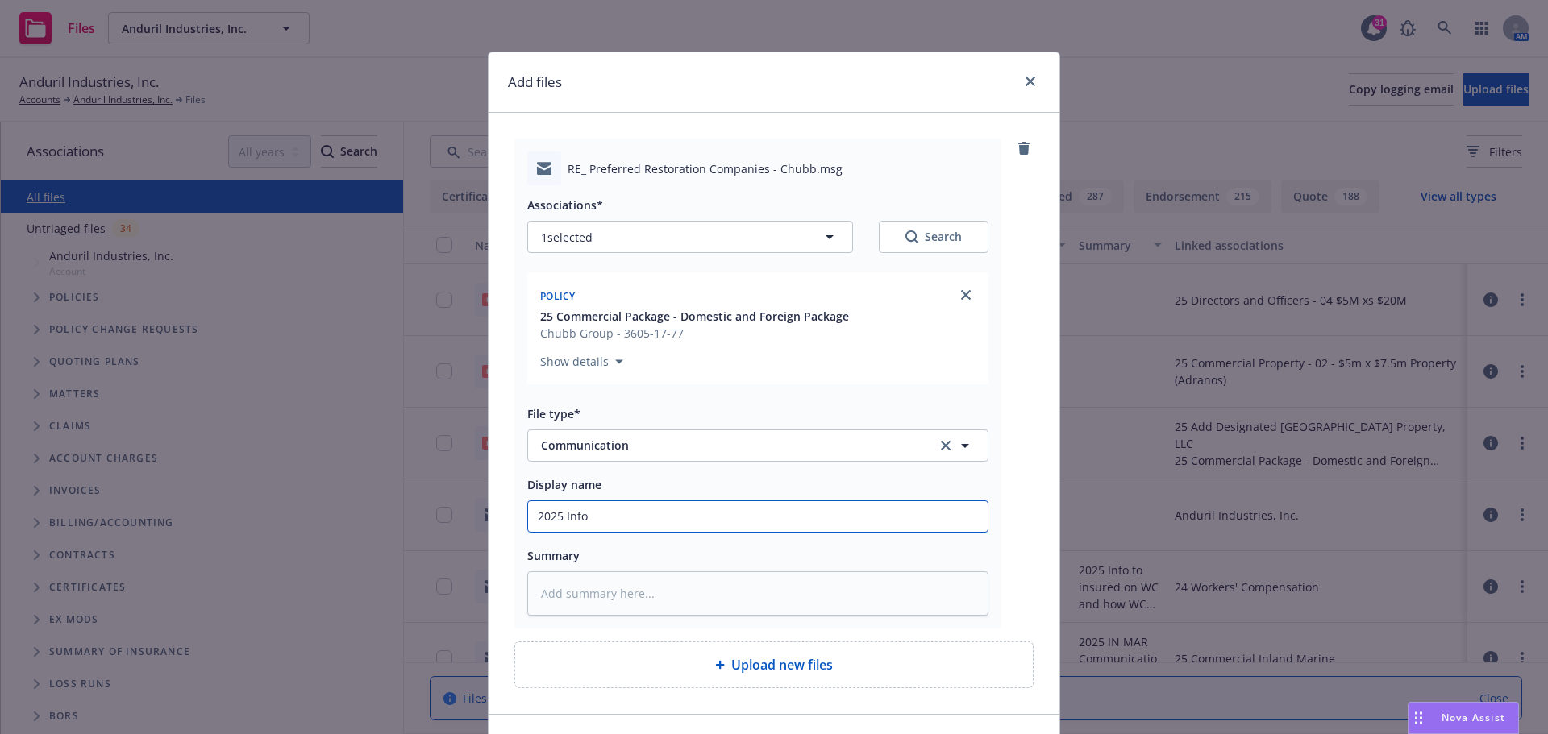
type input "2025 Info"
type textarea "x"
type input "2025 Info t"
type textarea "x"
type input "2025 Info to"
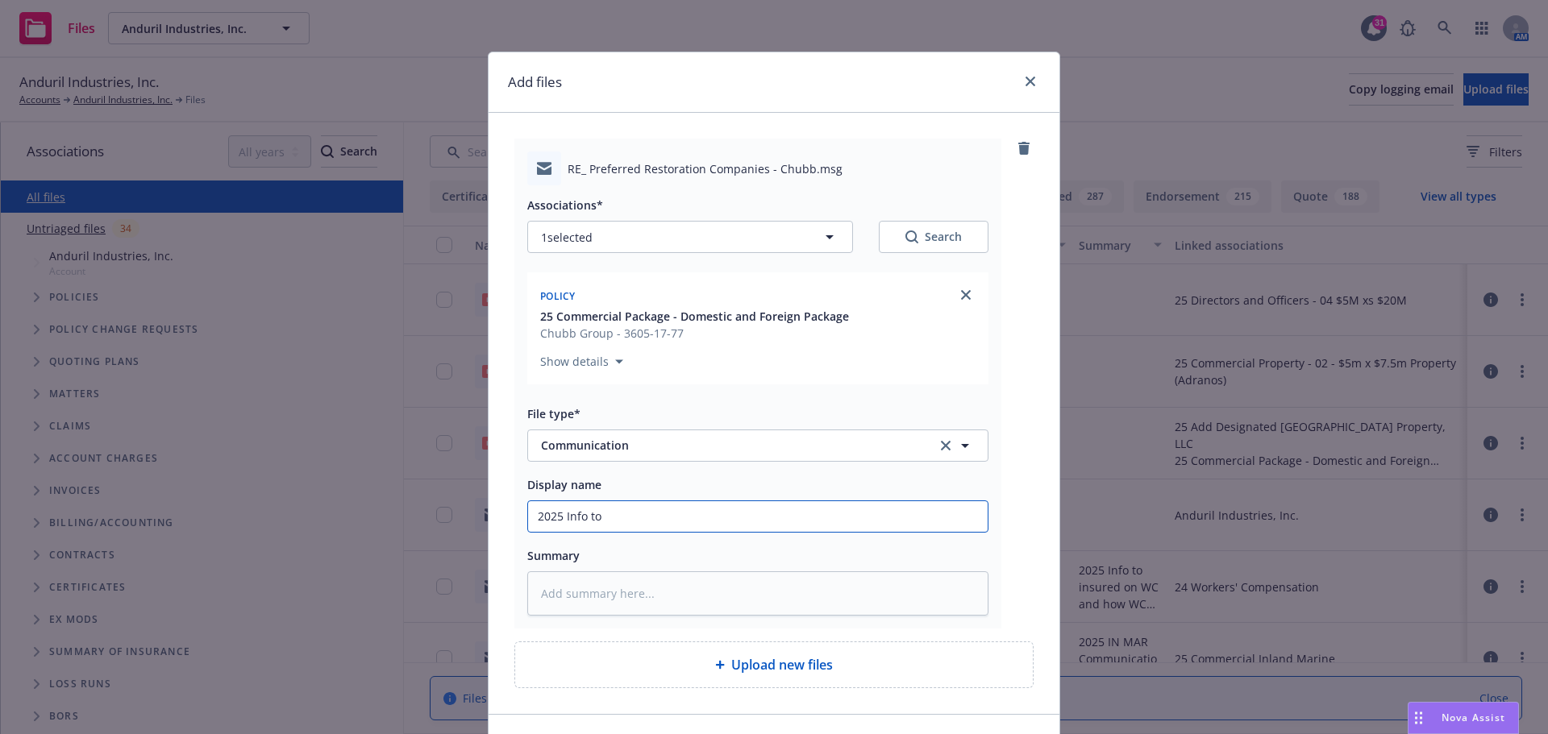
type textarea "x"
type input "2025 Info to"
type textarea "x"
type input "2025 Info to i"
type textarea "x"
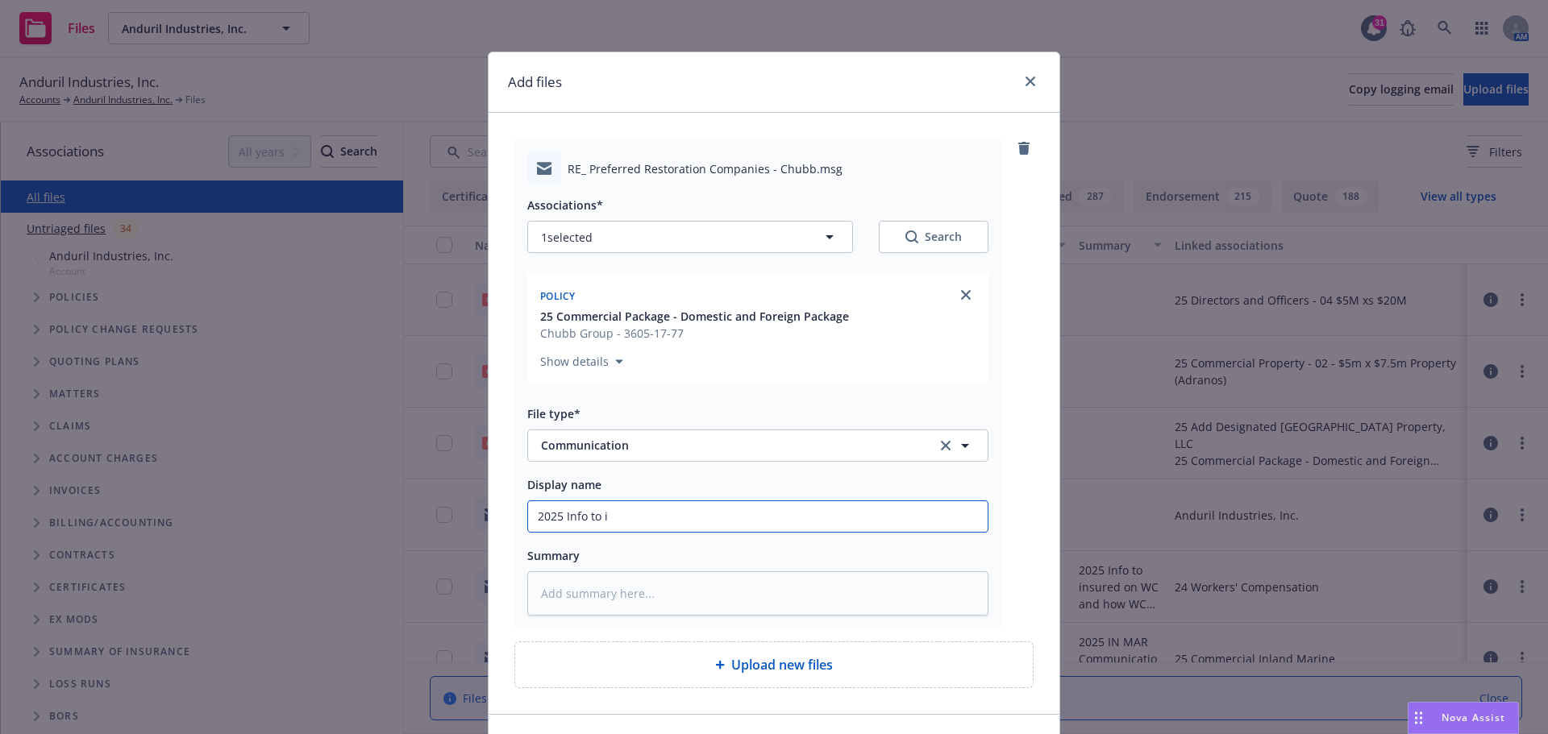
type input "2025 Info to in"
type textarea "x"
type input "2025 Info to ins"
type textarea "x"
type input "2025 Info to insd"
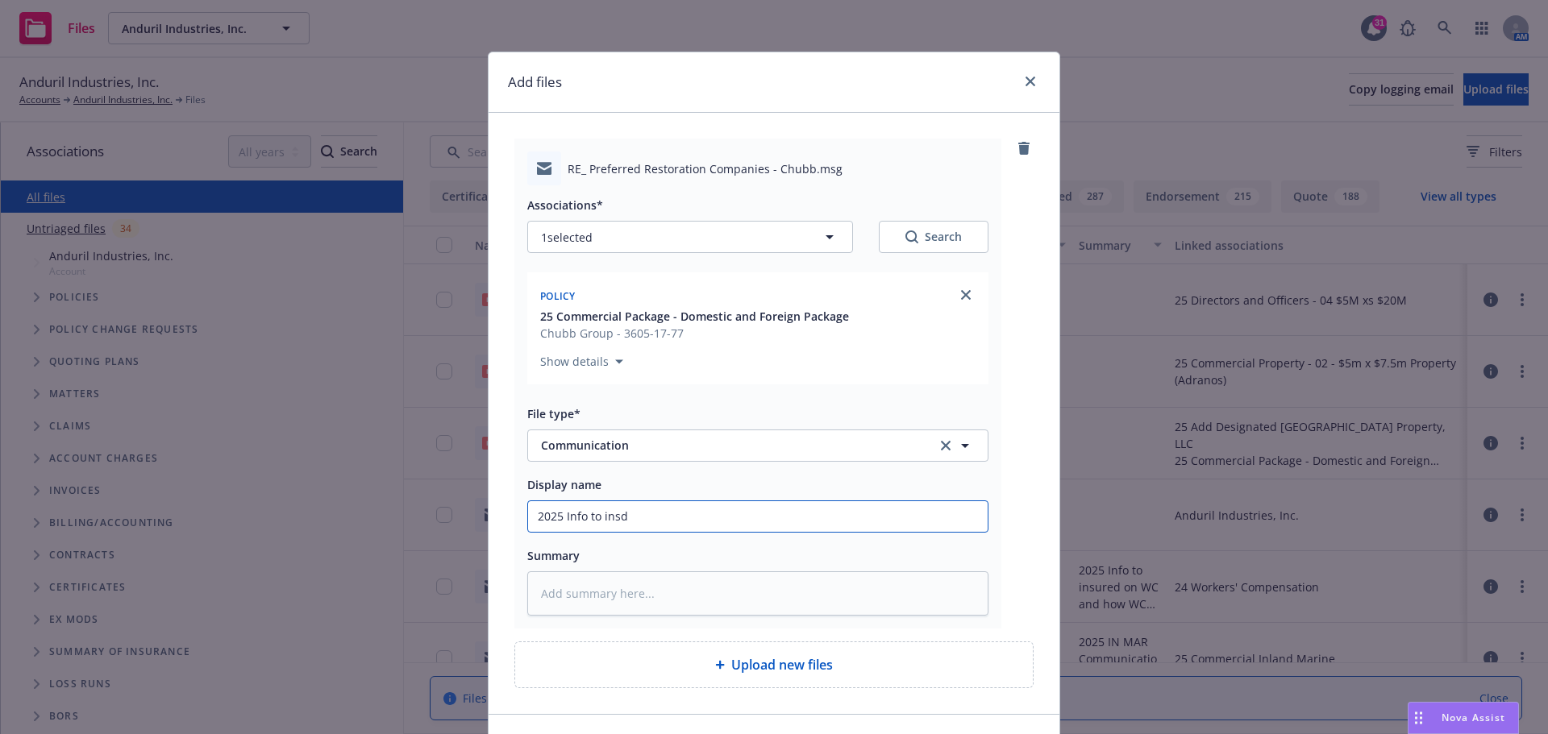
type textarea "x"
type input "2025 Info to insd"
type textarea "x"
type input "2025 Info to insd o"
type textarea "x"
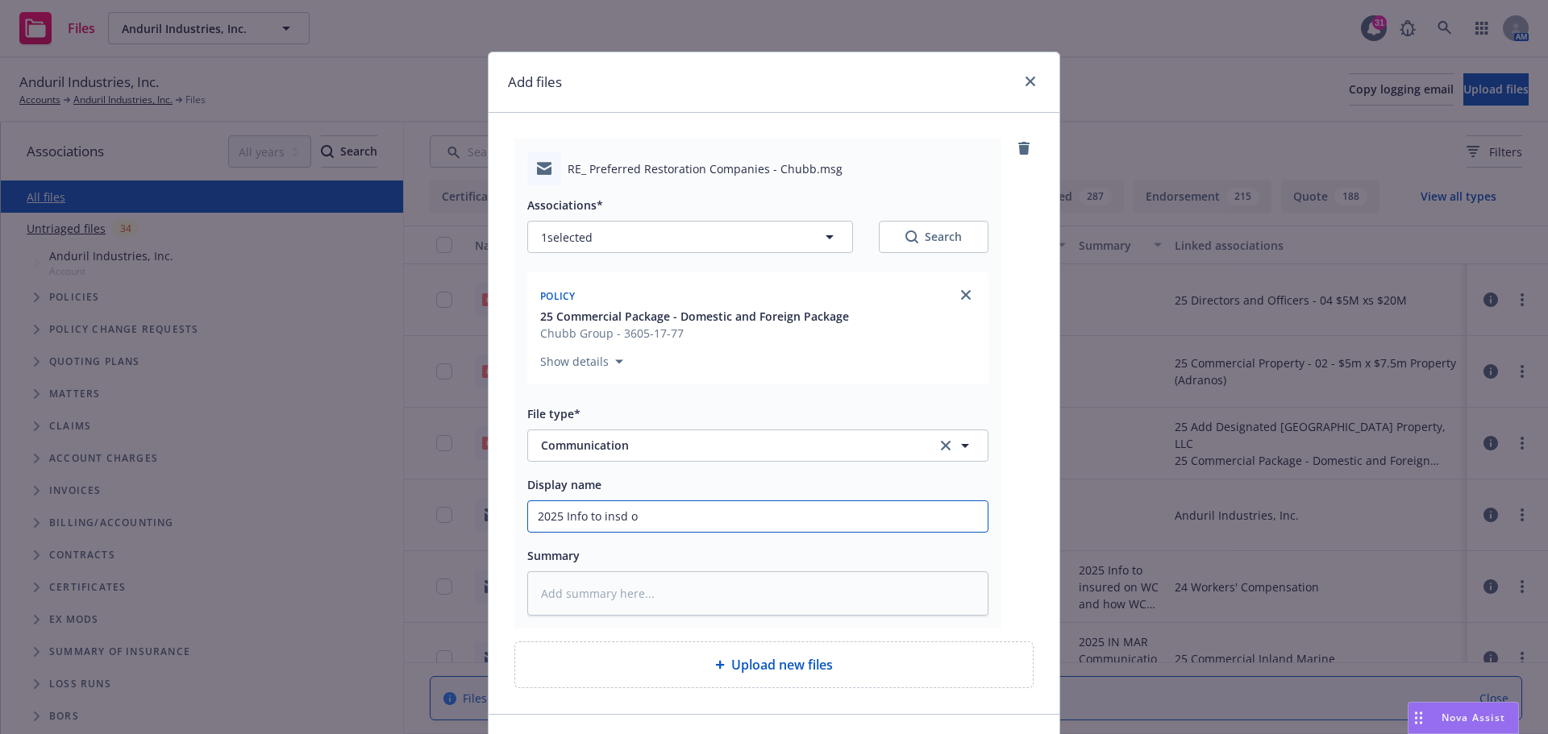
type input "2025 Info to insd on"
type textarea "x"
type input "2025 Info to insd on"
type textarea "x"
type input "2025 Info to insd on P"
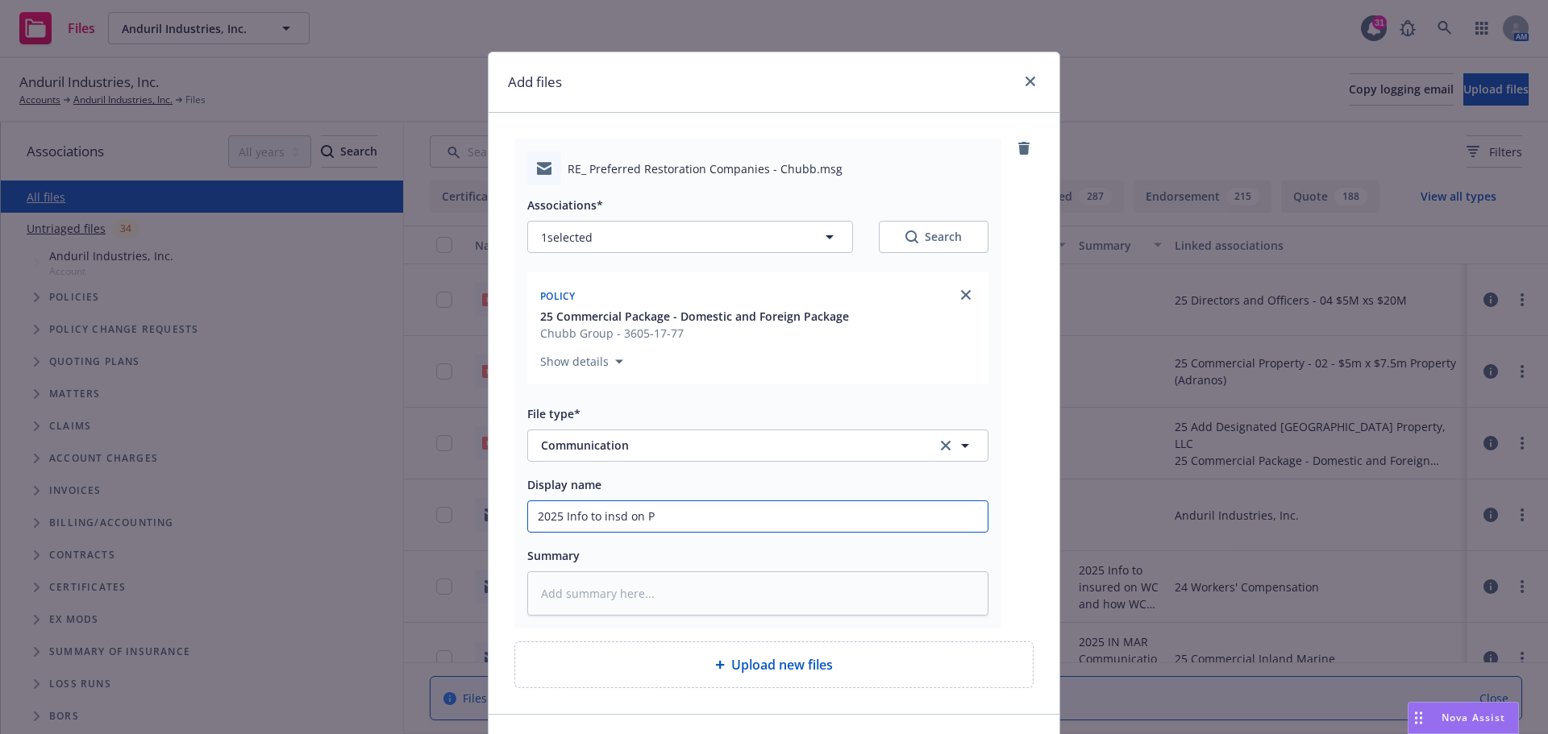
type textarea "x"
type input "2025 Info to insd on"
type textarea "x"
type input "2025 Info to insd on C"
type textarea "x"
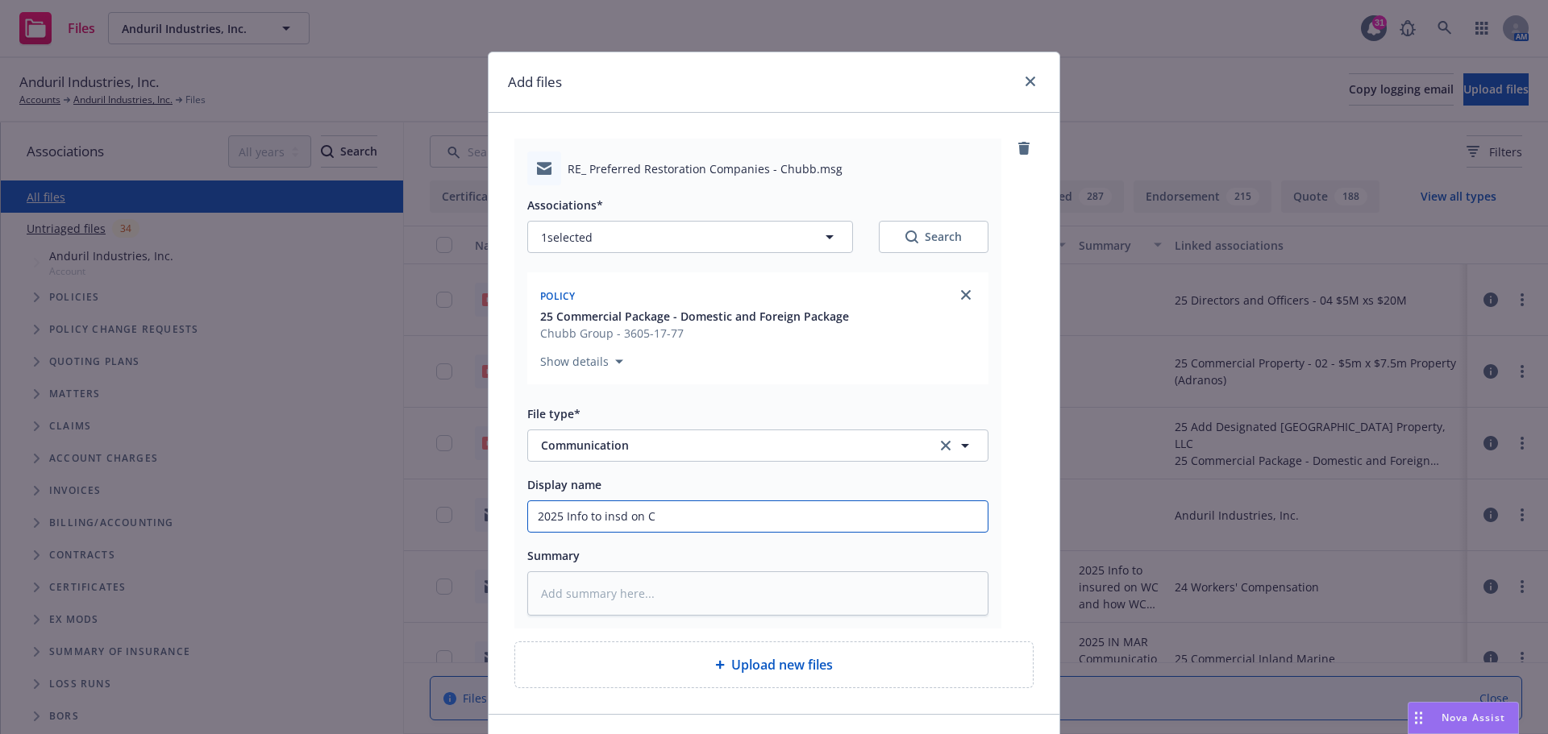
type input "2025 Info to insd on Ch"
type textarea "x"
type input "2025 Info to insd on Chu"
type textarea "x"
type input "2025 Info to insd on Chub"
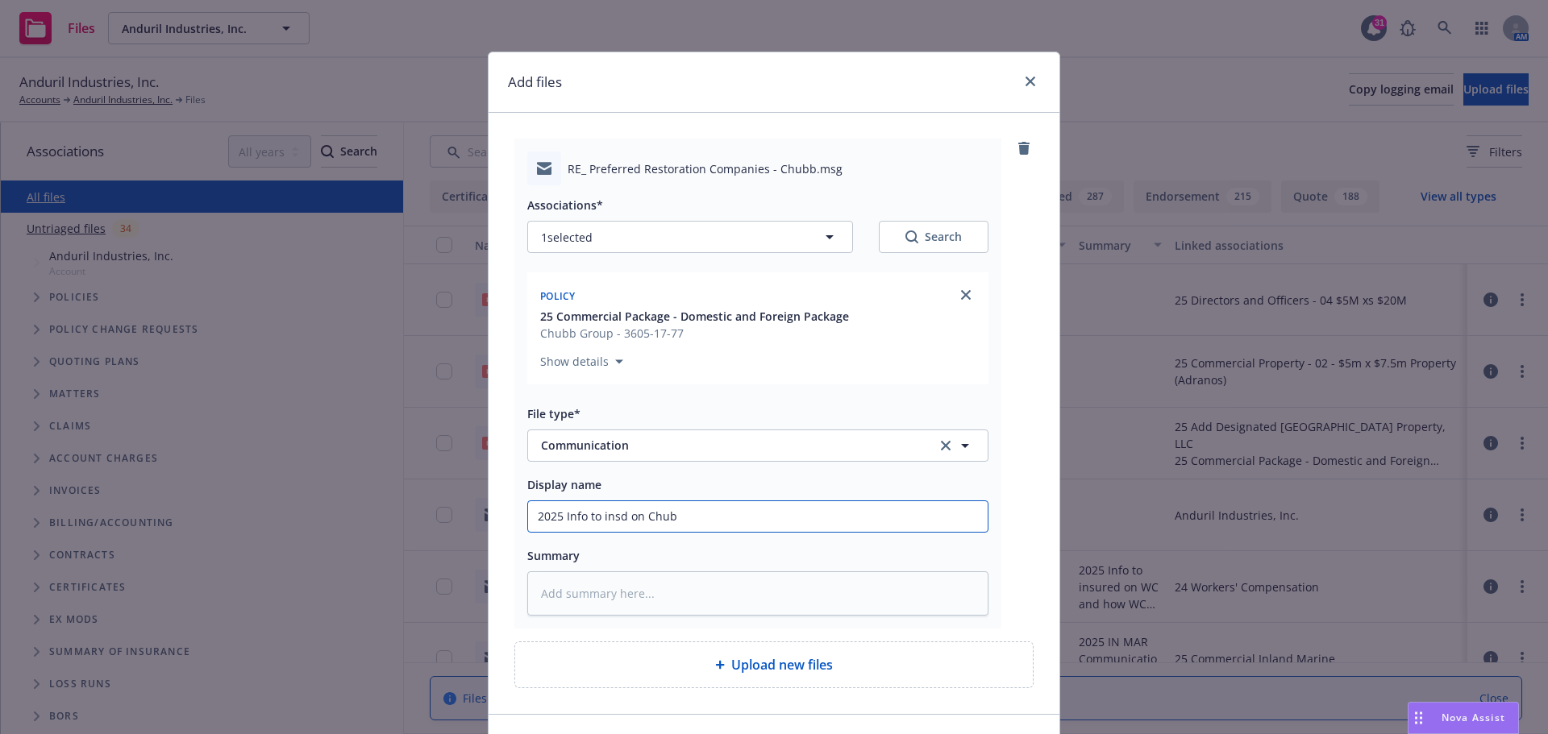
type textarea "x"
type input "2025 Info to insd on Chubb"
type textarea "x"
type input "2025 Info to insd on Chubb"
type textarea "x"
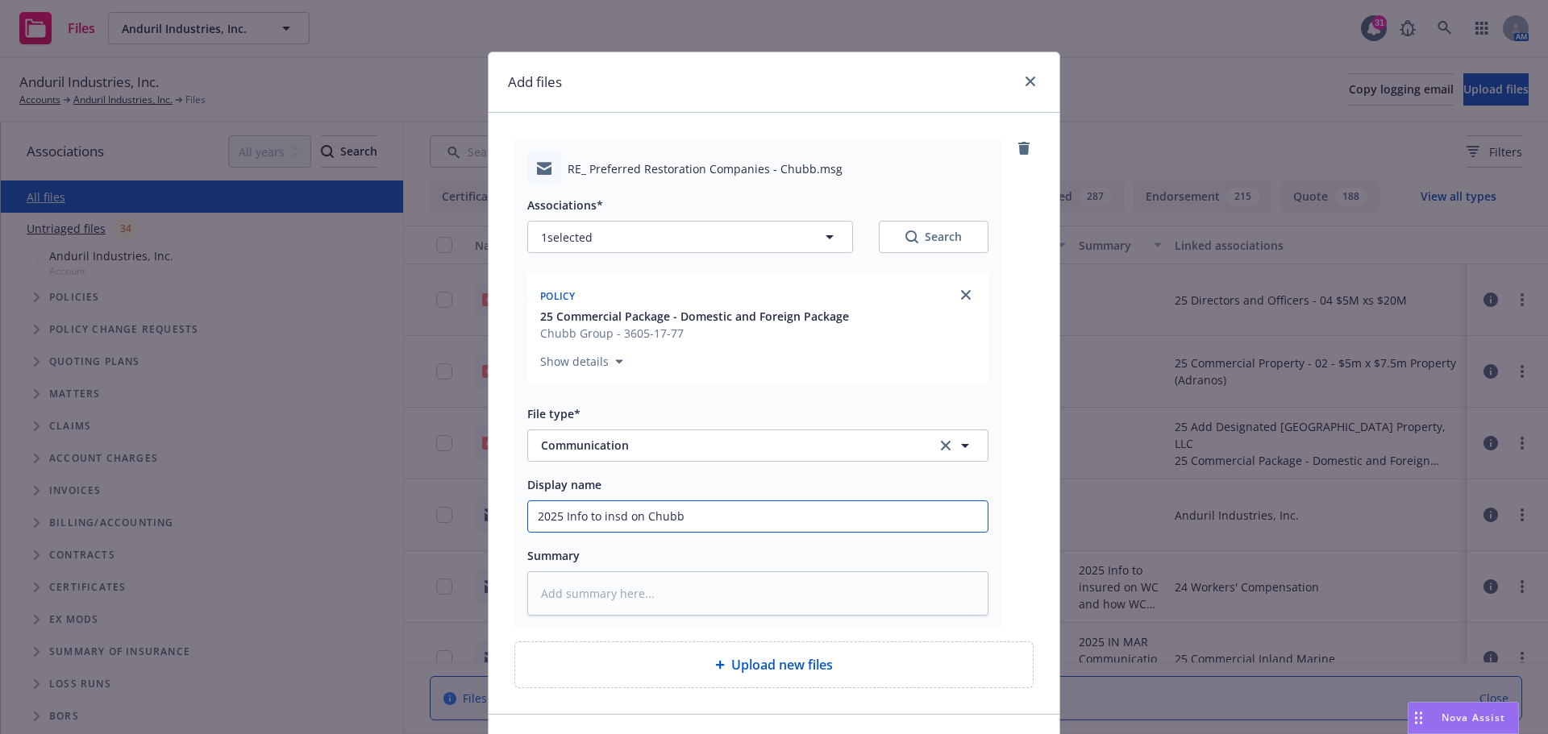
type input "2025 Info to insd on Chubb p"
type textarea "x"
type input "2025 Info to insd on Chubb pr"
type textarea "x"
type input "2025 Info to insd on Chubb pre"
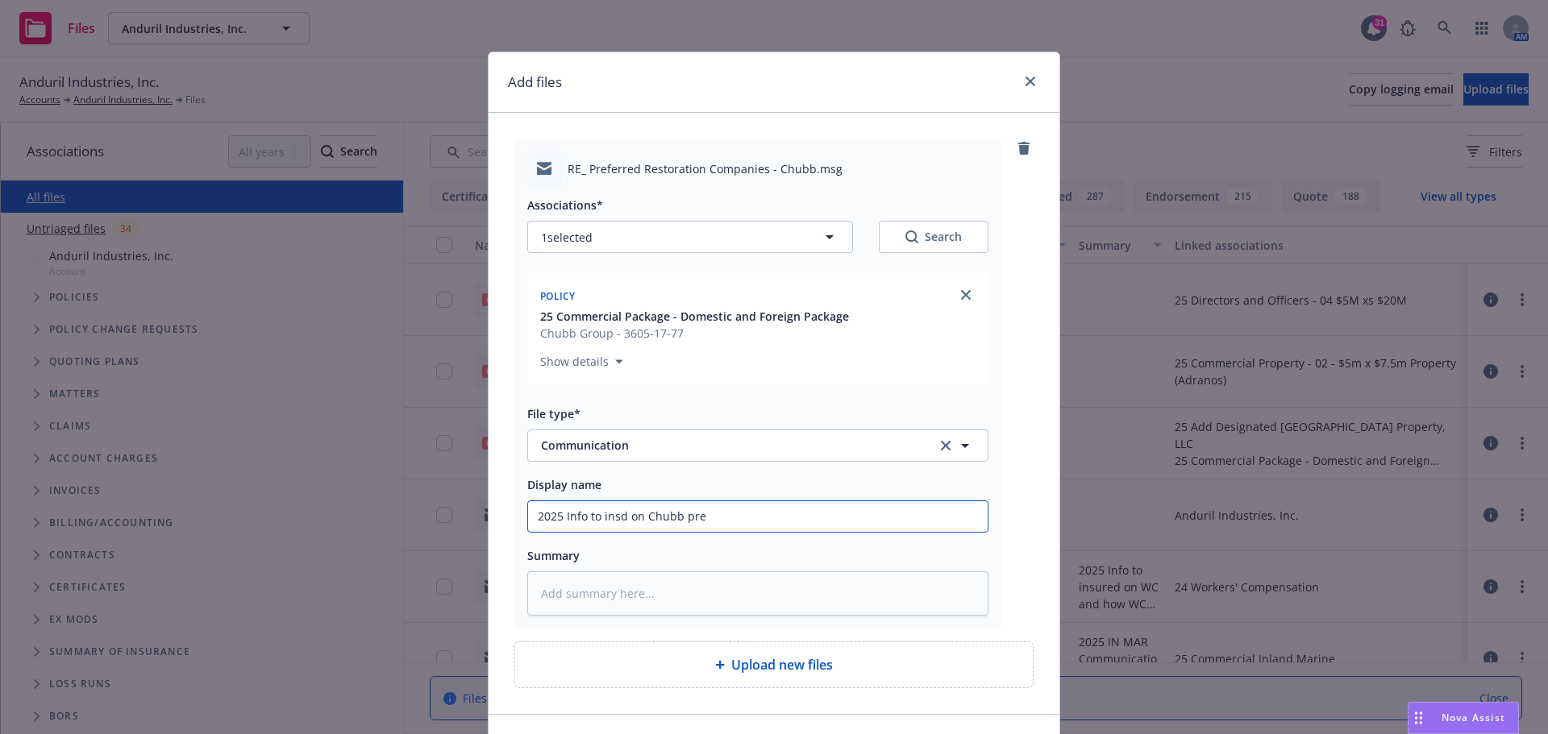
type textarea "x"
type input "2025 Info to insd on Chubb pref"
type textarea "x"
type input "2025 Info to insd on Chubb prefe"
type textarea "x"
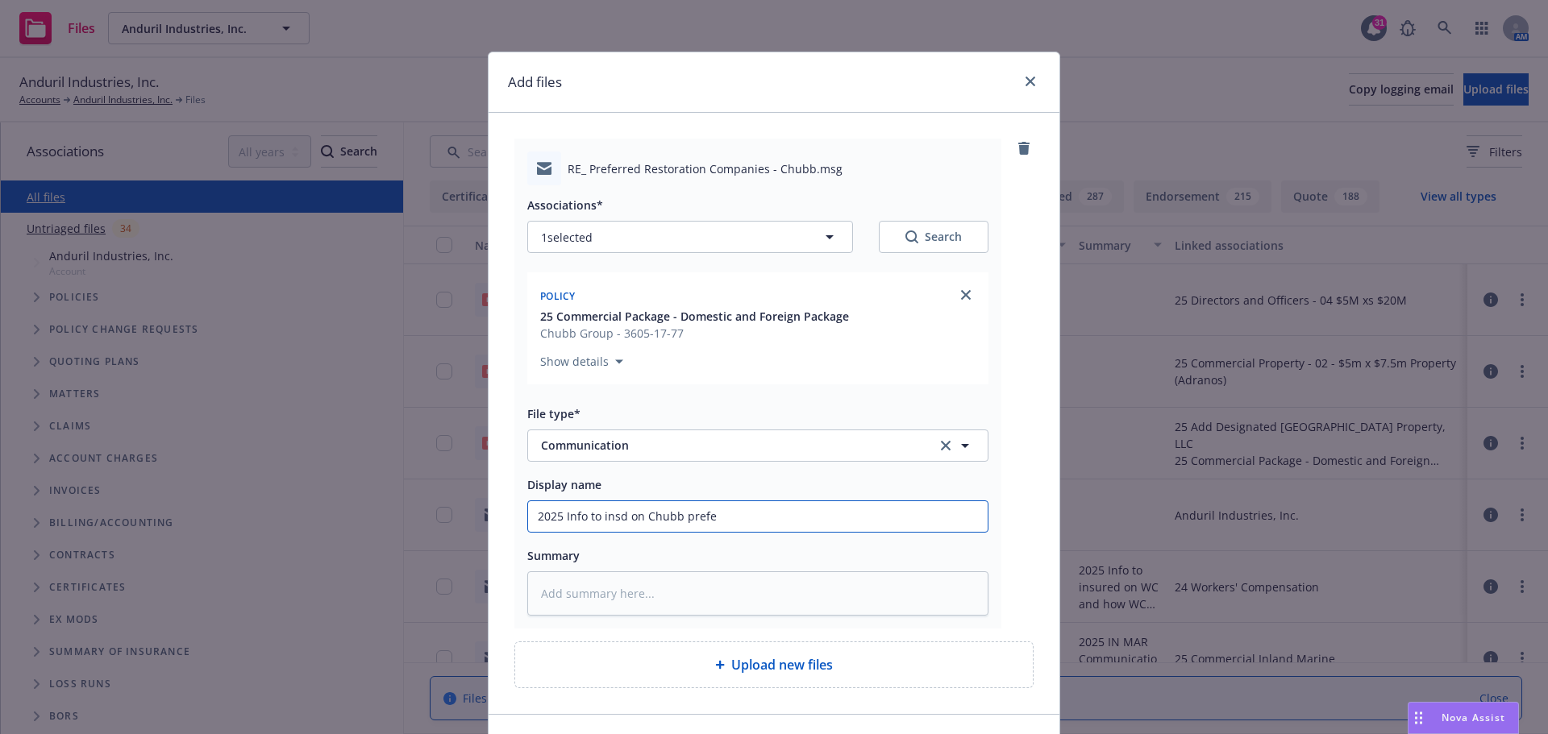
type input "2025 Info to insd on Chubb prefer"
type textarea "x"
type input "2025 Info to insd on Chubb preferr"
type textarea "x"
type input "2025 Info to insd on Chubb preferre"
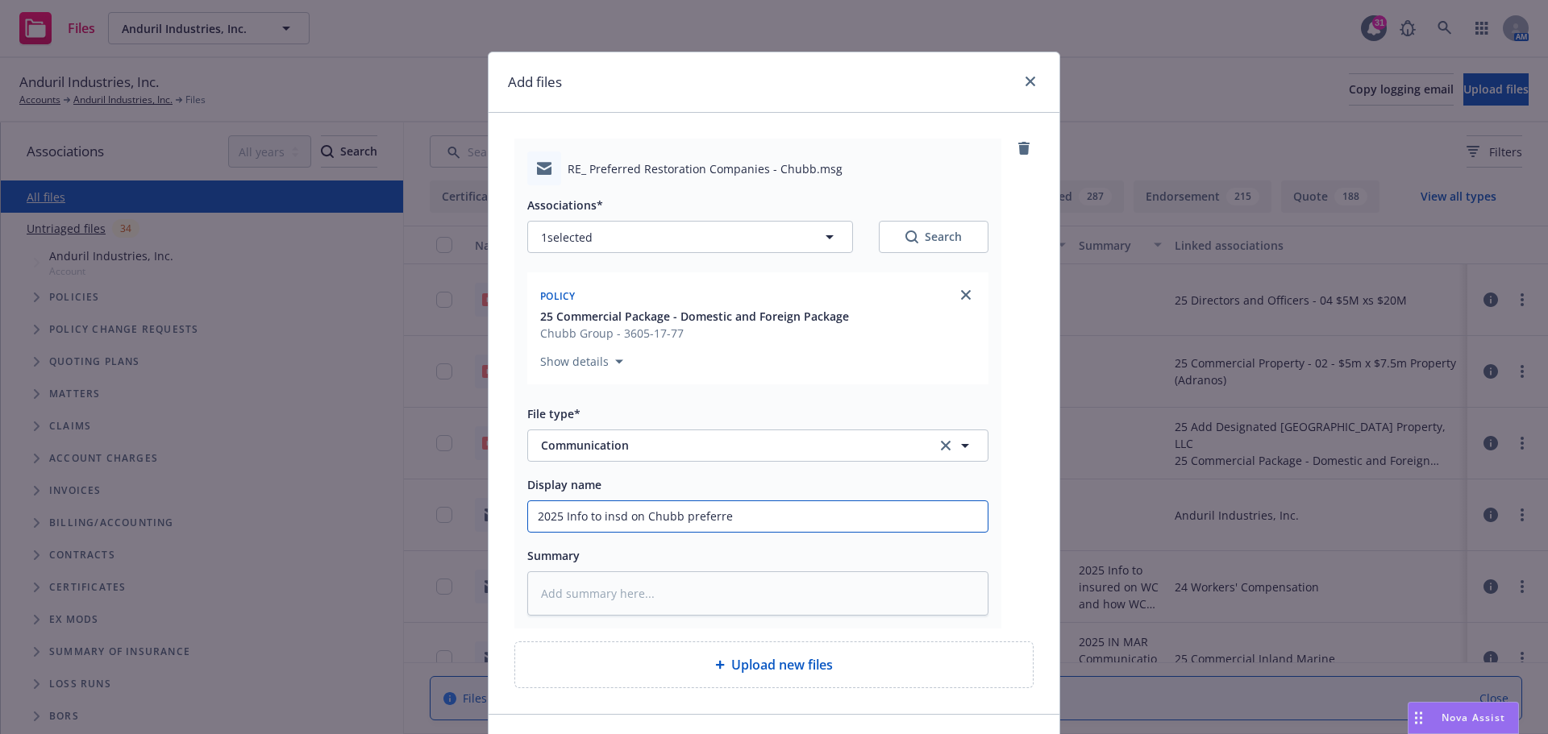
type textarea "x"
type input "2025 Info to insd on Chubb preferred"
type textarea "x"
type input "2025 Info to insd on Chubb preferred"
type textarea "x"
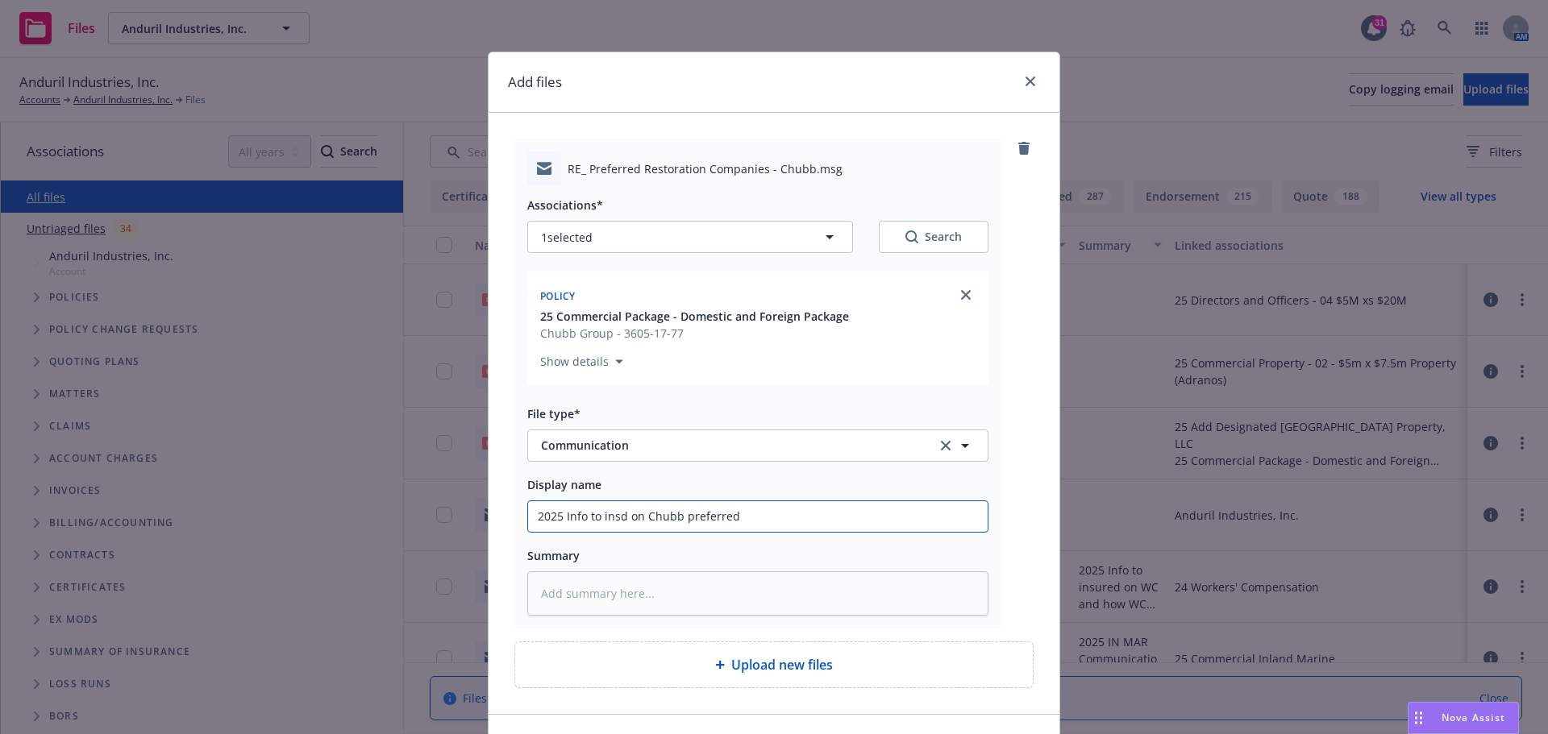
type input "2025 Info to insd on Chubb preferred r"
type textarea "x"
type input "2025 Info to insd on Chubb preferred re"
type textarea "x"
type input "2025 Info to insd on Chubb preferred res"
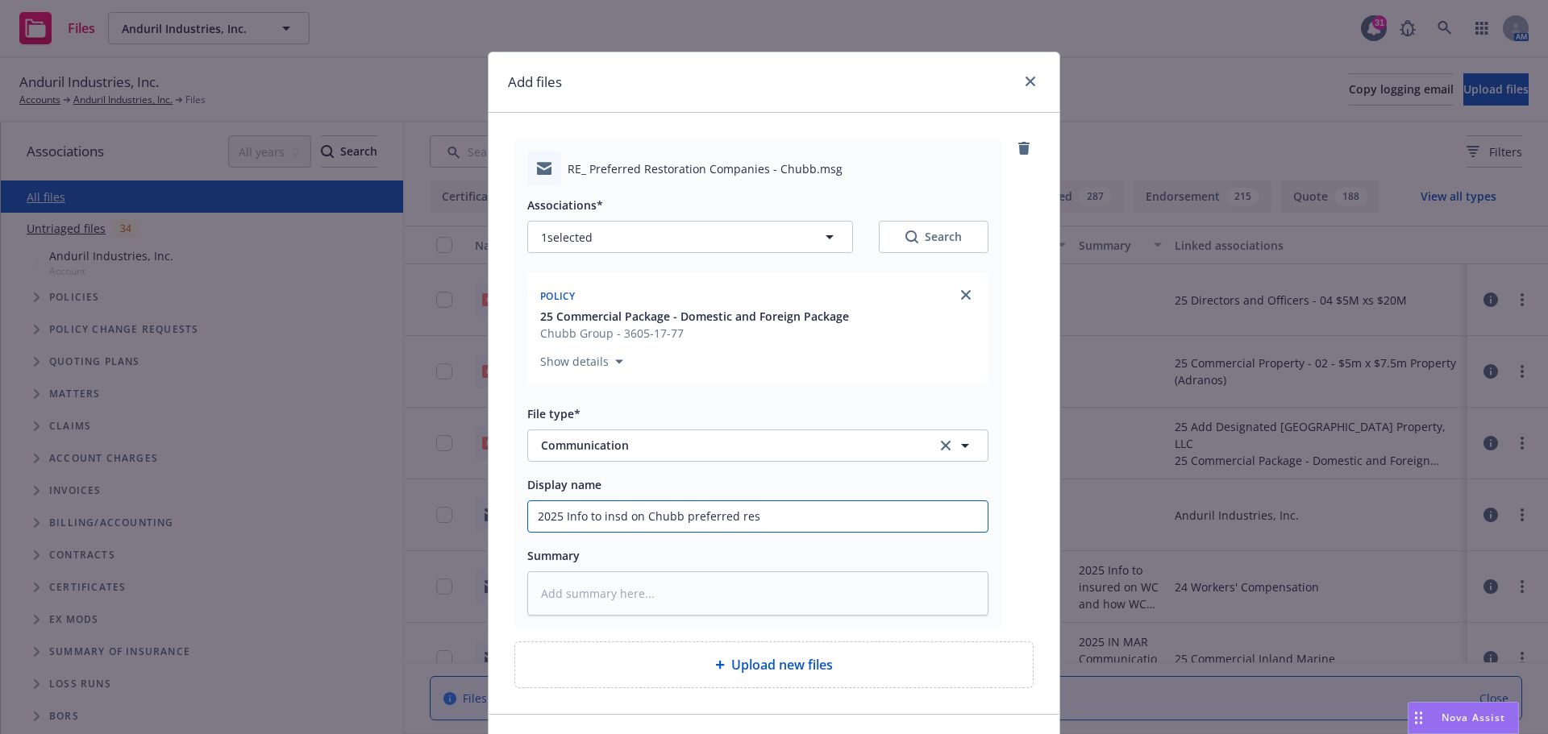
type textarea "x"
type input "2025 Info to insd on Chubb preferred rest"
type textarea "x"
type input "2025 Info to insd on Chubb preferred resto"
type textarea "x"
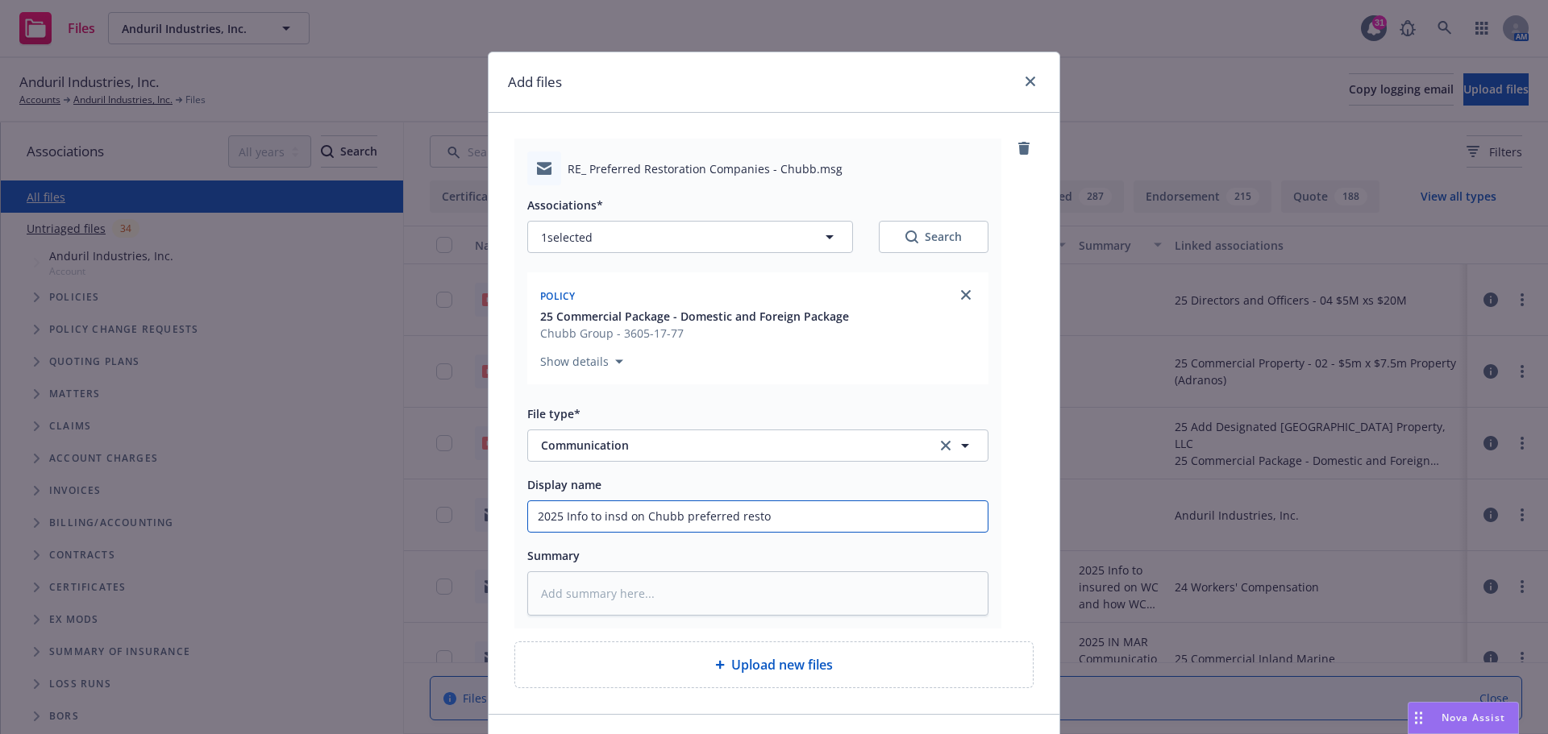
type input "2025 Info to insd on Chubb preferred restor"
type textarea "x"
type input "2025 Info to insd on Chubb preferred restora"
type textarea "x"
type input "2025 Info to insd on Chubb preferred restorat"
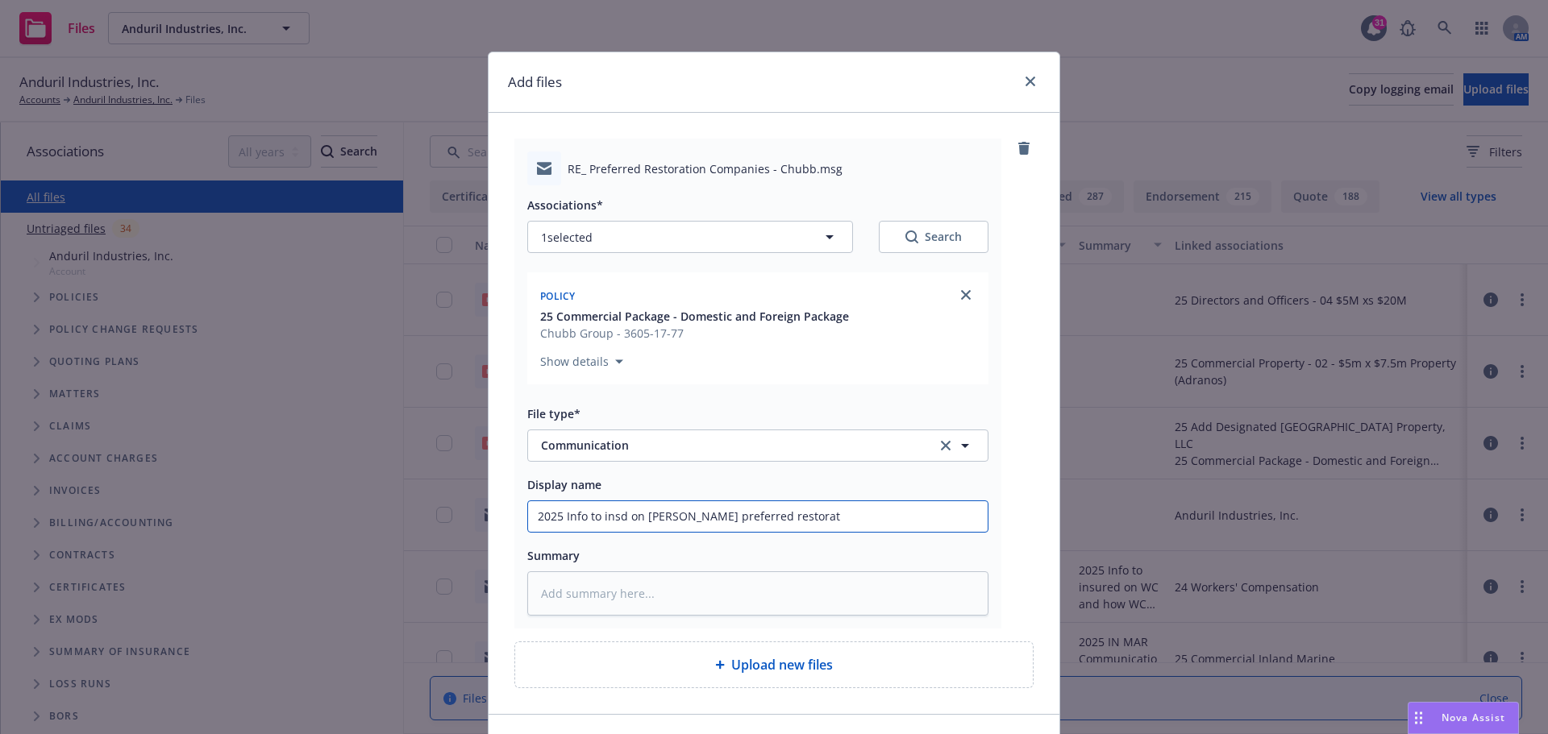
type textarea "x"
type input "2025 Info to insd on Chubb preferred restorati"
type textarea "x"
type input "2025 Info to insd on Chubb preferred restoratio"
type textarea "x"
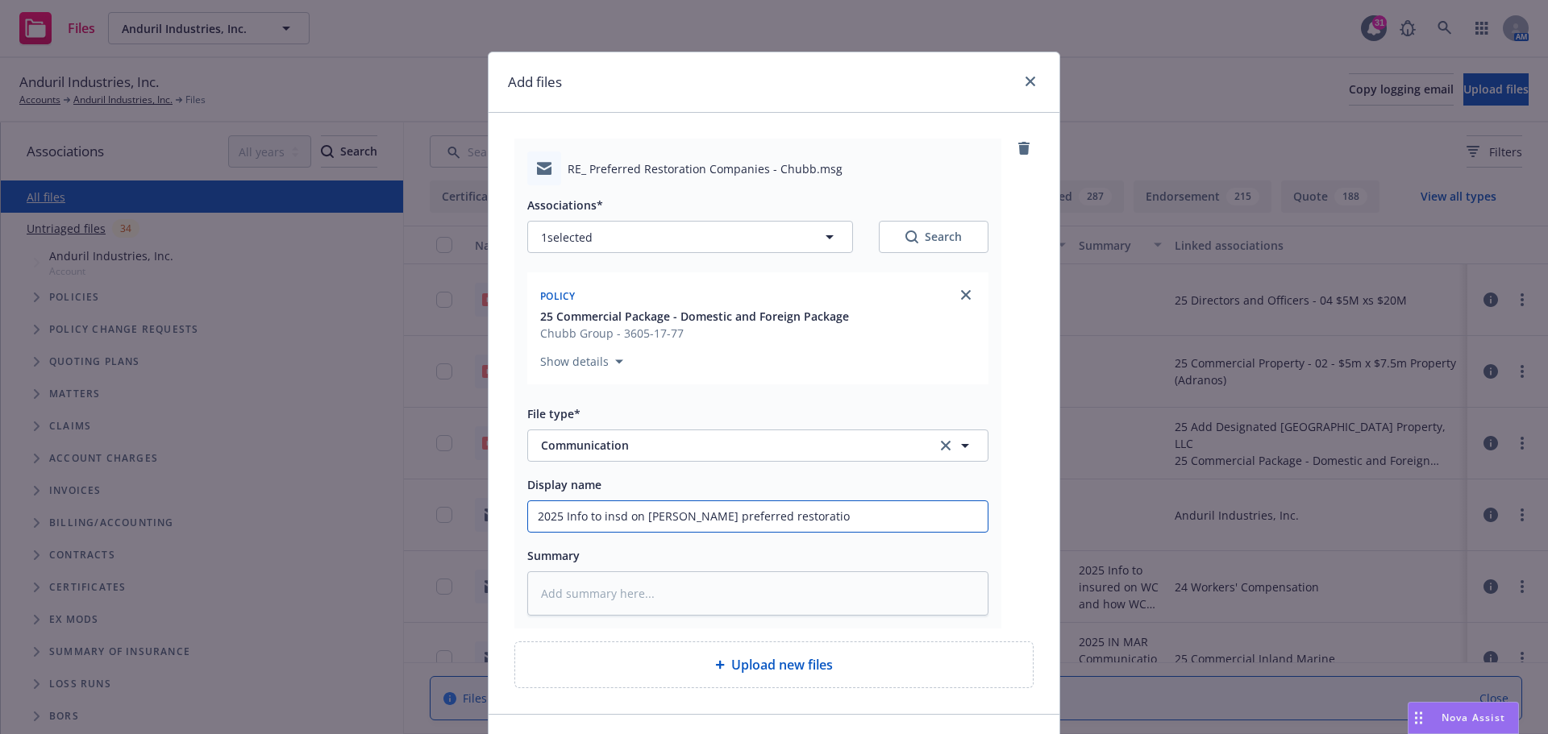
type input "2025 Info to insd on Chubb preferred restoration"
type textarea "x"
type input "2025 Info to insd on Chubb preferred restoration"
type textarea "x"
type input "2025 Info to insd on Chubb preferred restoration c"
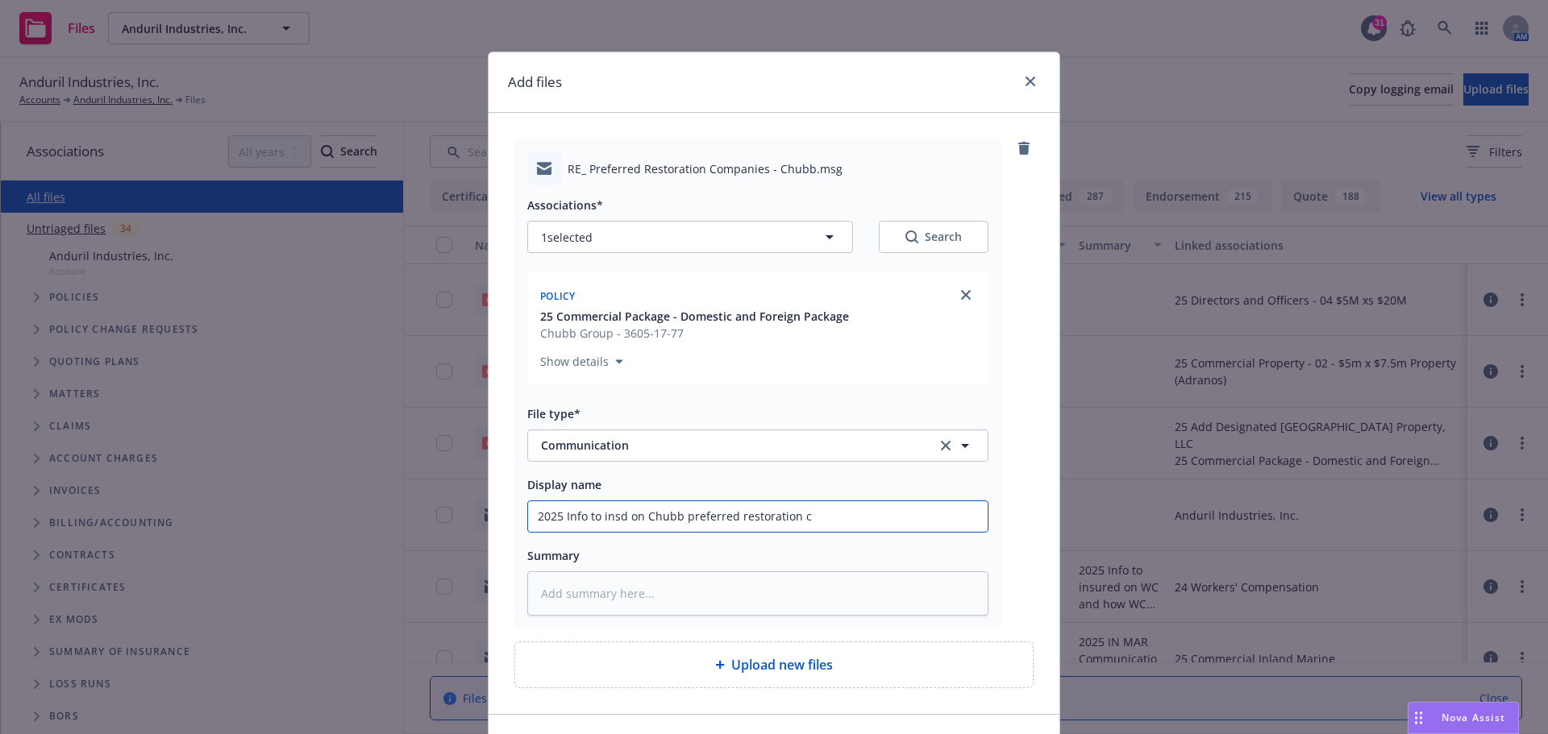
type textarea "x"
type input "2025 Info to insd on Chubb preferred restoration co"
type textarea "x"
type input "2025 Info to insd on Chubb preferred restoration com"
type textarea "x"
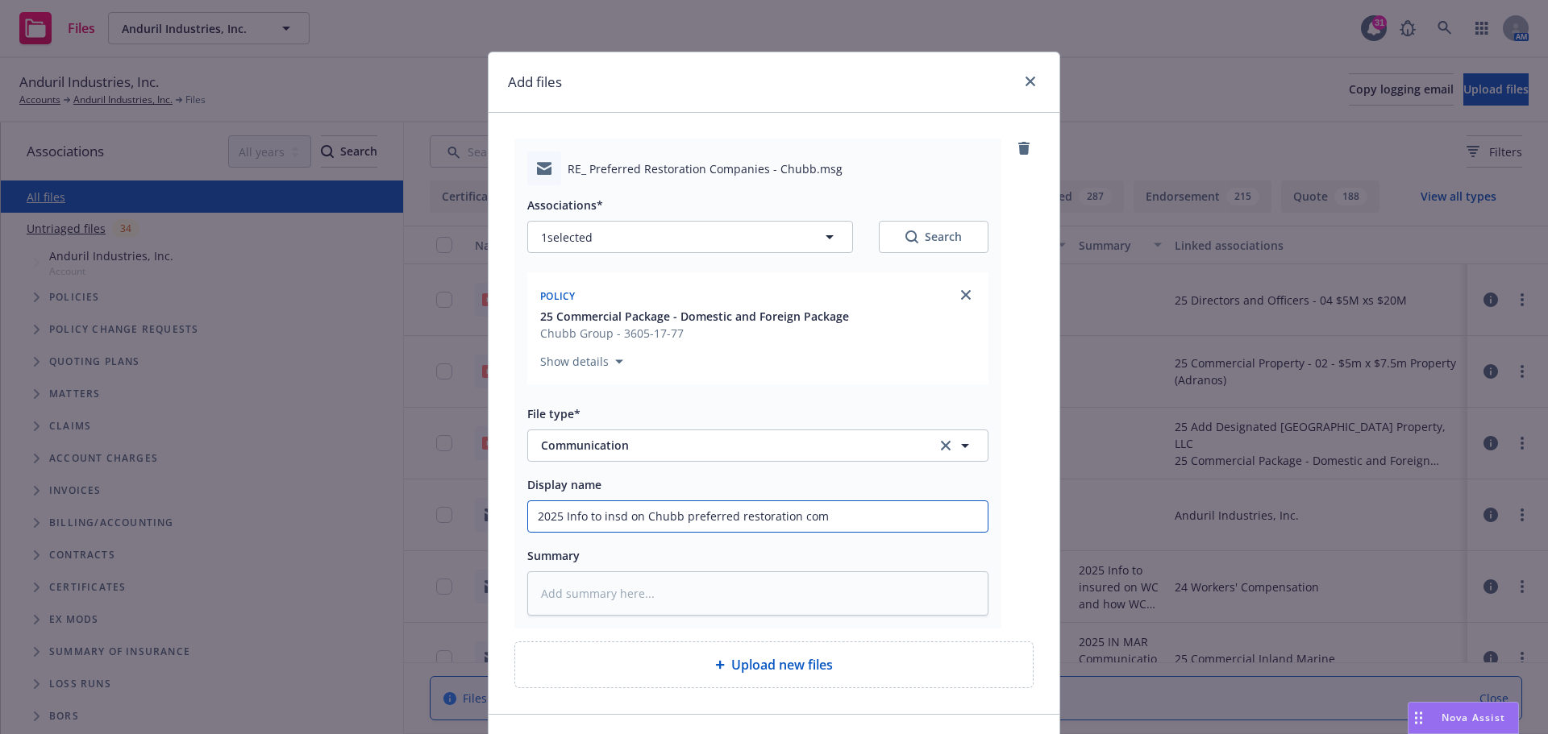
type input "2025 Info to insd on Chubb preferred restoration comp"
type textarea "x"
type input "2025 Info to insd on Chubb preferred restoration compa"
type textarea "x"
type input "2025 Info to insd on Chubb preferred restoration compan"
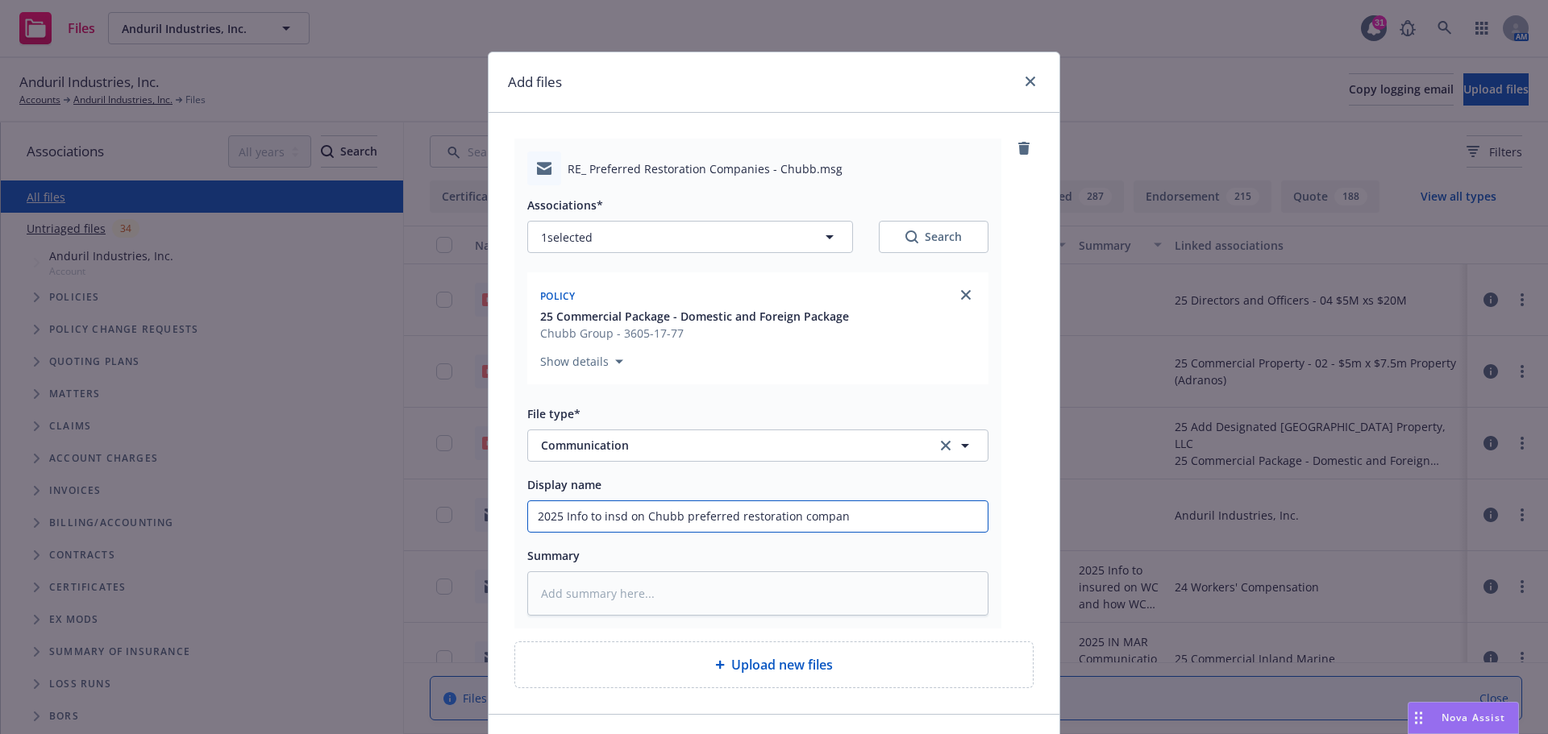
type textarea "x"
type input "2025 Info to insd on Chubb preferred restoration compani"
type textarea "x"
type input "2025 Info to insd on Chubb preferred restoration companie"
type textarea "x"
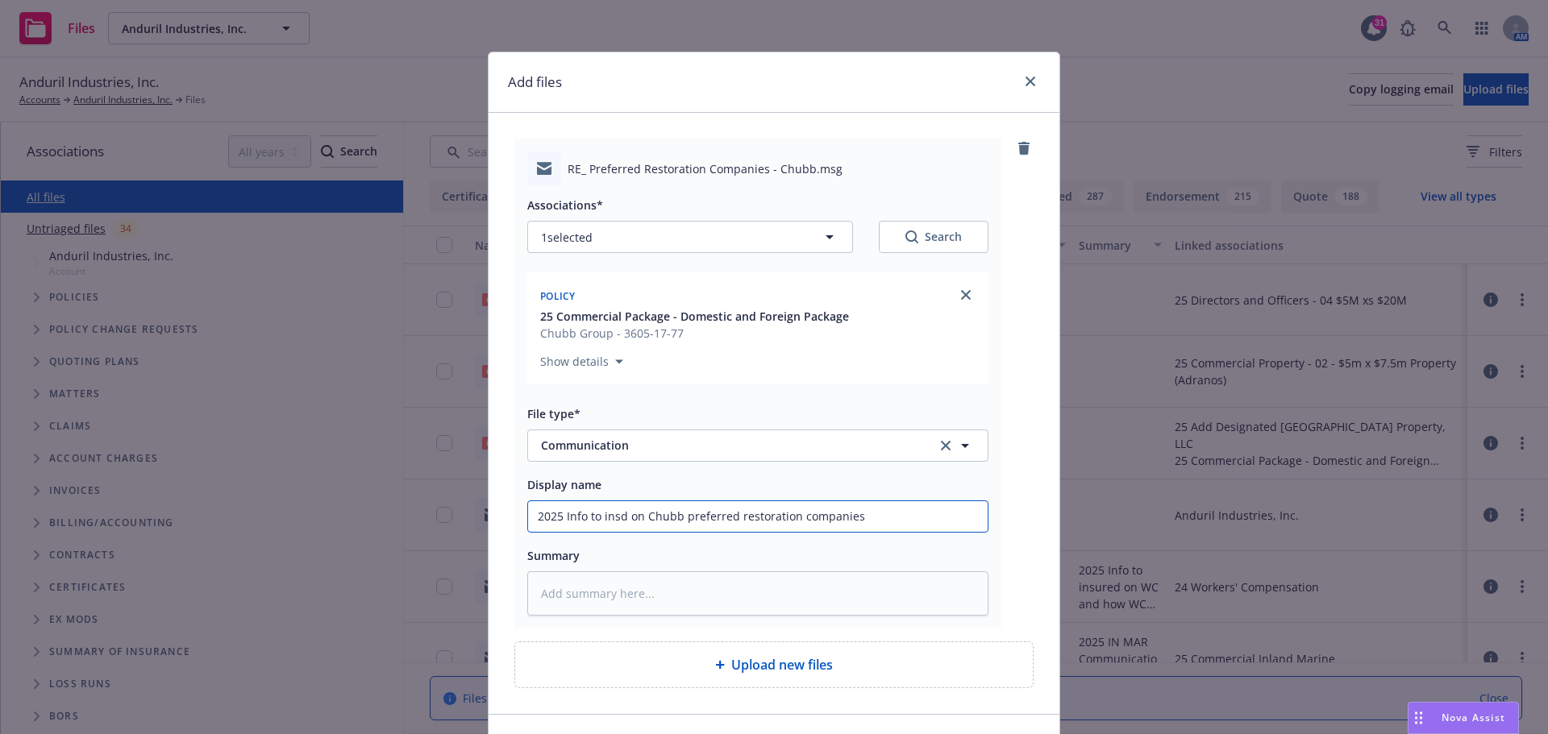
drag, startPoint x: 527, startPoint y: 510, endPoint x: 971, endPoint y: 492, distance: 444.5
click at [971, 492] on div "Display name 2025 Info to insd on Chubb preferred restoration companies" at bounding box center [757, 504] width 461 height 58
type input "2025 Info to insd on Chubb preferred restoration companies"
click at [579, 592] on textarea at bounding box center [757, 593] width 461 height 44
paste textarea "2025 Info to insd on Chubb preferred restoration companies"
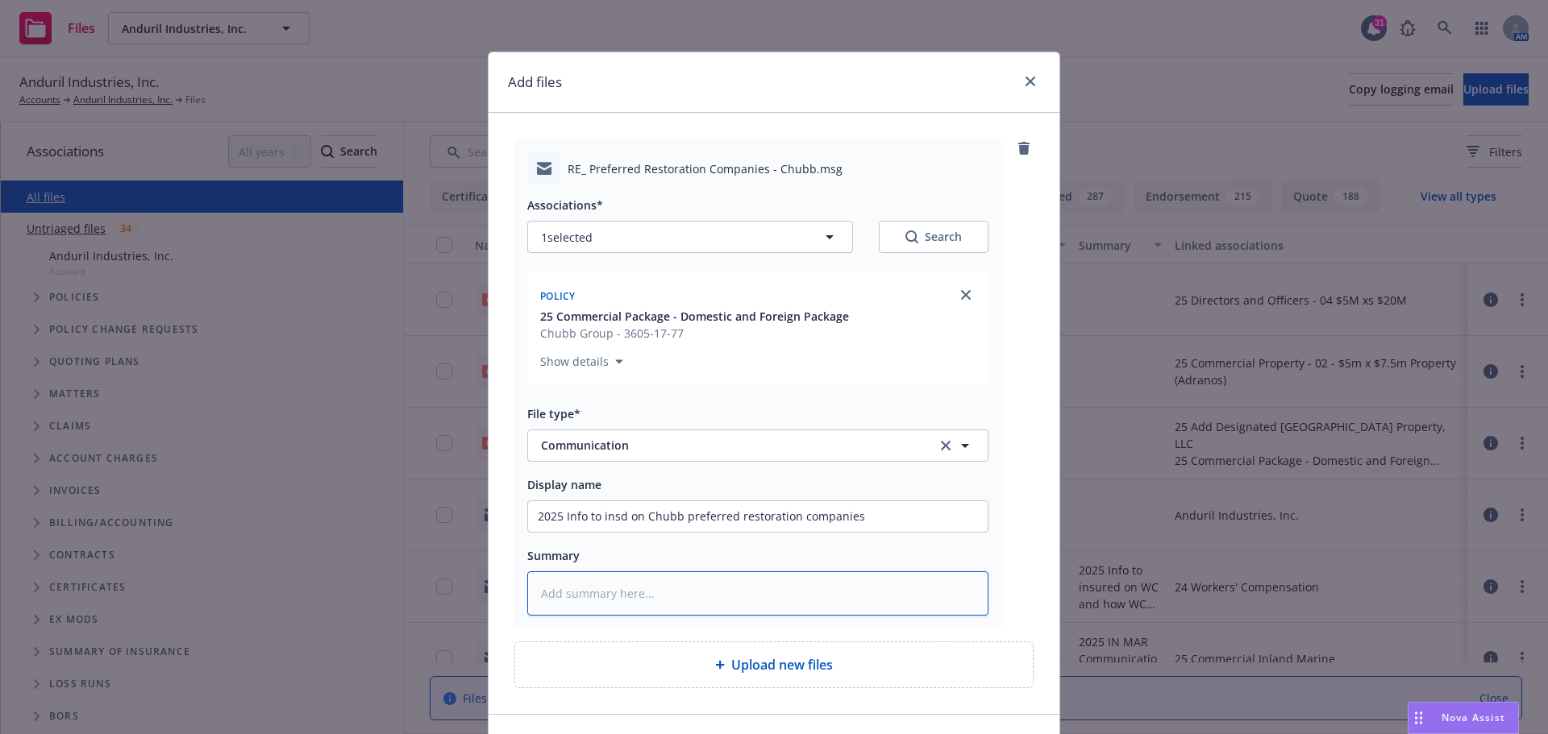
type textarea "x"
type textarea "2025 Info to insd on Chubb preferred restoration companies"
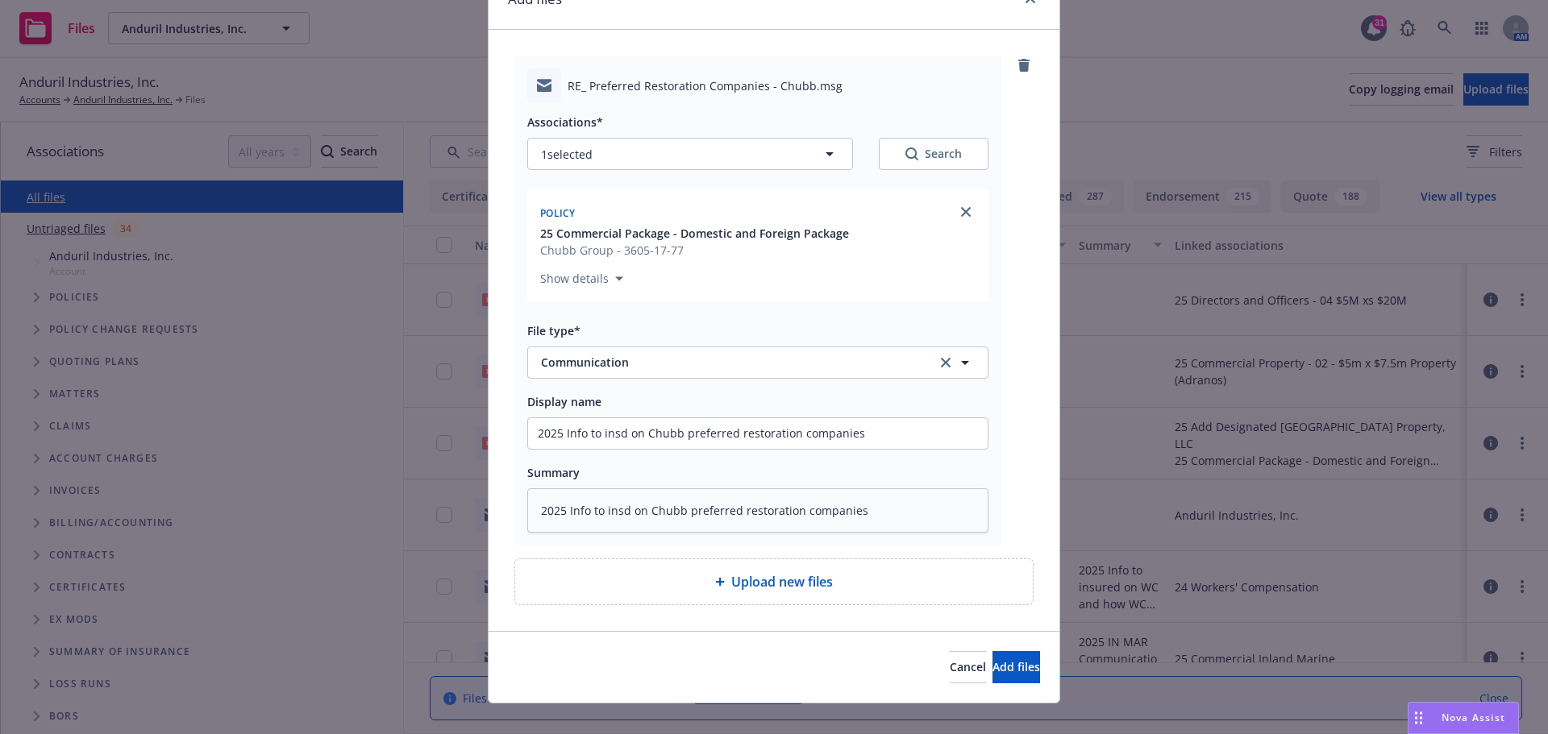
scroll to position [90, 0]
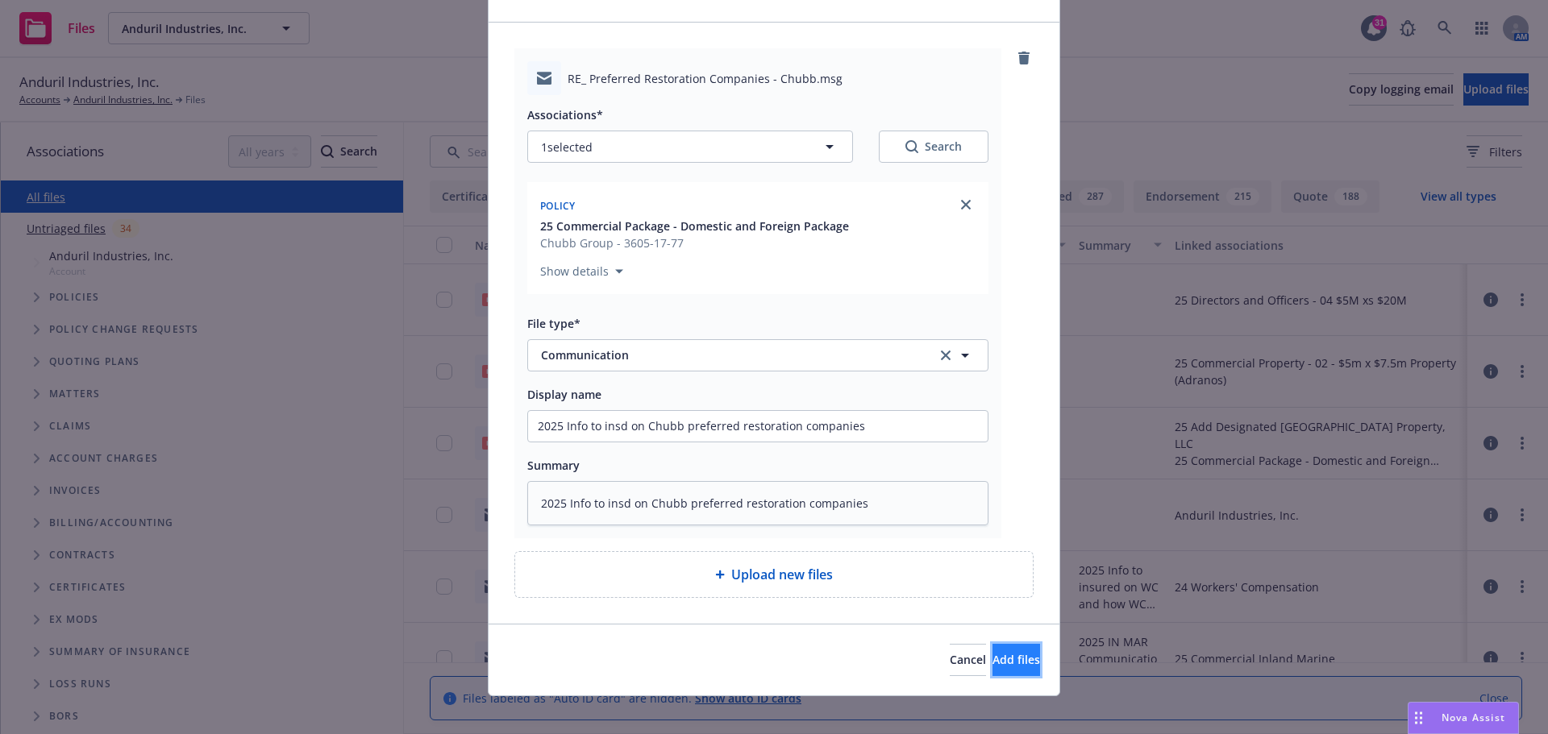
click at [992, 657] on span "Add files" at bounding box center [1016, 659] width 48 height 15
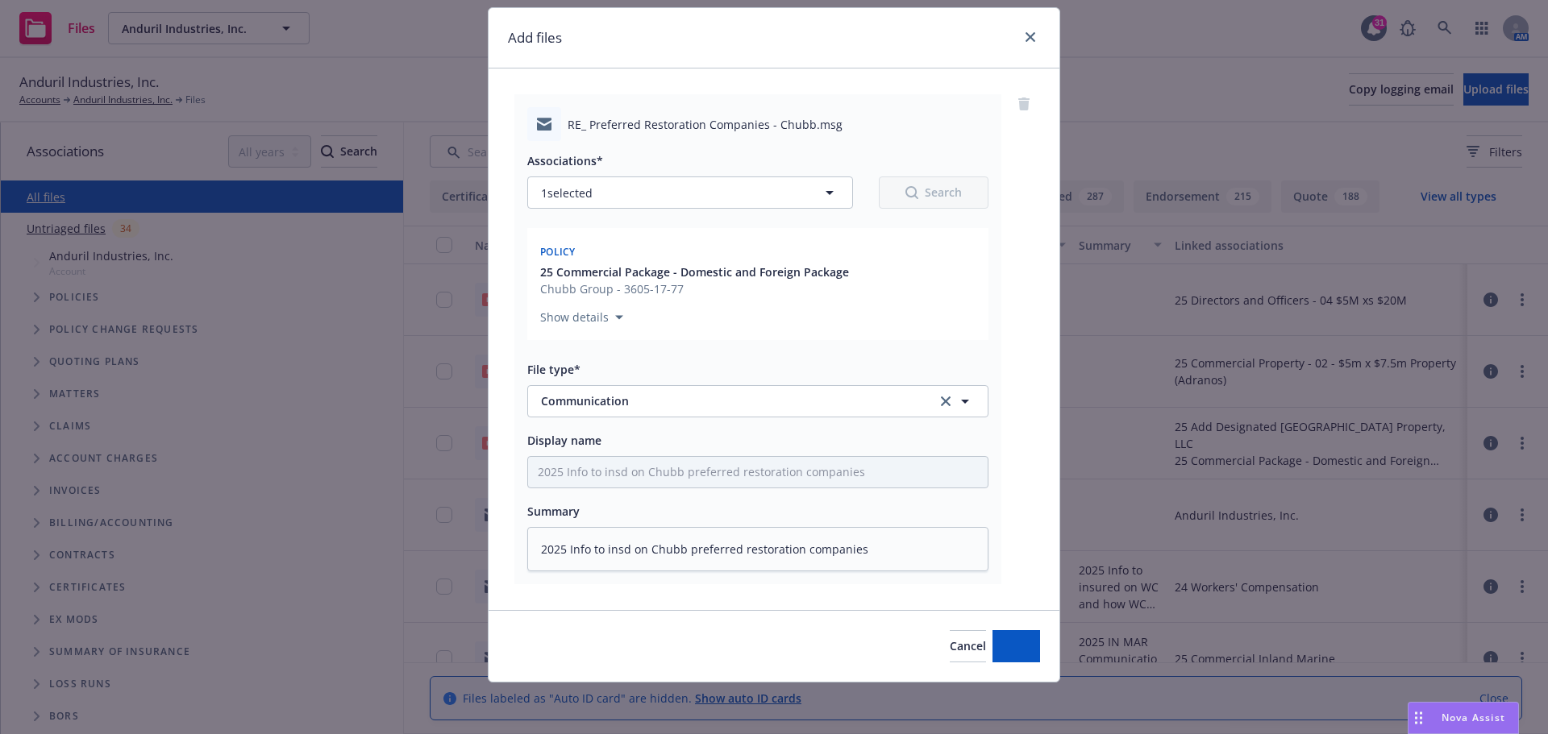
scroll to position [44, 0]
type textarea "x"
